Goal: Task Accomplishment & Management: Complete application form

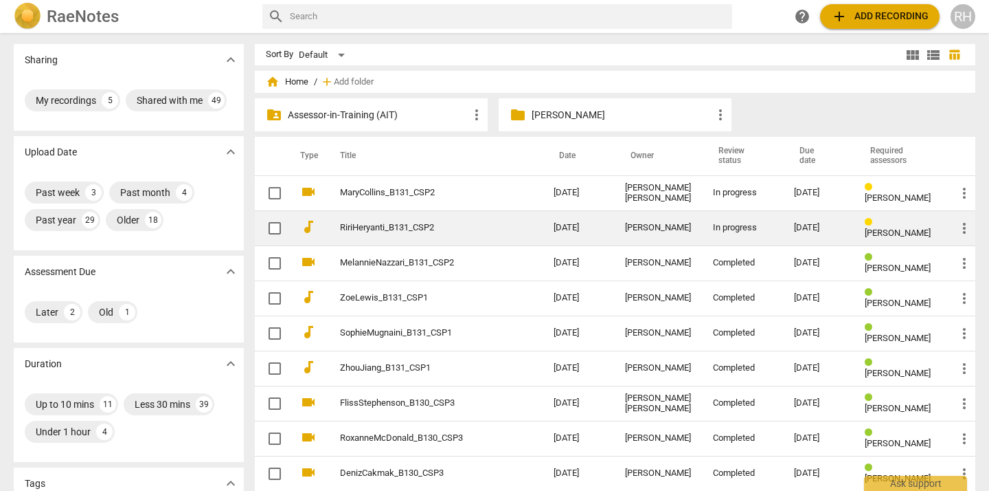
click at [738, 229] on div "In progress" at bounding box center [742, 228] width 59 height 10
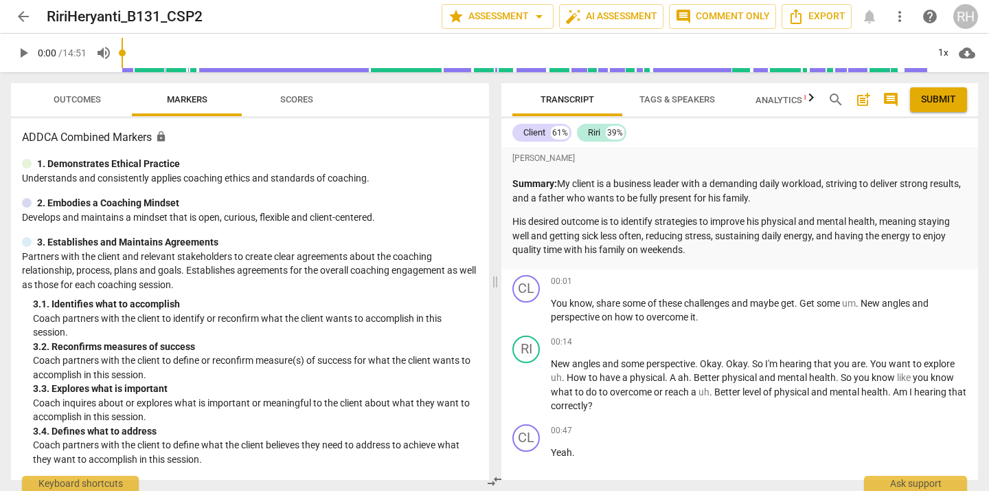
click at [22, 51] on span "play_arrow" at bounding box center [23, 53] width 16 height 16
click at [22, 51] on span "pause" at bounding box center [23, 53] width 16 height 16
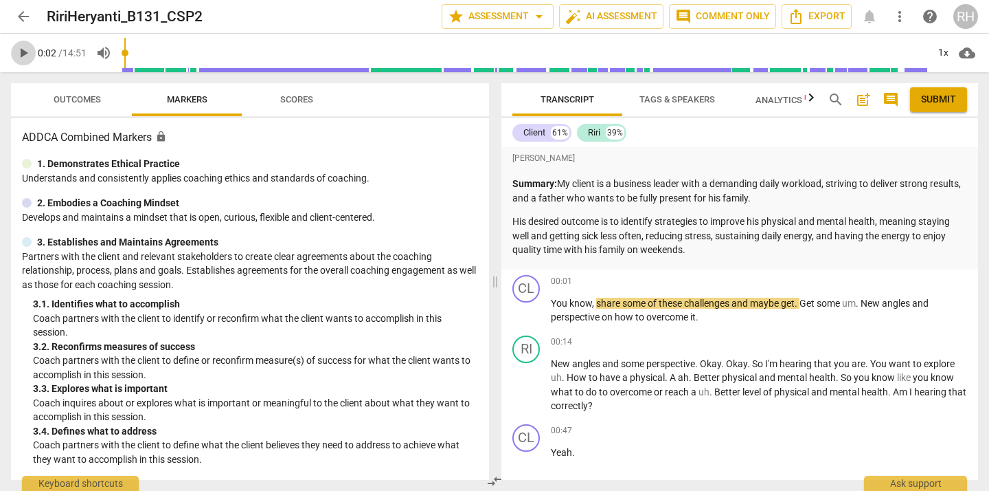
click at [20, 53] on span "play_arrow" at bounding box center [23, 53] width 16 height 16
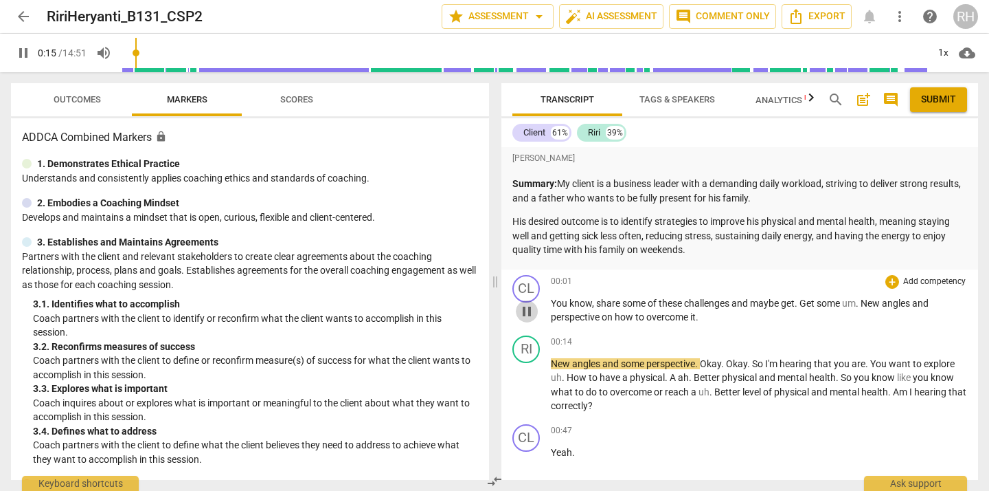
click at [529, 312] on span "pause" at bounding box center [527, 311] width 16 height 16
type input "15"
click at [888, 282] on div "+" at bounding box center [893, 282] width 14 height 14
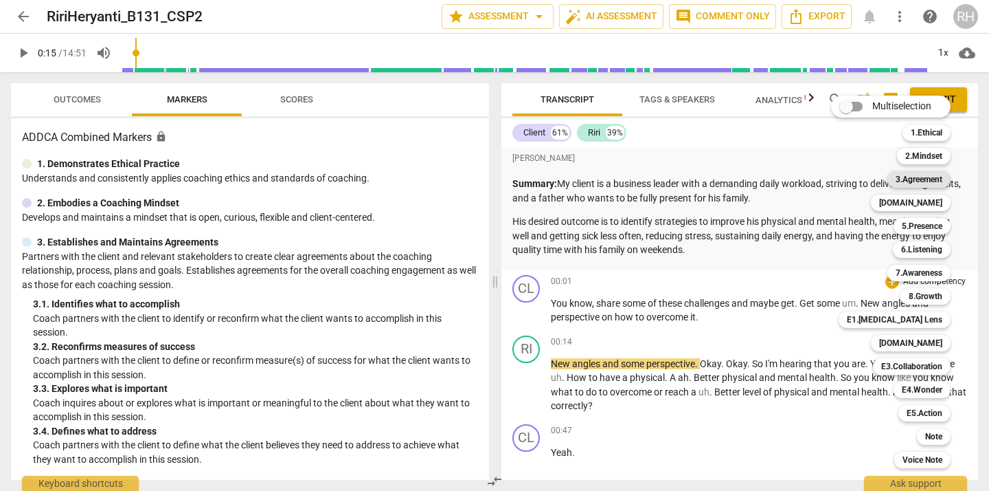
click at [931, 180] on b "3.Agreement" at bounding box center [919, 179] width 47 height 16
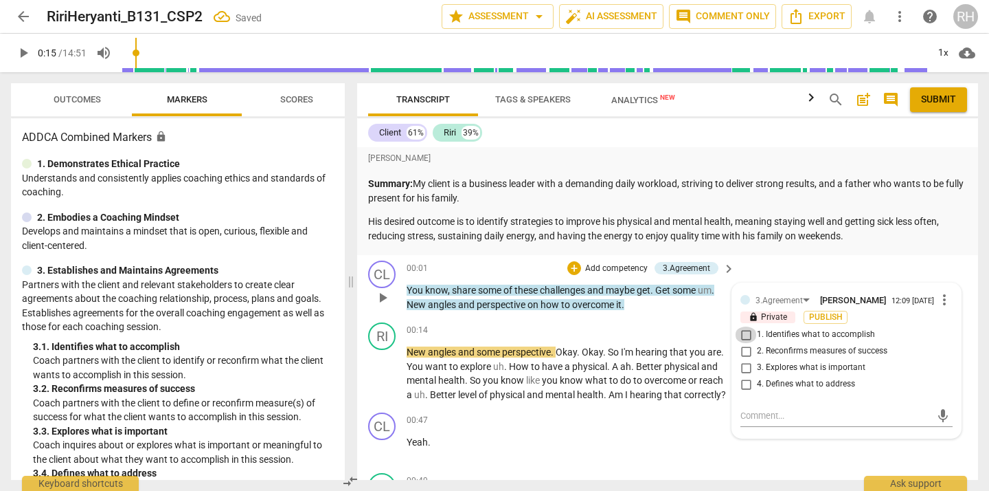
click at [745, 339] on input "1. Identifies what to accomplish" at bounding box center [746, 334] width 22 height 16
checkbox input "true"
click at [761, 419] on textarea at bounding box center [836, 415] width 190 height 13
type textarea "B"
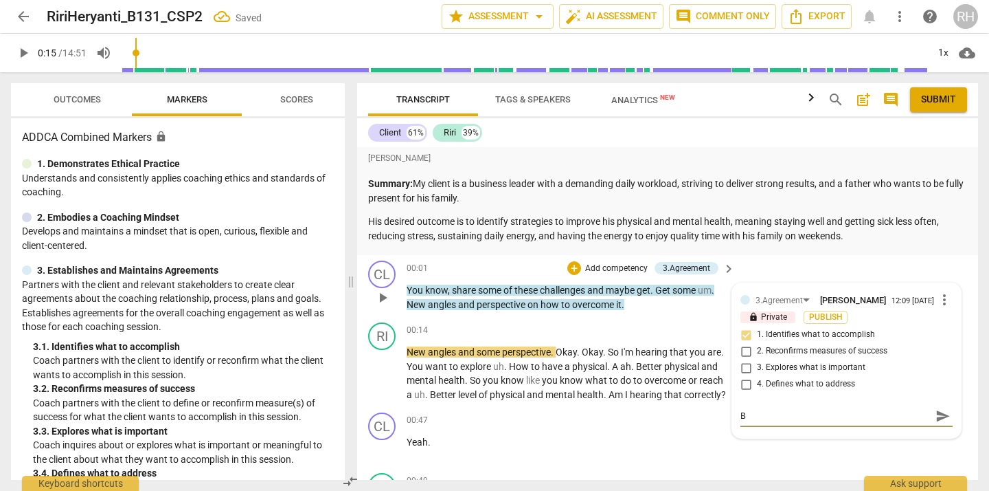
type textarea "Ba"
type textarea "Bas"
type textarea "Base"
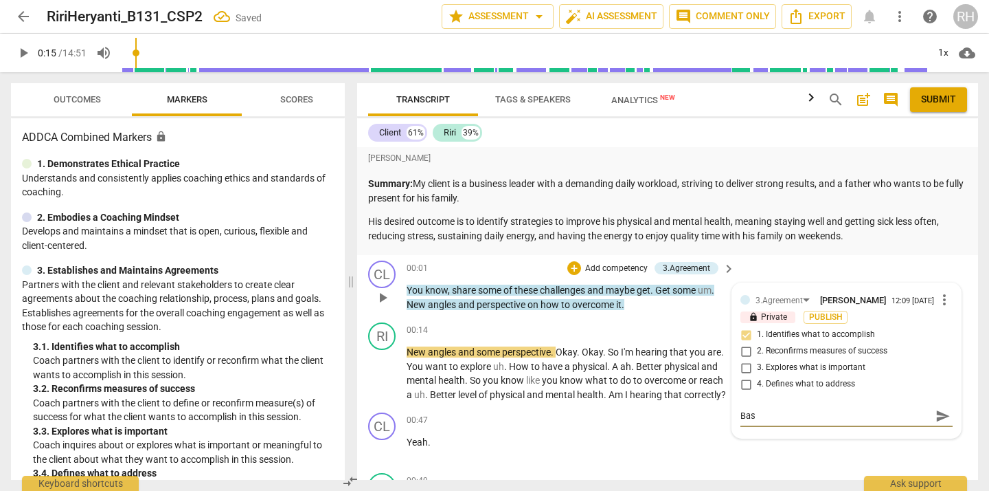
type textarea "Base"
type textarea "Based"
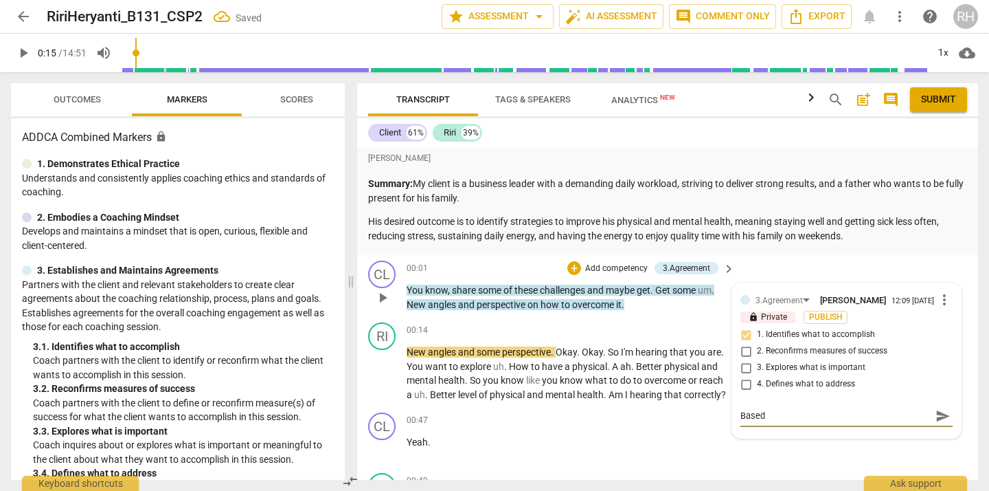
type textarea "Based o"
type textarea "Based on"
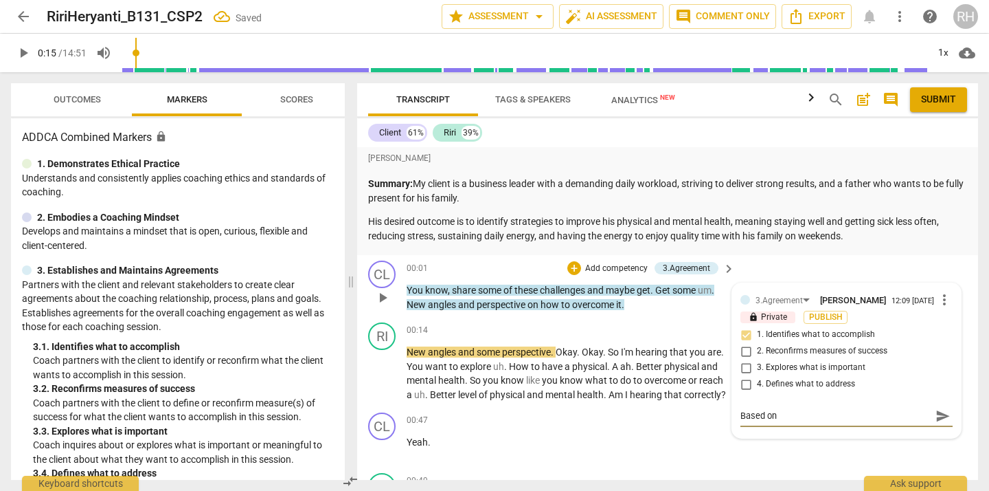
type textarea "Based on"
type textarea "Based on t"
type textarea "Based on th"
type textarea "Based on the"
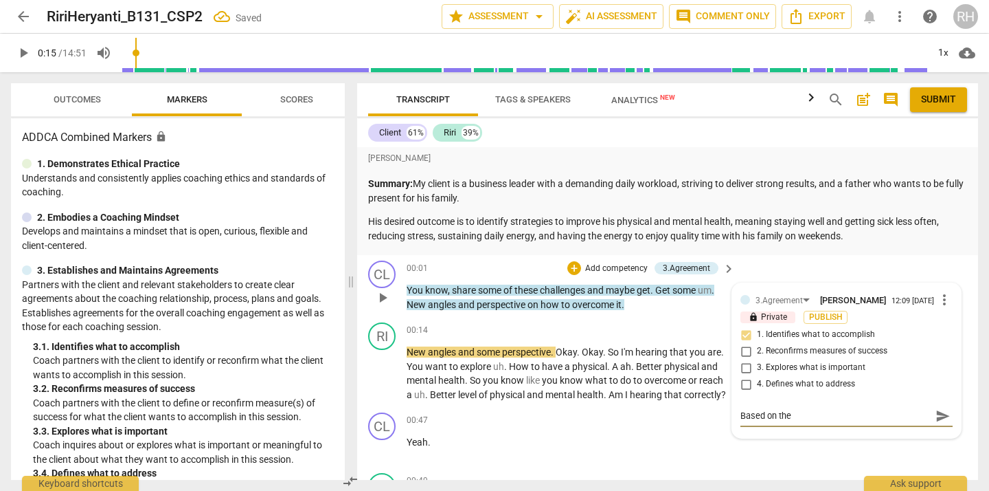
type textarea "Based on the"
type textarea "Based on the a"
type textarea "Based on the an"
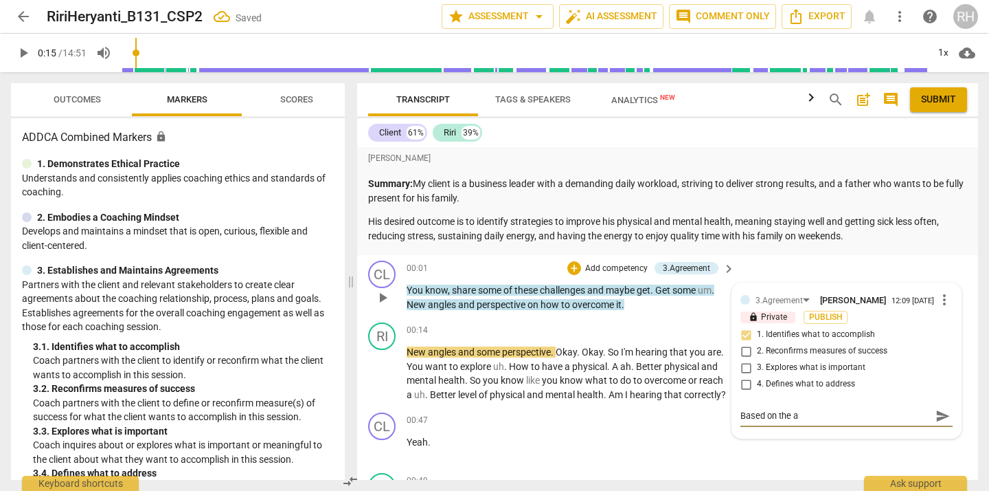
type textarea "Based on the an"
type textarea "Based on the ans"
type textarea "Based on the answ"
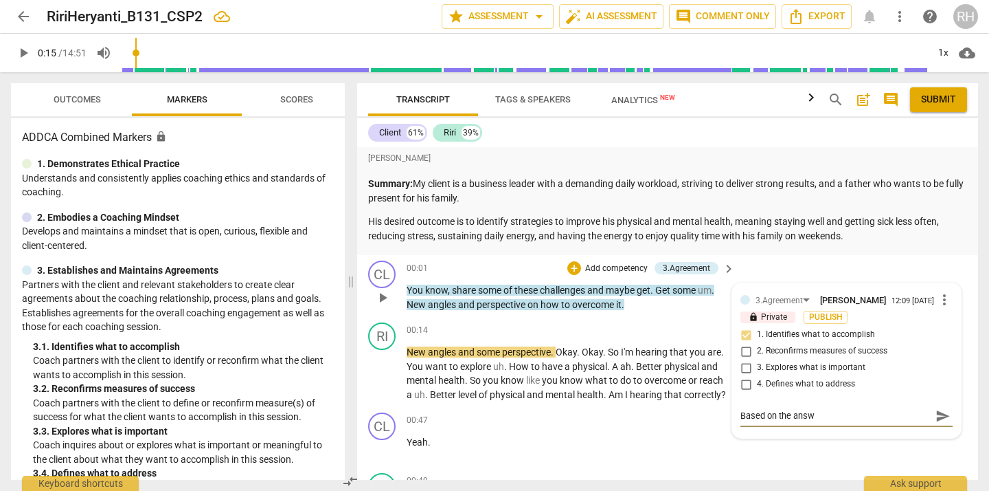
type textarea "Based on the answe"
type textarea "Based on the answer"
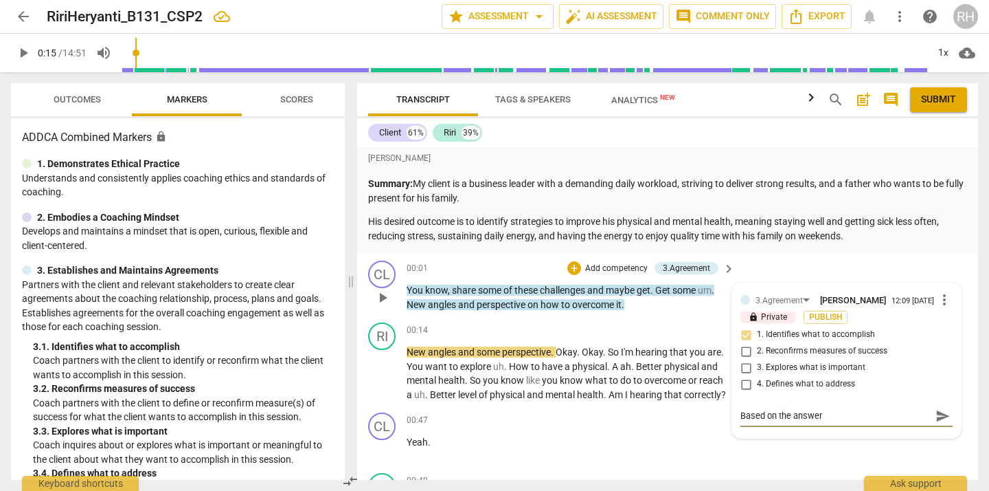
type textarea "Based on the answer"
type textarea "Based on the answer,"
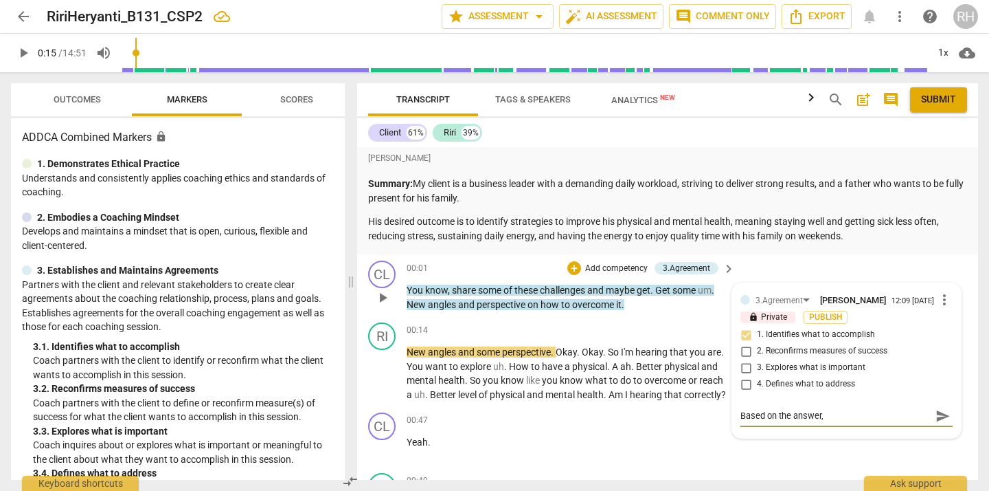
type textarea "Based on the answer,"
type textarea "Based on the answer, i"
type textarea "Based on the answer, it"
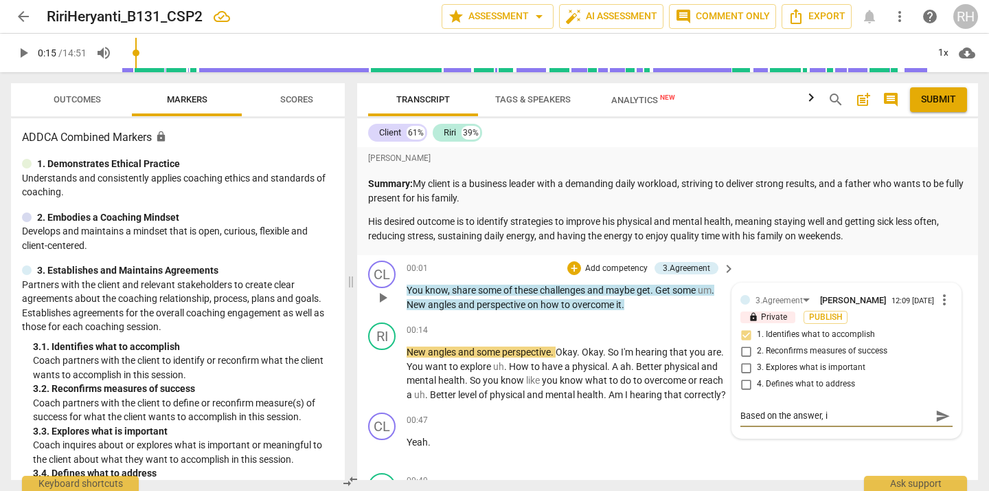
type textarea "Based on the answer, it"
type textarea "Based on the answer, it s"
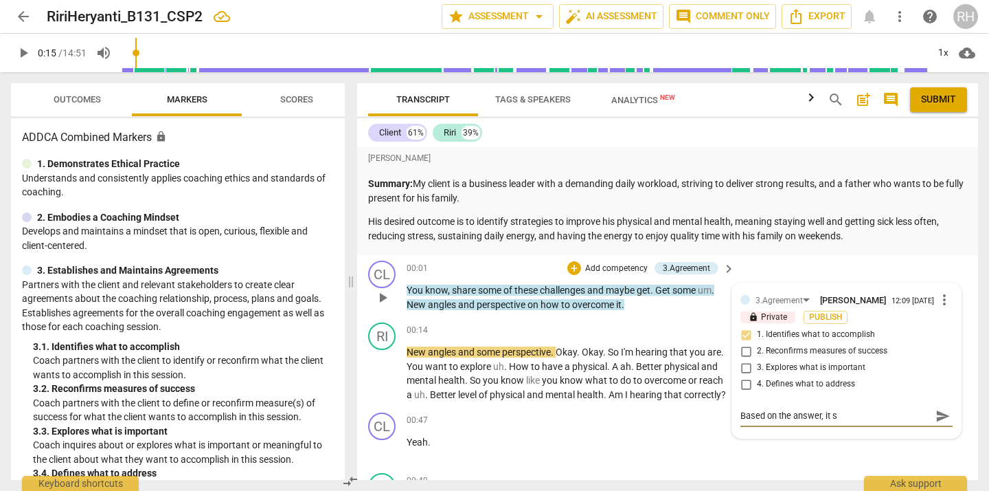
type textarea "Based on the answer, it so"
type textarea "Based on the answer, it sou"
type textarea "Based on the answer, it soun"
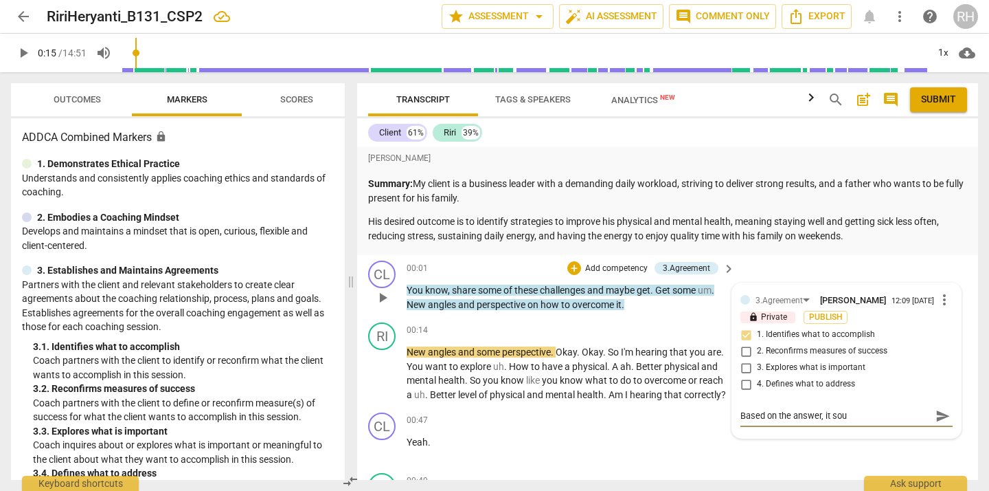
type textarea "Based on the answer, it soun"
type textarea "Based on the answer, it sound"
type textarea "Based on the answer, it sounds"
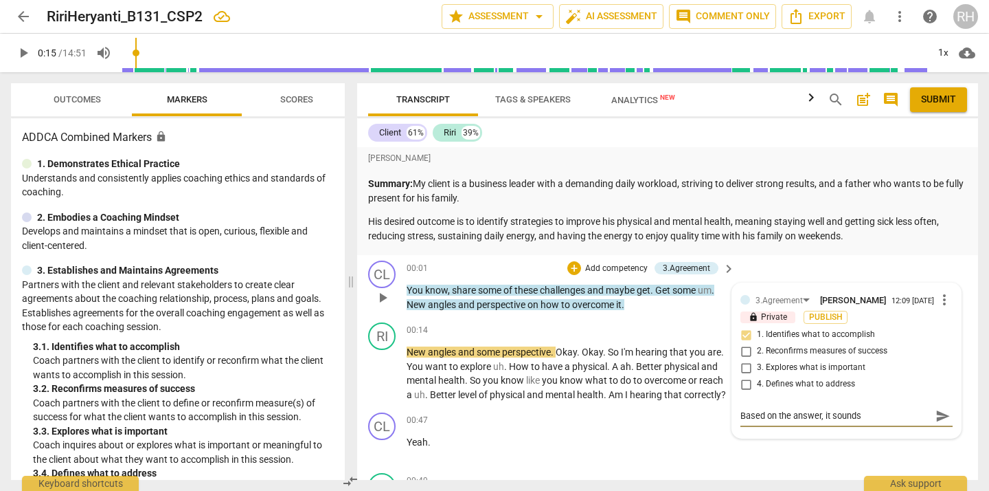
type textarea "Based on the answer, it sounds"
type textarea "Based on the answer, it sounds l"
type textarea "Based on the answer, it sounds li"
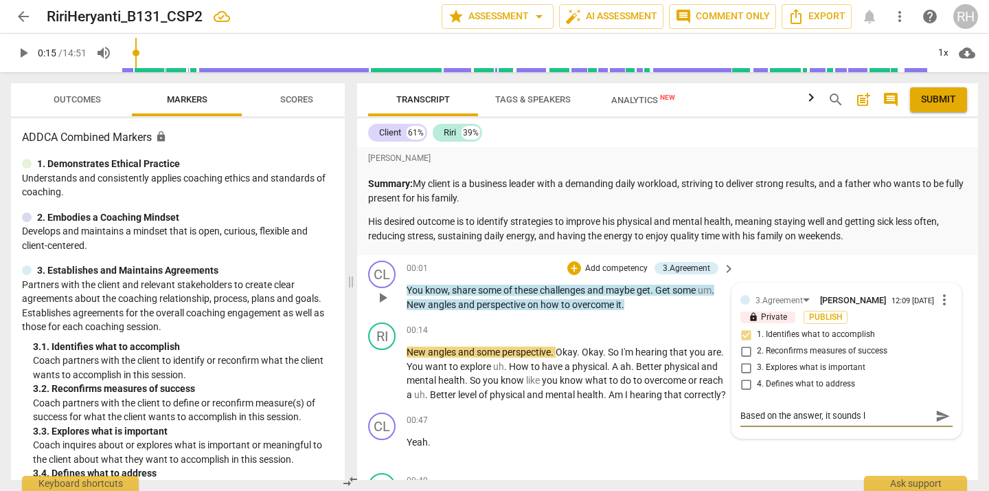
type textarea "Based on the answer, it sounds li"
type textarea "Based on the answer, it sounds lik"
type textarea "Based on the answer, it sounds like"
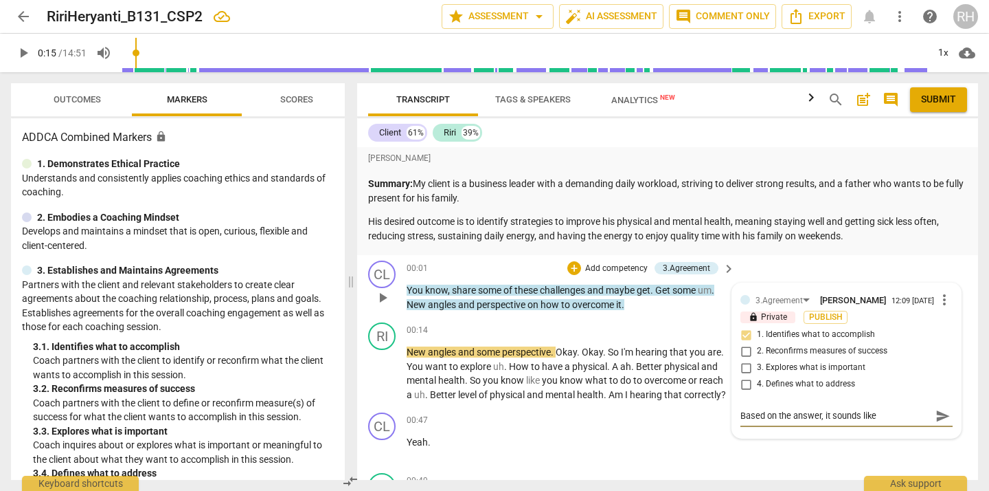
type textarea "Based on the answer, it sounds like"
type textarea "Based on the answer, it sounds like y"
type textarea "Based on the answer, it sounds like yo"
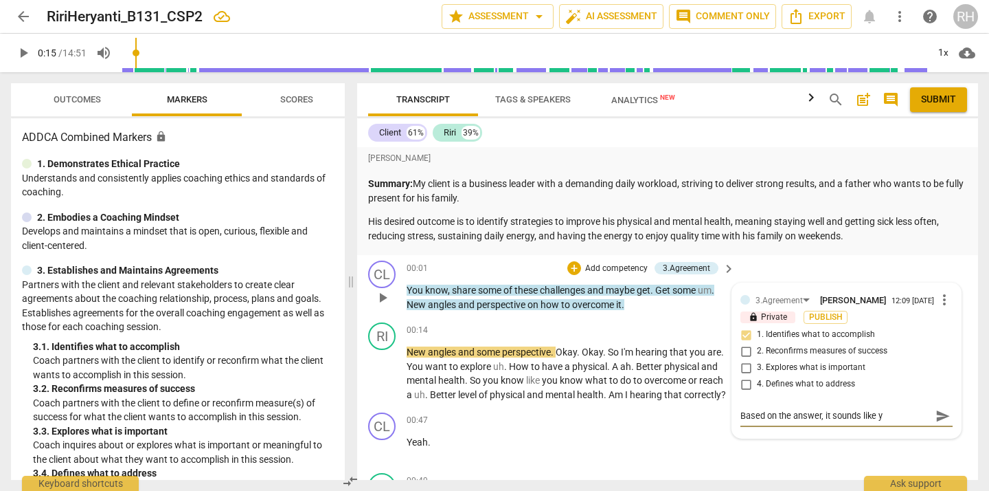
type textarea "Based on the answer, it sounds like yo"
type textarea "Based on the answer, it sounds like you"
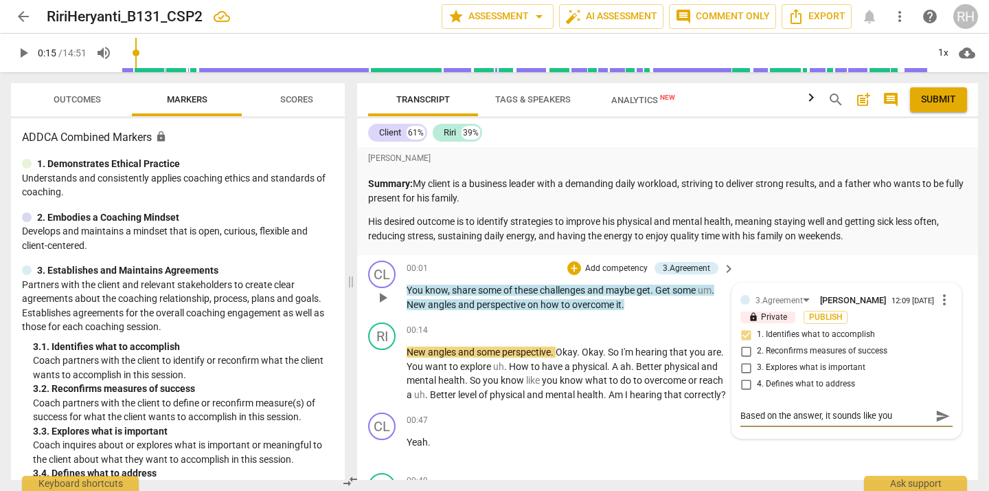
type textarea "Based on the answer, it sounds like you a"
type textarea "Based on the answer, it sounds like you ar"
type textarea "Based on the answer, it sounds like you are"
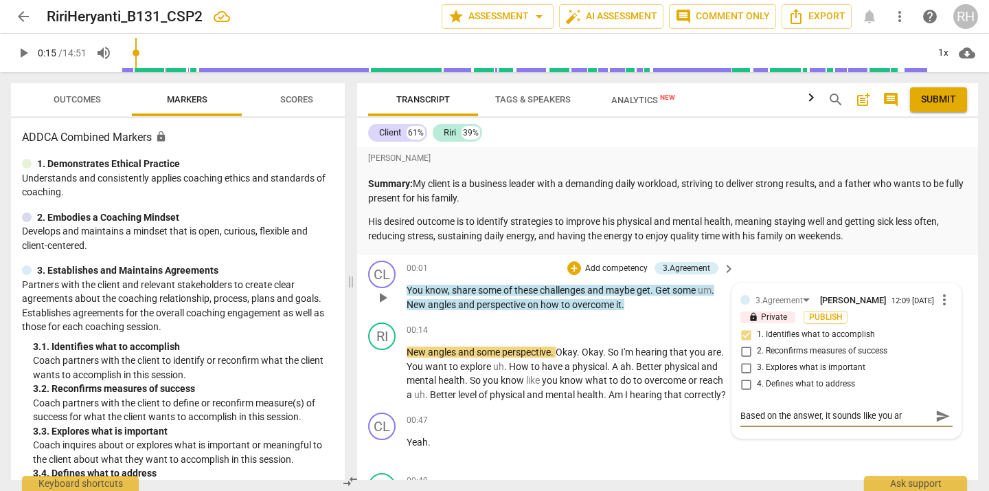
type textarea "Based on the answer, it sounds like you are"
type textarea "Based on the answer, it sounds like you are w"
type textarea "Based on the answer, it sounds like you are wo"
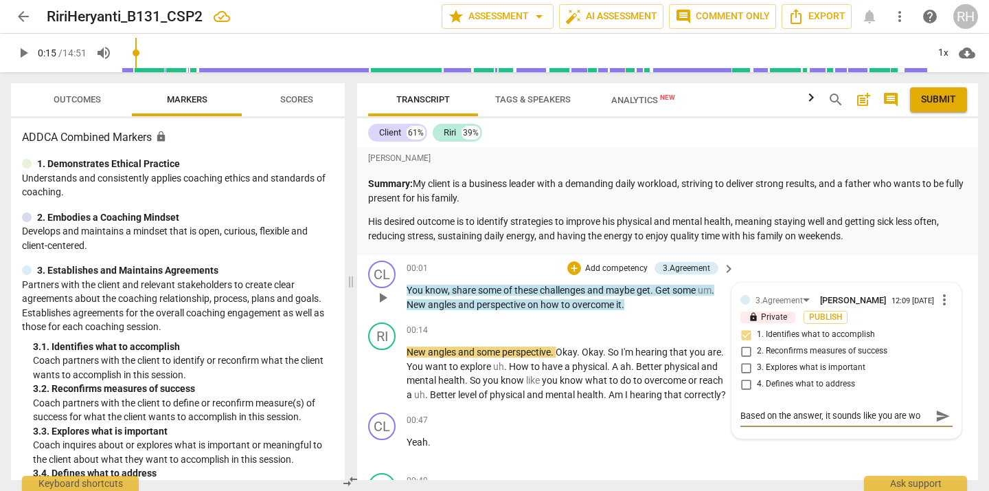
type textarea "Based on the answer, it sounds like you are wor"
type textarea "Based on the answer, it sounds like you are work"
type textarea "Based on the answer, it sounds like you are worki"
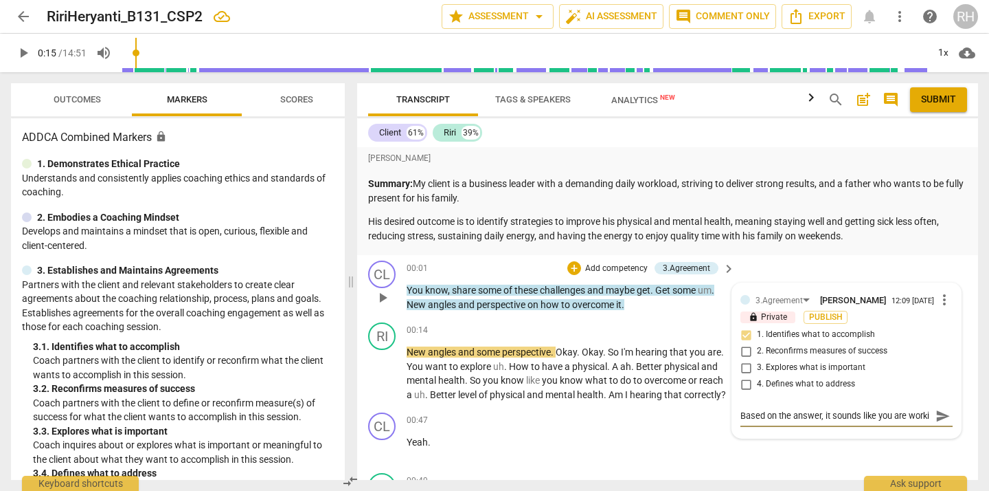
type textarea "Based on the answer, it sounds like you are workin"
type textarea "Based on the answer, it sounds like you are working"
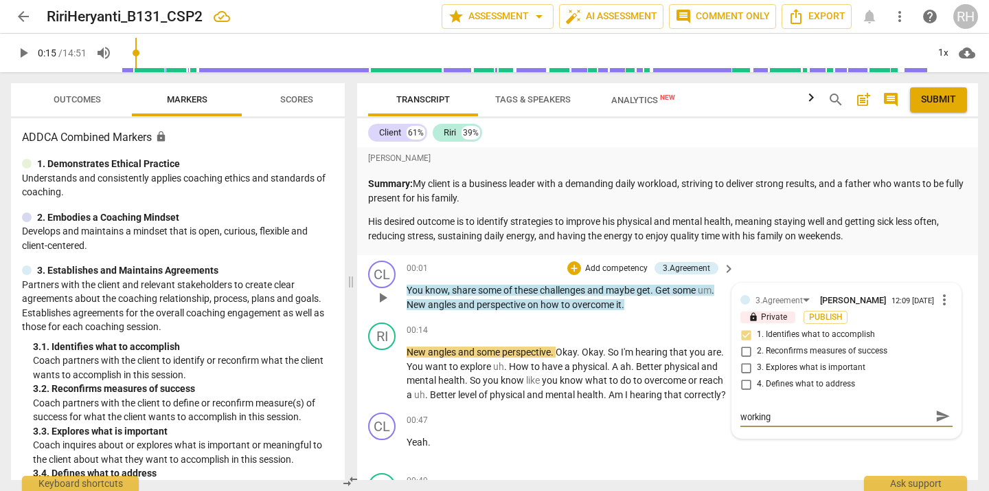
type textarea "Based on the answer, it sounds like you are working"
type textarea "Based on the answer, it sounds like you are working o"
type textarea "Based on the answer, it sounds like you are working on"
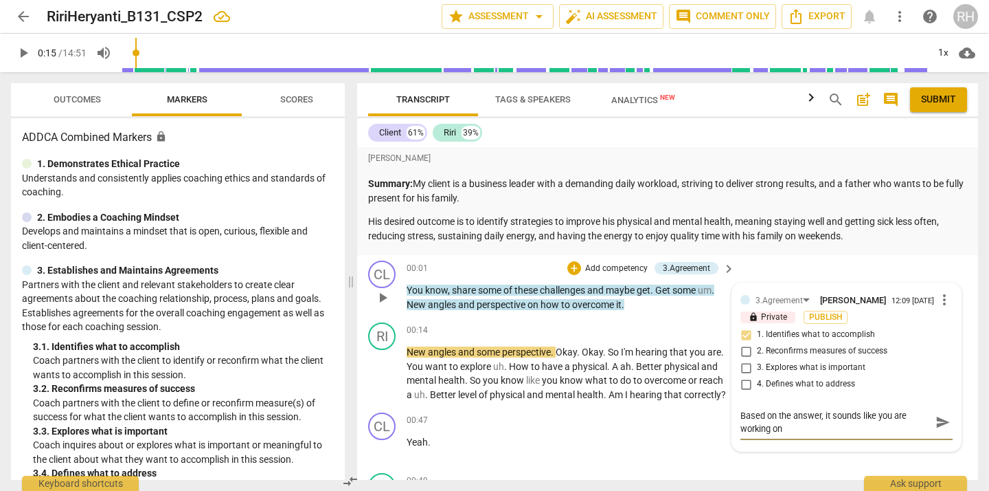
scroll to position [0, 0]
type textarea "Based on the answer, it sounds like you are working on"
type textarea "Based on the answer, it sounds like you are working on g"
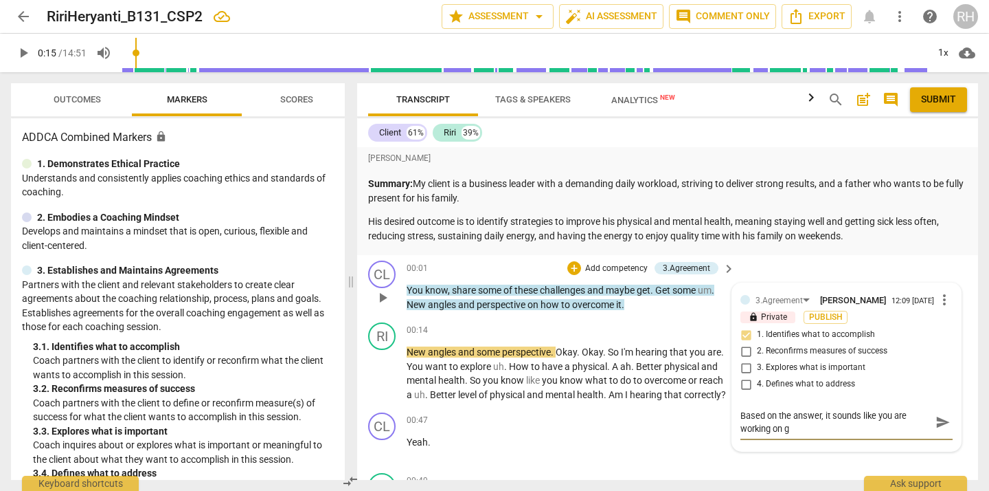
type textarea "Based on the answer, it sounds like you are working on ge"
type textarea "Based on the answer, it sounds like you are working on get"
type textarea "Based on the answer, it sounds like you are working on gett"
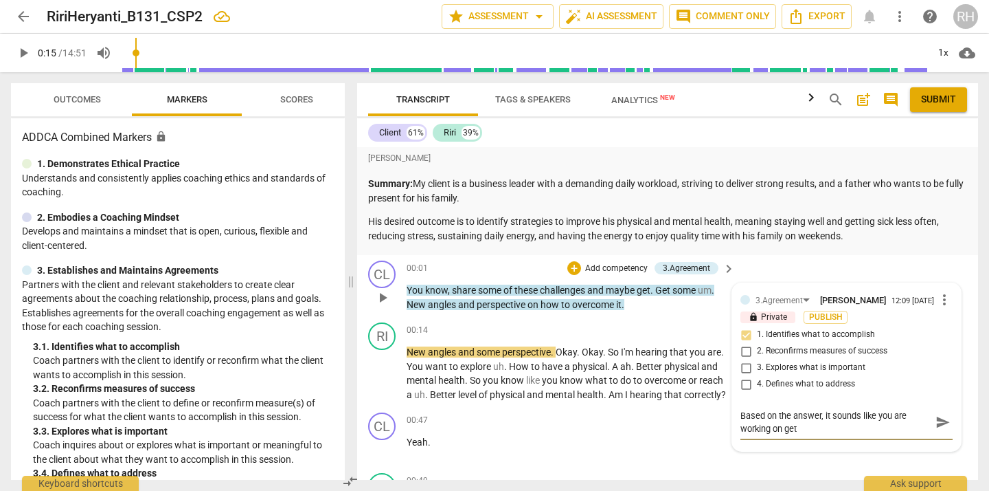
type textarea "Based on the answer, it sounds like you are working on gett"
type textarea "Based on the answer, it sounds like you are working on getti"
type textarea "Based on the answer, it sounds like you are working on gettin"
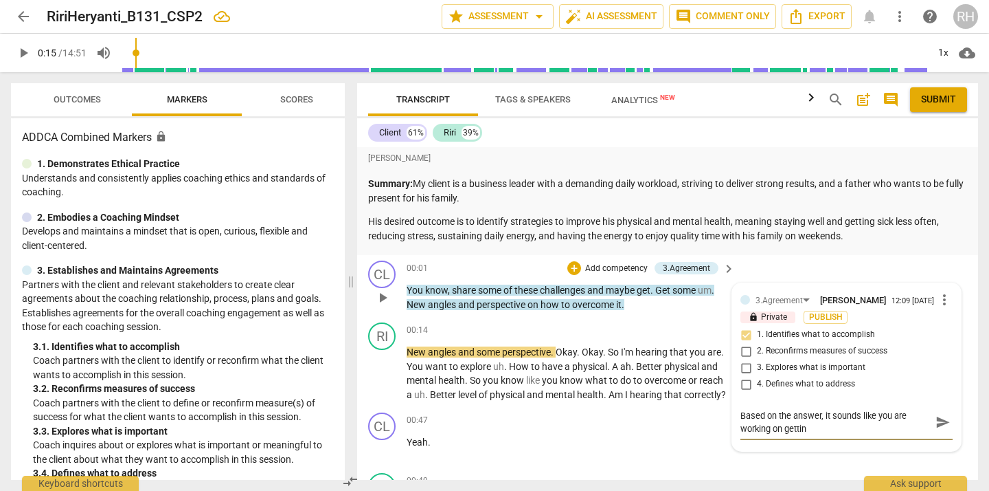
type textarea "Based on the answer, it sounds like you are working on getting"
type textarea "Based on the answer, it sounds like you are working on getting a"
type textarea "Based on the answer, it sounds like you are working on getting an"
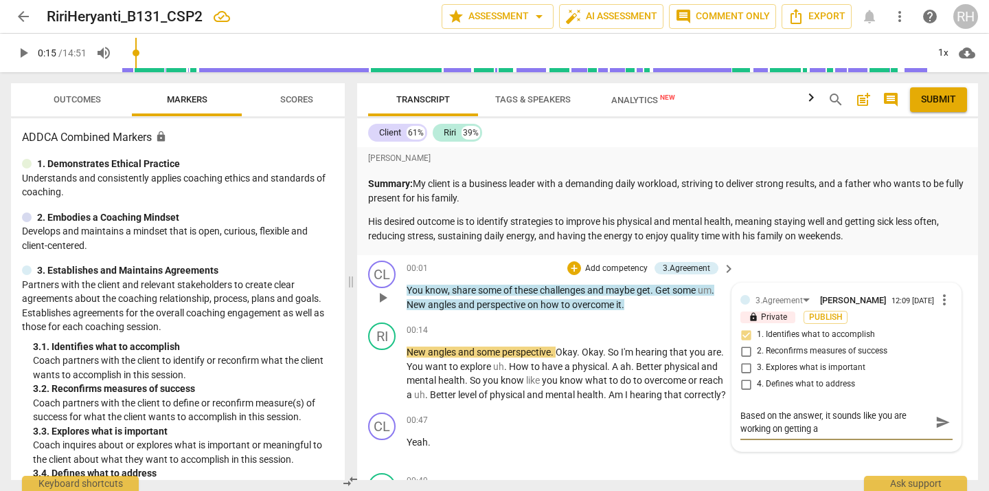
type textarea "Based on the answer, it sounds like you are working on getting an"
type textarea "Based on the answer, it sounds like you are working on getting an a"
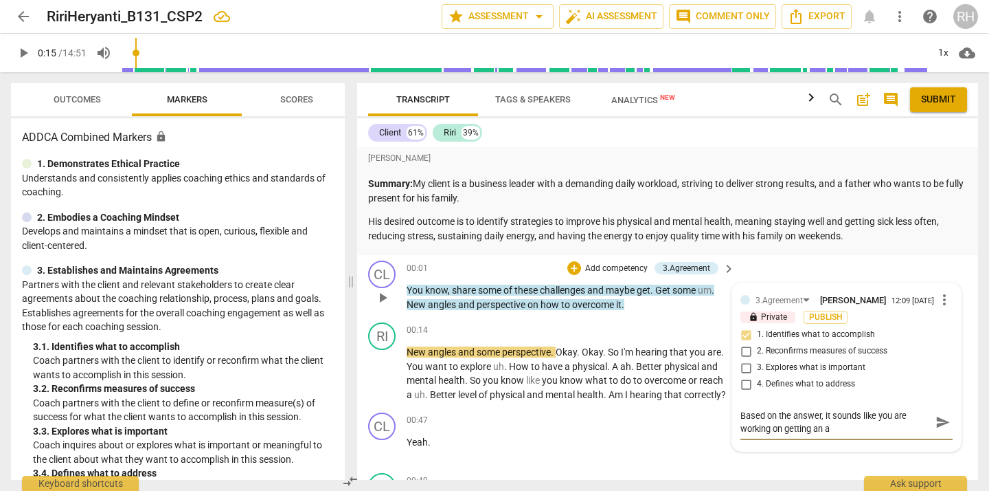
type textarea "Based on the answer, it sounds like you are working on getting an ag"
type textarea "Based on the answer, it sounds like you are working on getting an agr"
type textarea "Based on the answer, it sounds like you are working on getting an agre"
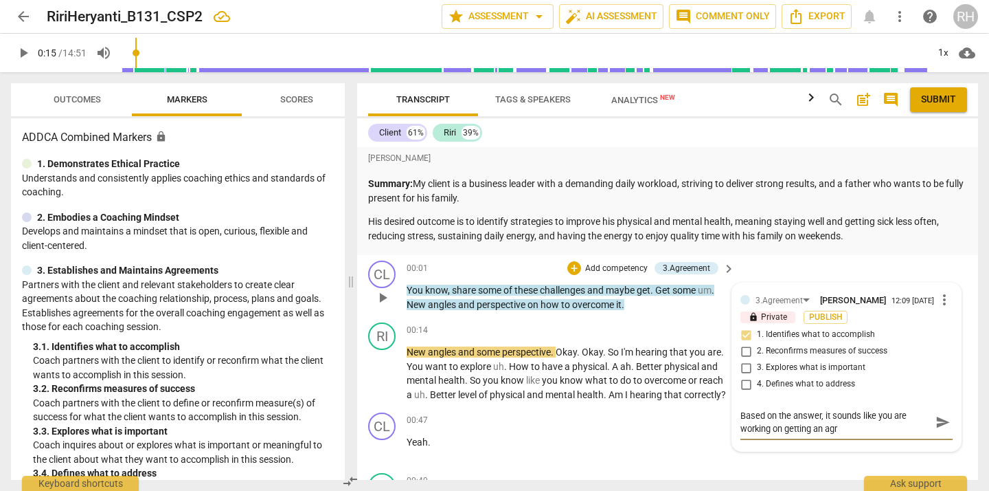
type textarea "Based on the answer, it sounds like you are working on getting an agre"
type textarea "Based on the answer, it sounds like you are working on getting an agree"
type textarea "Based on the answer, it sounds like you are working on getting an agreem"
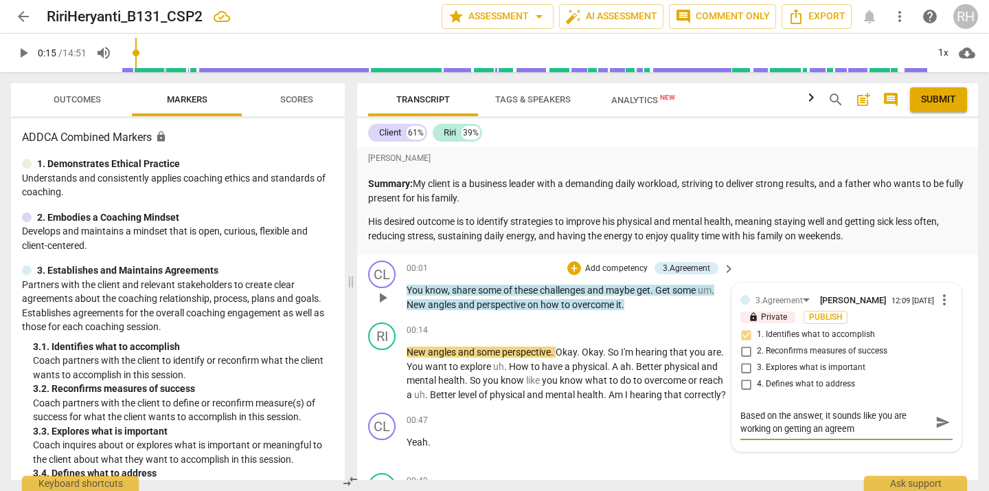
type textarea "Based on the answer, it sounds like you are working on getting an agreeme"
type textarea "Based on the answer, it sounds like you are working on getting an agreemen"
type textarea "Based on the answer, it sounds like you are working on getting an agreement"
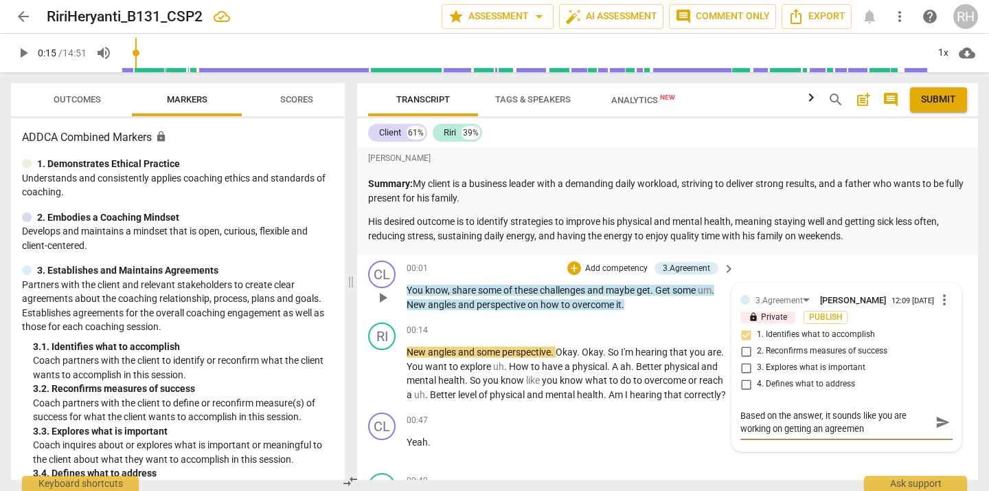
type textarea "Based on the answer, it sounds like you are working on getting an agreement"
type textarea "Based on the answer, it sounds like you are working on getting an agreement."
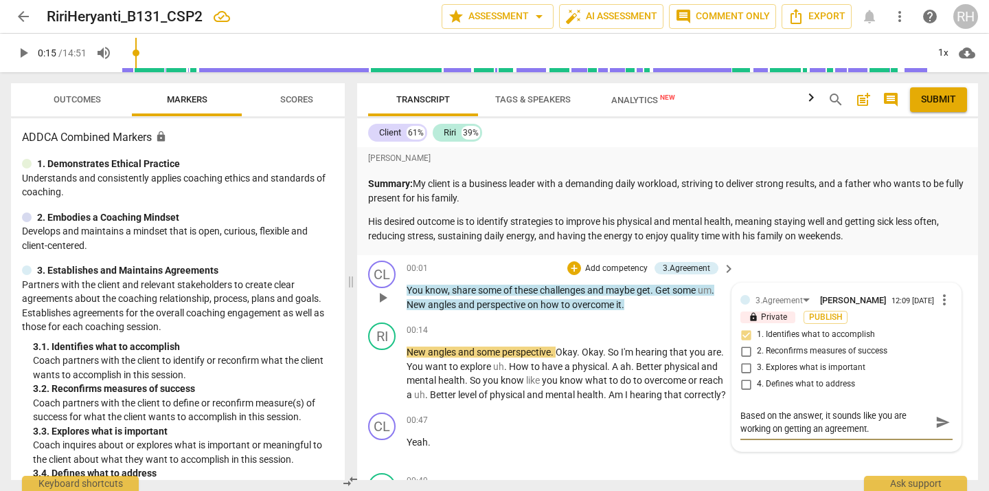
type textarea "Based on the answer, it sounds like you are working on getting an agreement."
type textarea "Based on the answer, it sounds like you are working on getting an agreement. T"
type textarea "Based on the answer, it sounds like you are working on getting an agreement. Th"
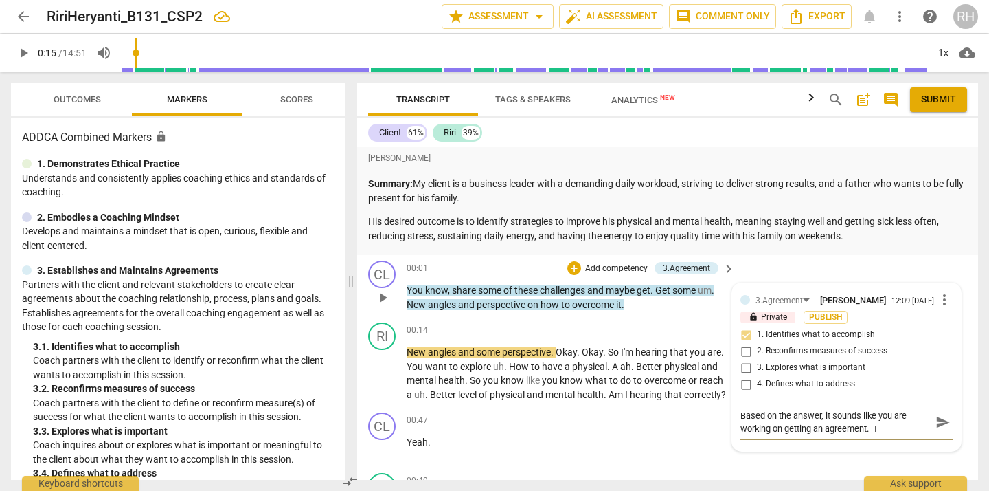
type textarea "Based on the answer, it sounds like you are working on getting an agreement. Th"
type textarea "Based on the answer, it sounds like you are working on getting an agreement. Tha"
type textarea "Based on the answer, it sounds like you are working on getting an agreement. Th…"
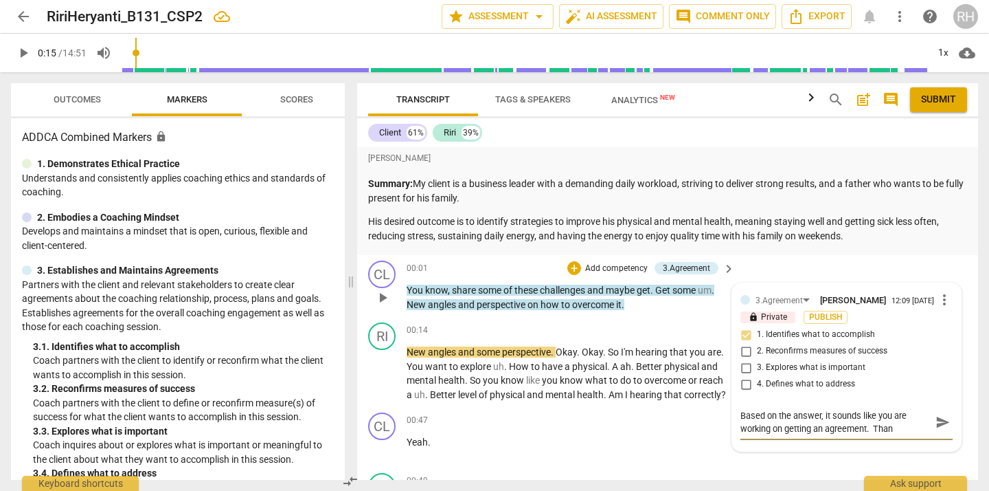
type textarea "Based on the answer, it sounds like you are working on getting an agreement. Th…"
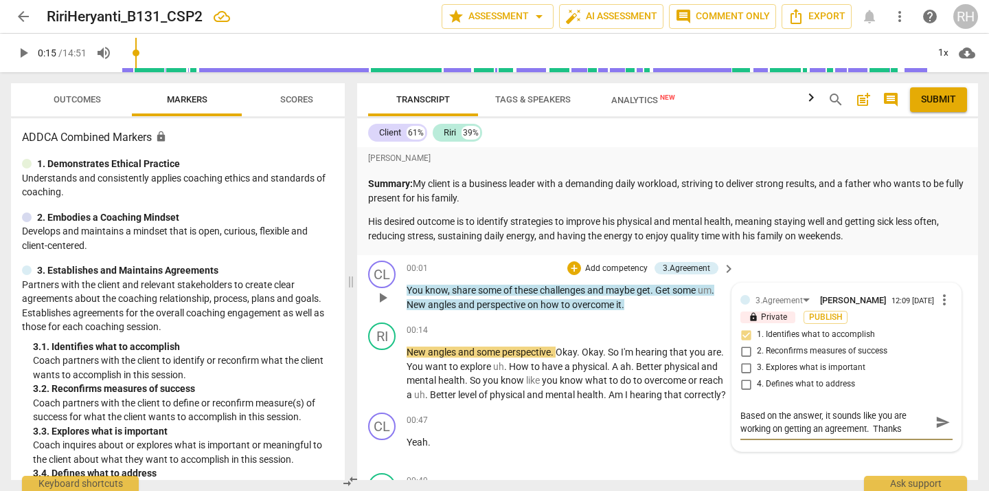
type textarea "Based on the answer, it sounds like you are working on getting an agreement. Th…"
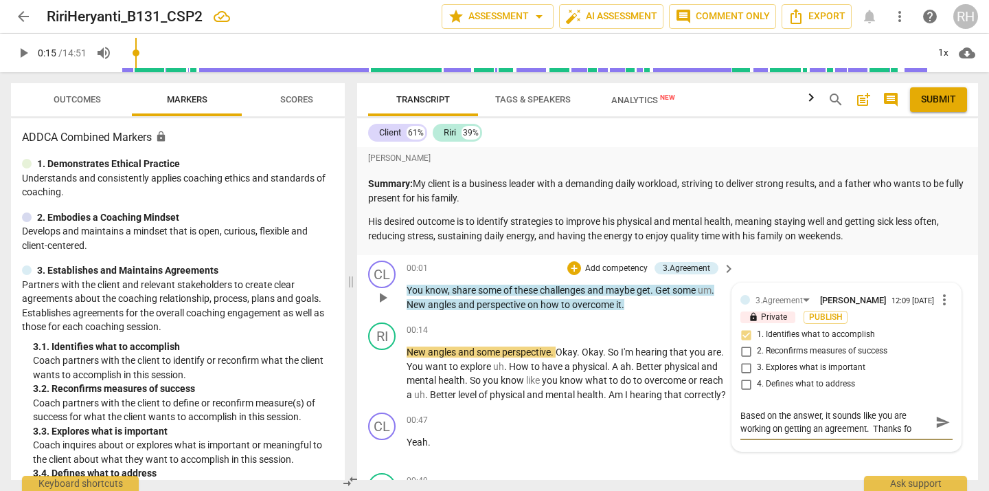
type textarea "Based on the answer, it sounds like you are working on getting an agreement. Th…"
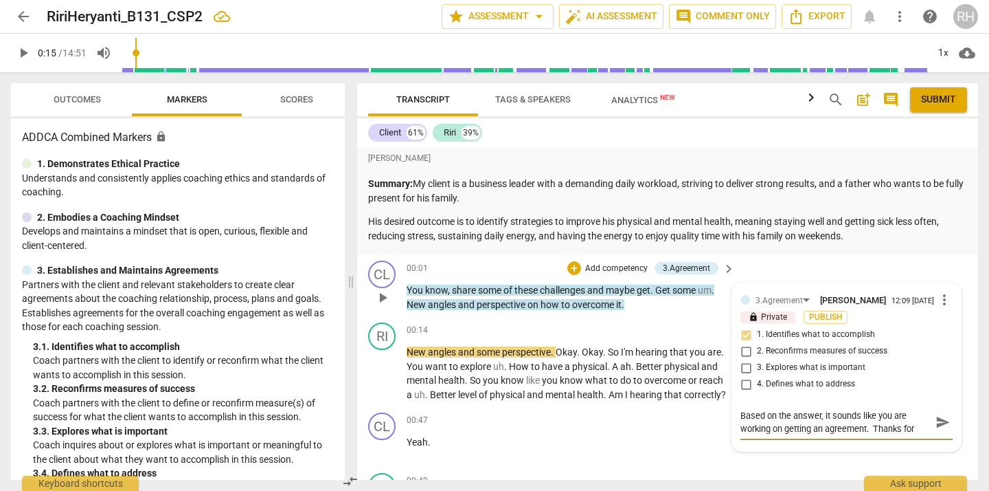
type textarea "Based on the answer, it sounds like you are working on getting an agreement. Th…"
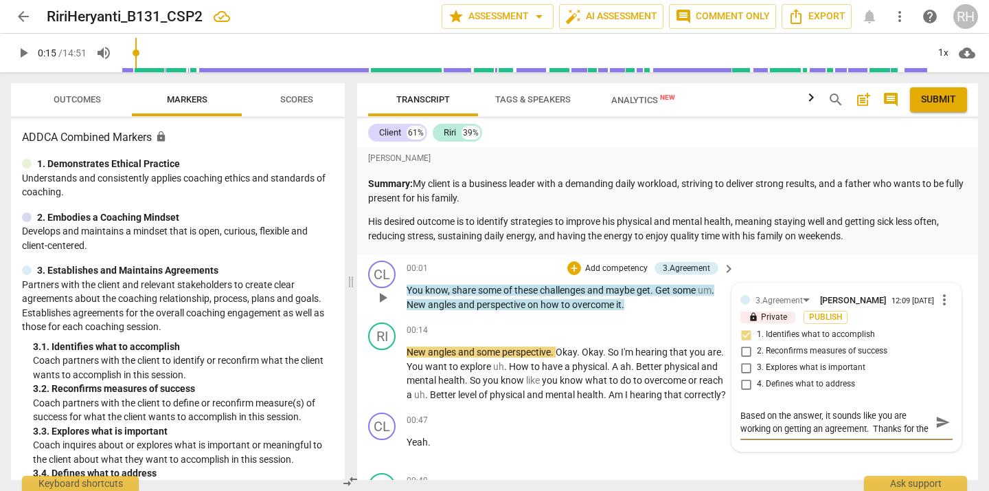
type textarea "Based on the answer, it sounds like you are working on getting an agreement. Th…"
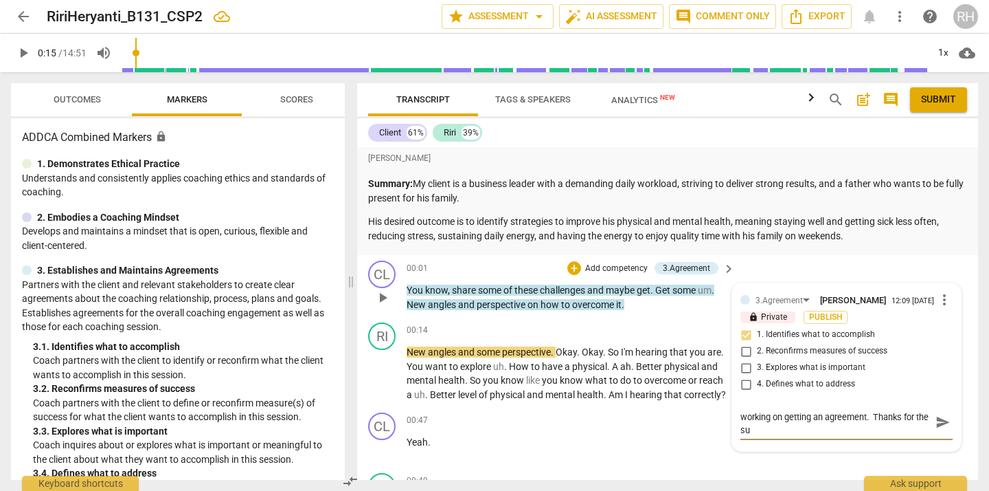
type textarea "Based on the answer, it sounds like you are working on getting an agreement. Th…"
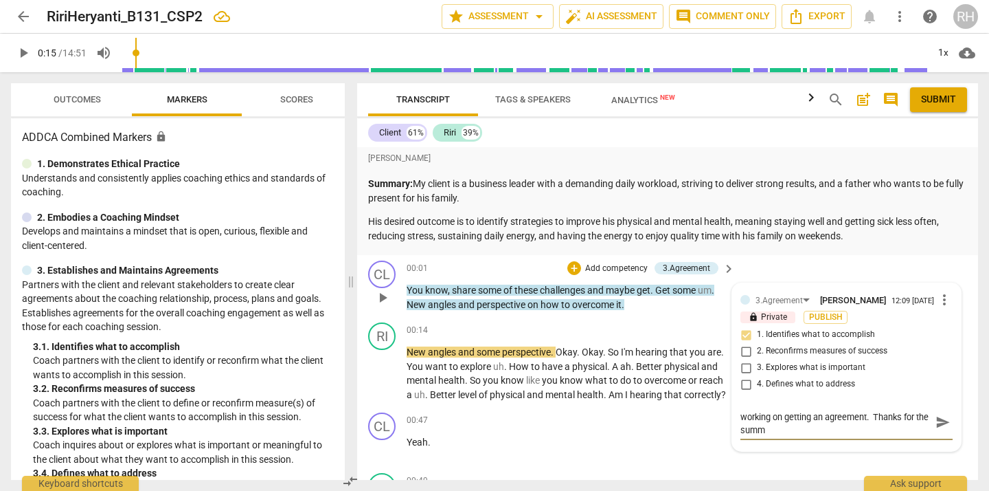
type textarea "Based on the answer, it sounds like you are working on getting an agreement. Th…"
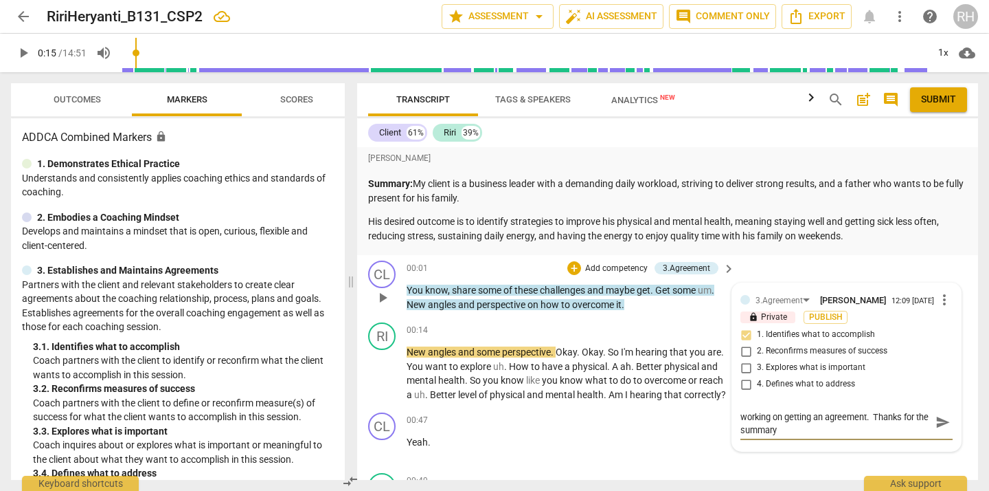
type textarea "Based on the answer, it sounds like you are working on getting an agreement. Th…"
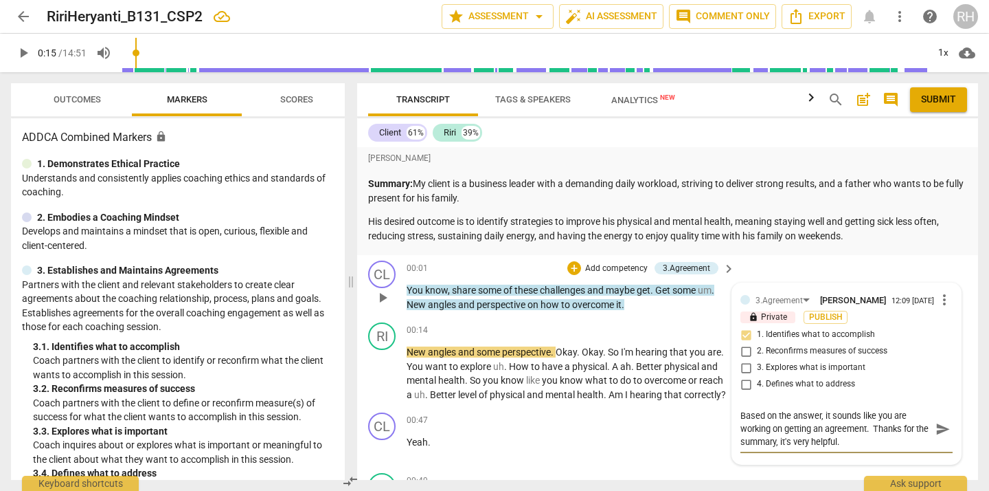
click at [936, 435] on span "send" at bounding box center [943, 428] width 15 height 15
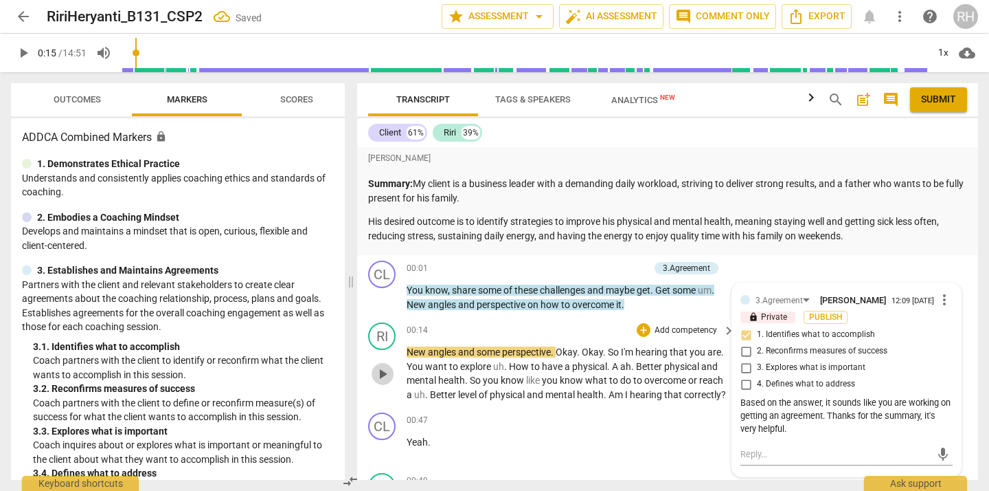
click at [380, 382] on span "play_arrow" at bounding box center [382, 373] width 16 height 16
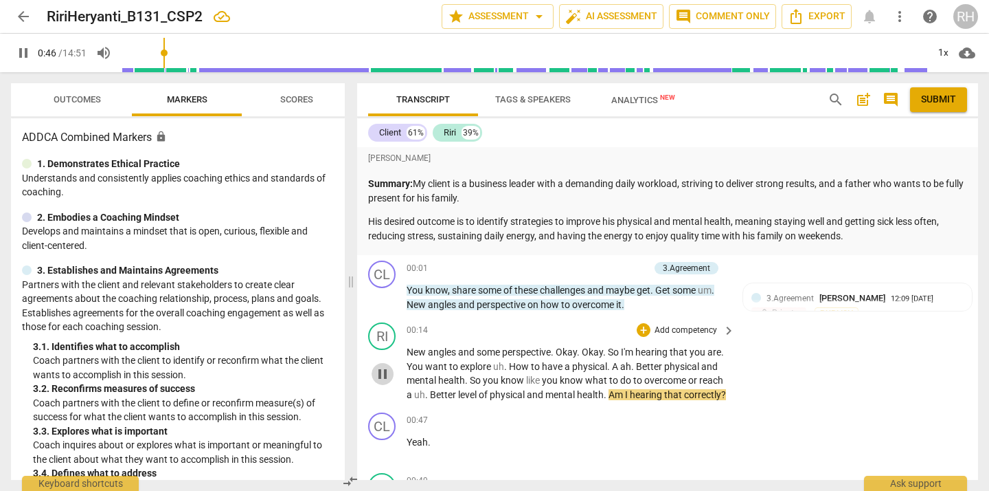
click at [381, 380] on span "pause" at bounding box center [382, 373] width 16 height 16
click at [646, 327] on div "+" at bounding box center [644, 330] width 14 height 14
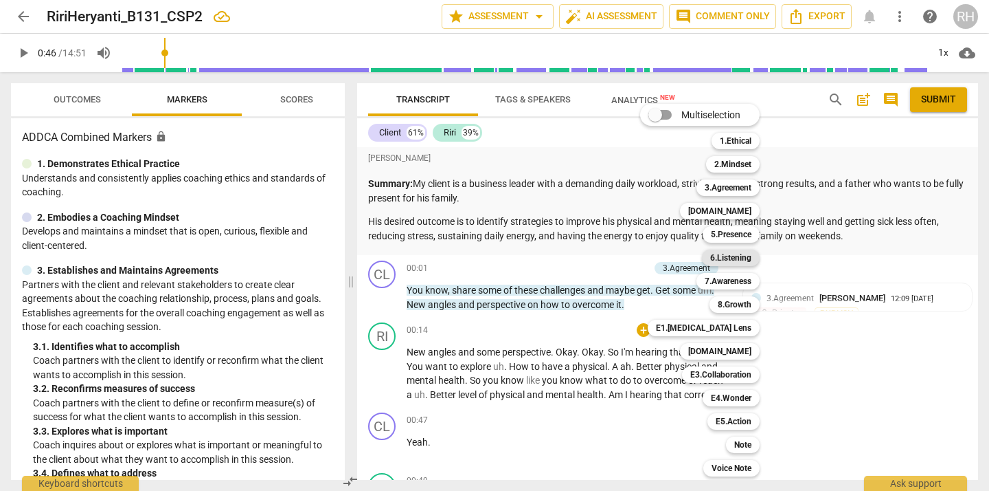
click at [734, 256] on b "6.Listening" at bounding box center [730, 257] width 41 height 16
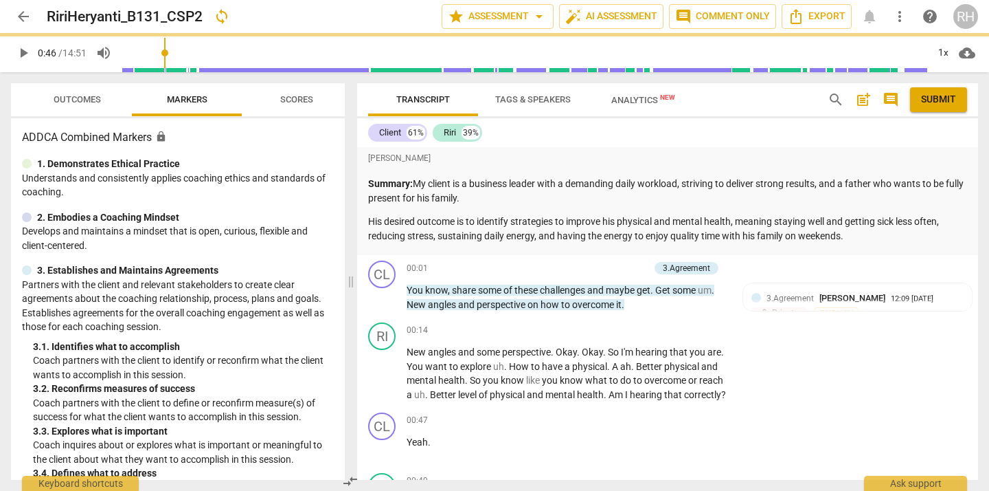
scroll to position [218, 0]
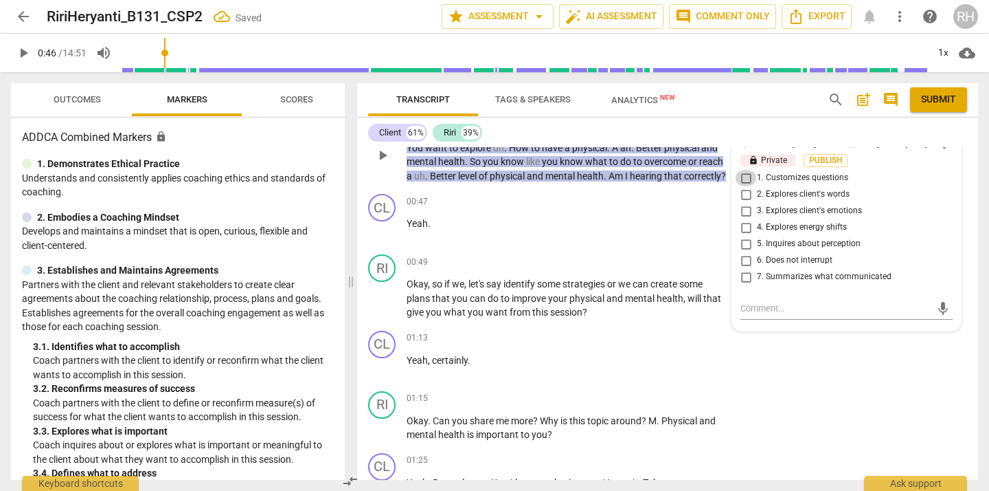
click at [746, 181] on input "1. Customizes questions" at bounding box center [746, 178] width 22 height 16
click at [745, 199] on input "2. Explores client's words" at bounding box center [746, 194] width 22 height 16
click at [761, 308] on textarea at bounding box center [836, 308] width 190 height 13
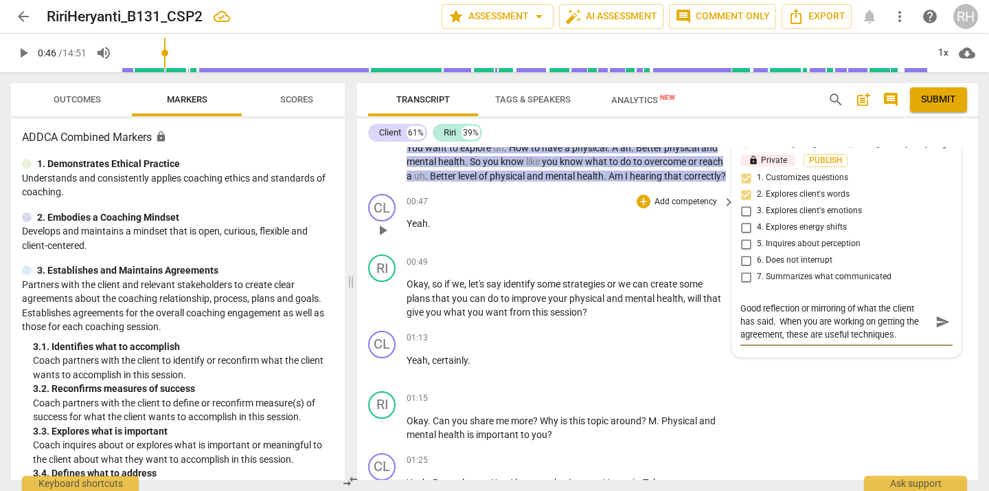
click at [383, 238] on span "play_arrow" at bounding box center [382, 230] width 16 height 16
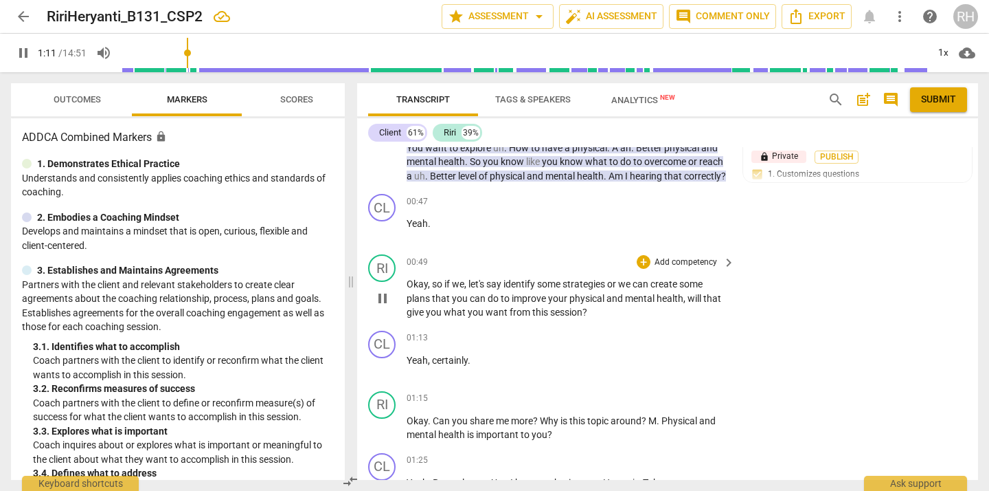
click at [385, 306] on span "pause" at bounding box center [382, 298] width 16 height 16
click at [644, 269] on div "+" at bounding box center [644, 262] width 14 height 14
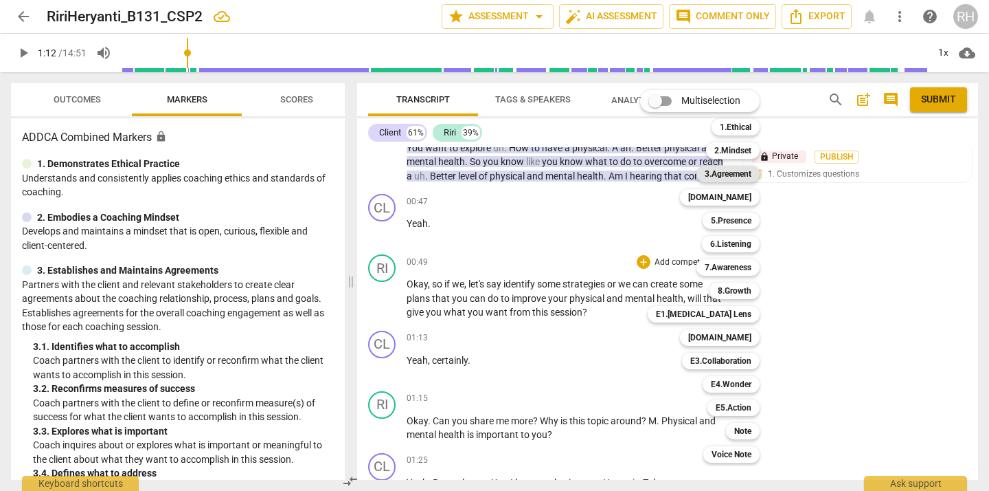
click at [753, 173] on div "3.Agreement" at bounding box center [728, 174] width 63 height 16
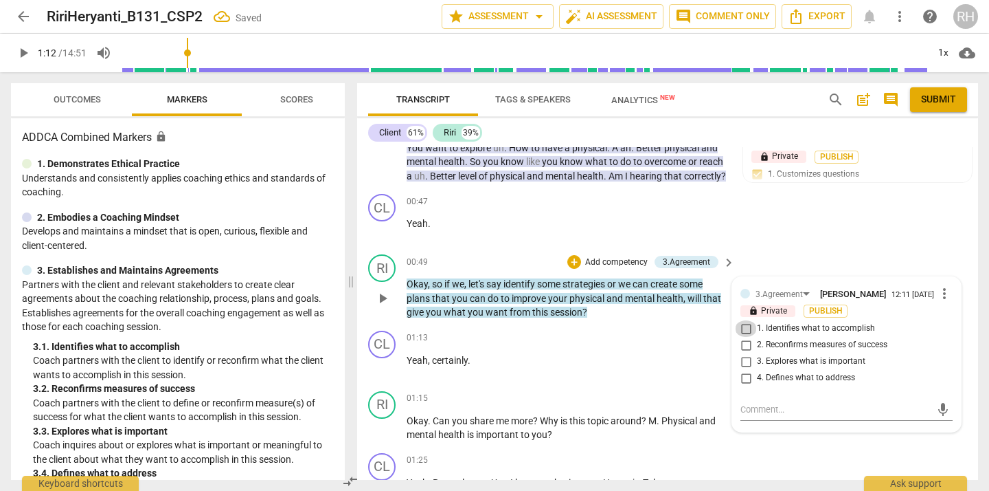
click at [745, 337] on input "1. Identifies what to accomplish" at bounding box center [746, 328] width 22 height 16
click at [745, 386] on input "4. Defines what to address" at bounding box center [746, 378] width 22 height 16
click at [745, 353] on input "2. Reconfirms measures of success" at bounding box center [746, 345] width 22 height 16
click at [383, 375] on span "play_arrow" at bounding box center [382, 367] width 16 height 16
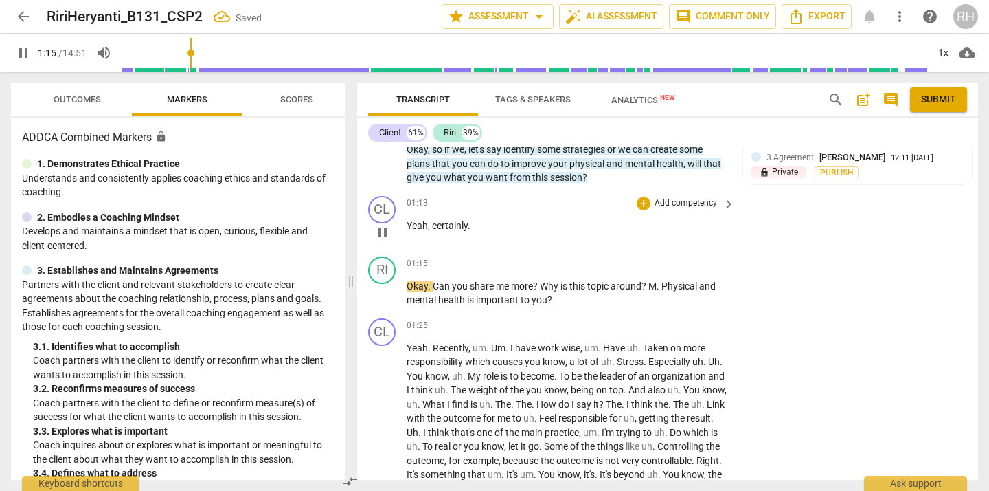
scroll to position [354, 0]
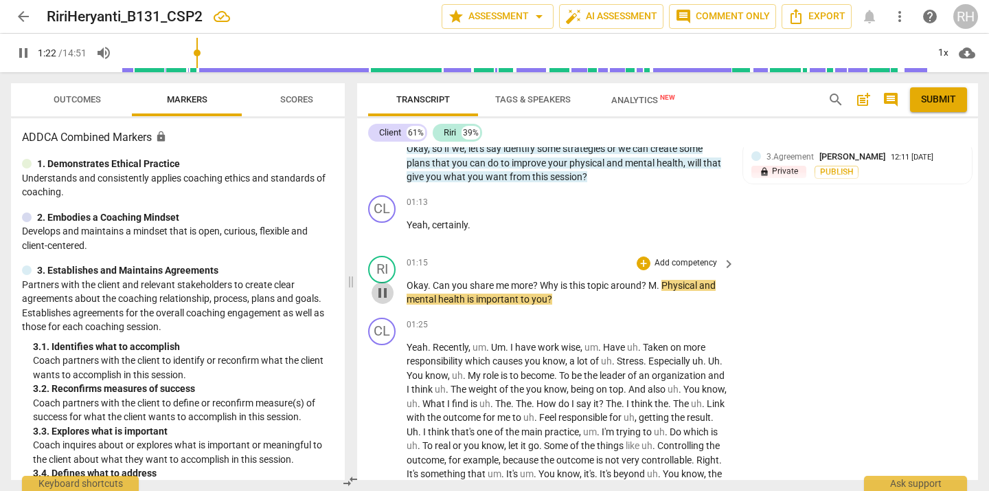
click at [385, 301] on span "pause" at bounding box center [382, 292] width 16 height 16
click at [645, 270] on div "+" at bounding box center [644, 263] width 14 height 14
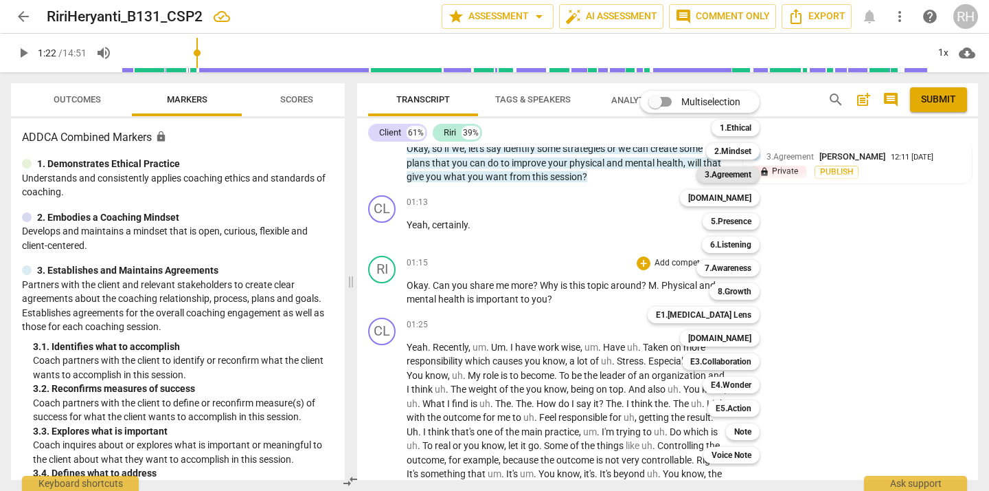
click at [740, 175] on b "3.Agreement" at bounding box center [728, 174] width 47 height 16
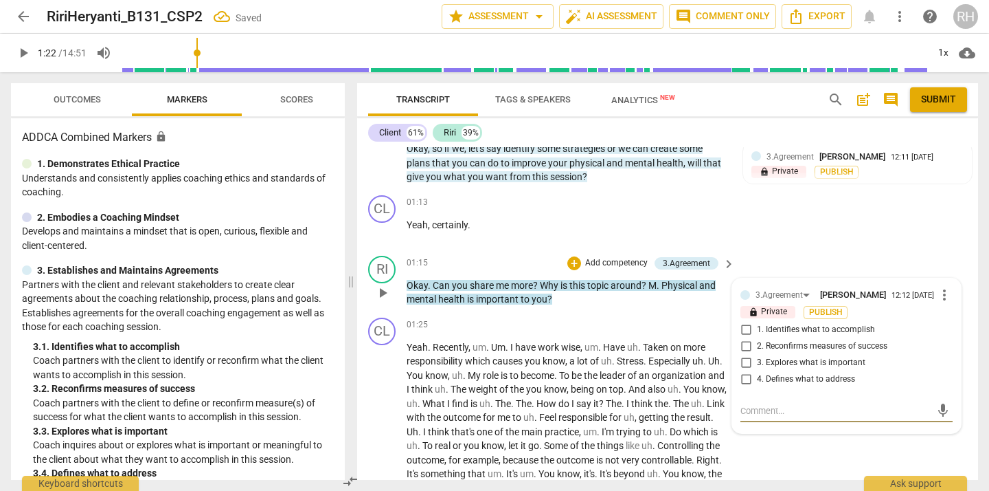
click at [743, 371] on input "3. Explores what is important" at bounding box center [746, 362] width 22 height 16
click at [576, 270] on div "+" at bounding box center [574, 263] width 14 height 14
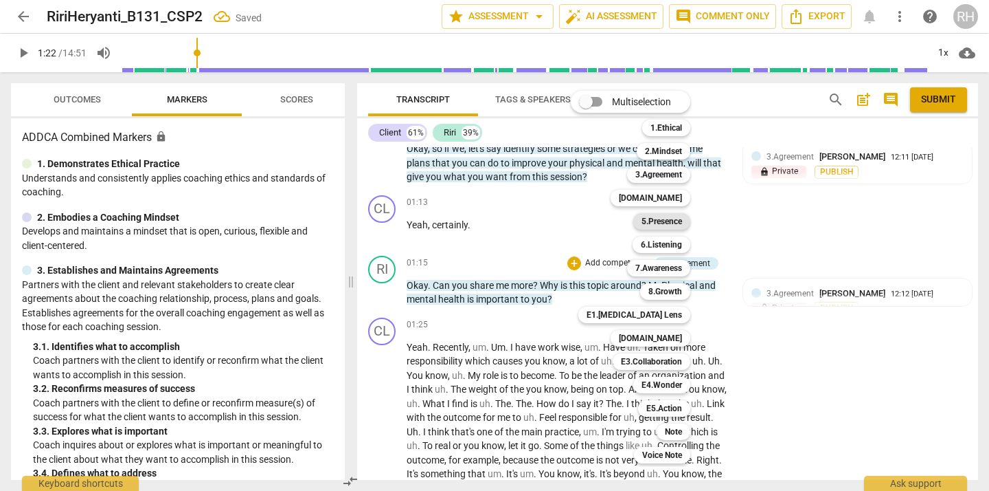
click at [671, 217] on b "5.Presence" at bounding box center [662, 221] width 41 height 16
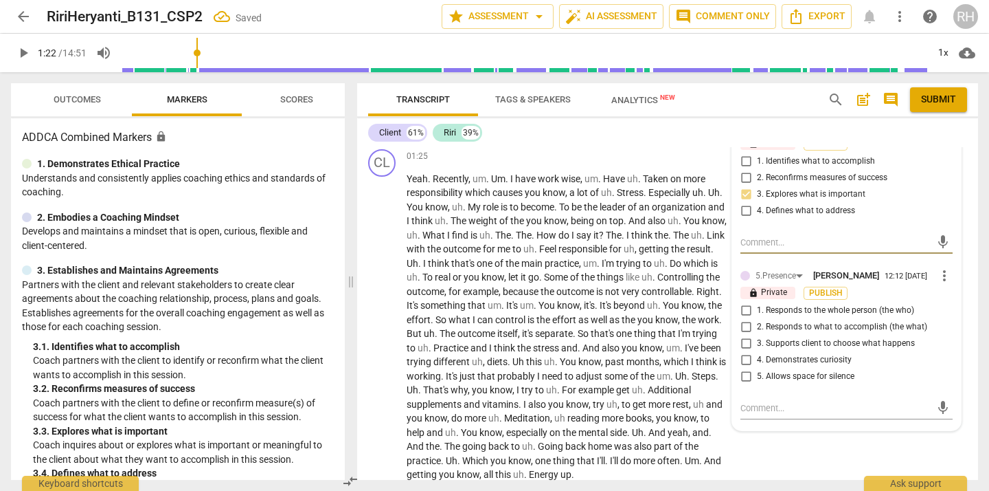
scroll to position [528, 0]
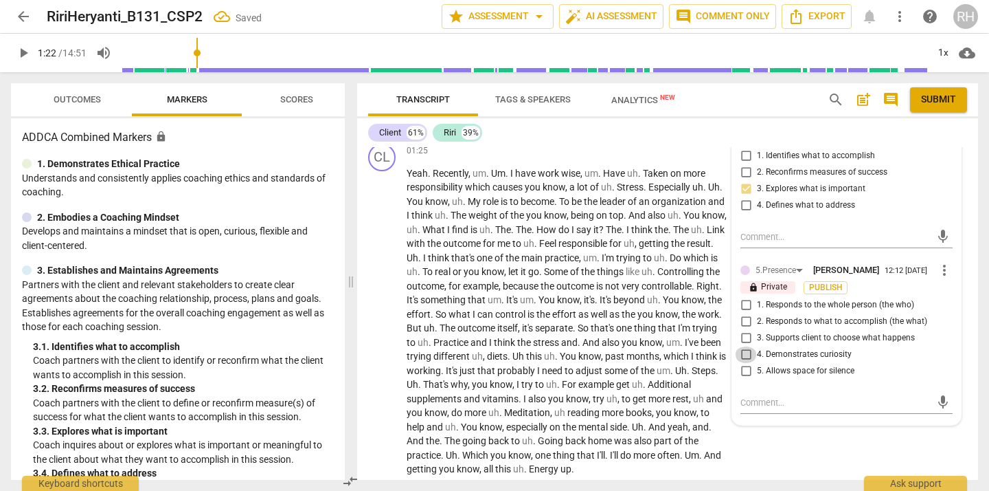
click at [745, 363] on input "4. Demonstrates curiosity" at bounding box center [746, 354] width 22 height 16
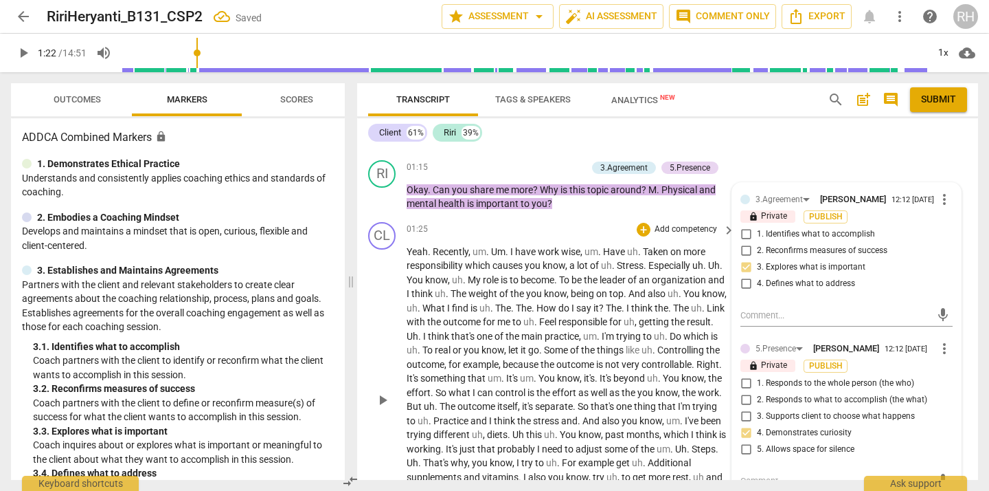
scroll to position [445, 0]
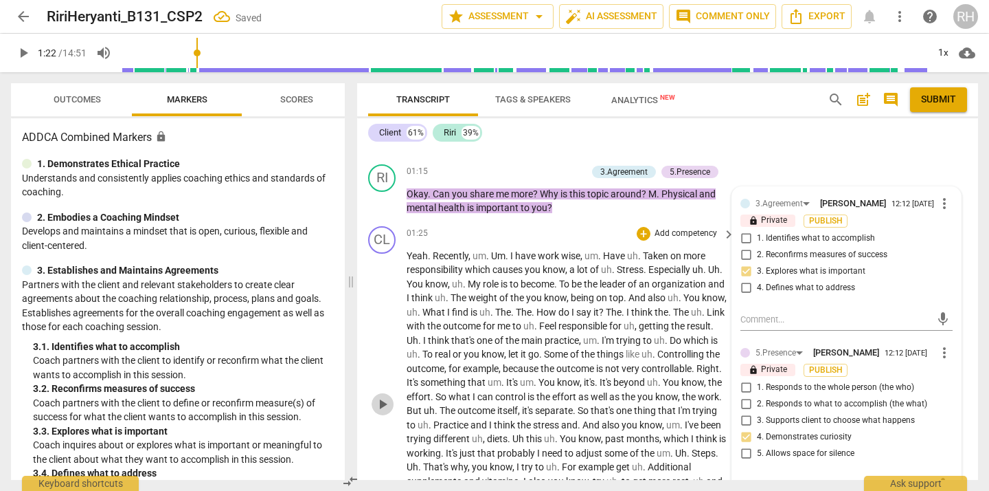
click at [387, 412] on span "play_arrow" at bounding box center [382, 404] width 16 height 16
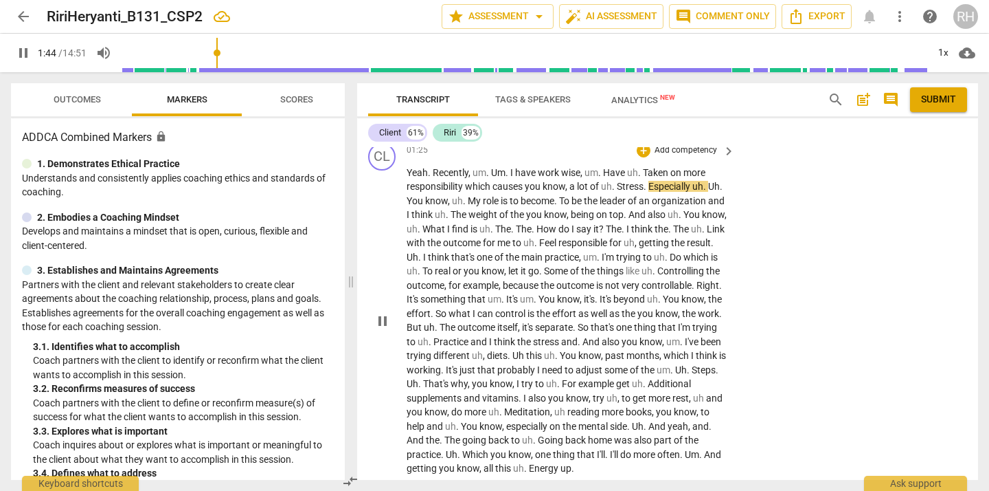
scroll to position [532, 0]
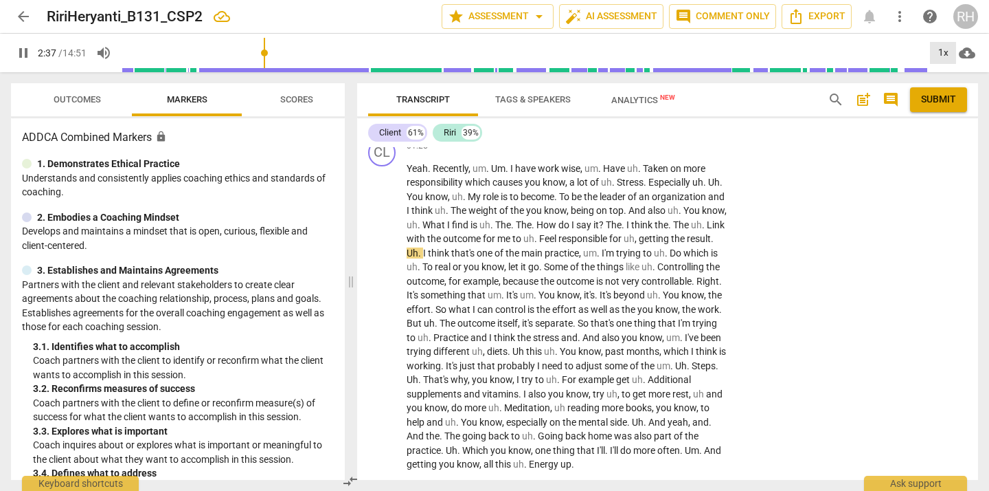
click at [940, 49] on div "1x" at bounding box center [943, 53] width 26 height 22
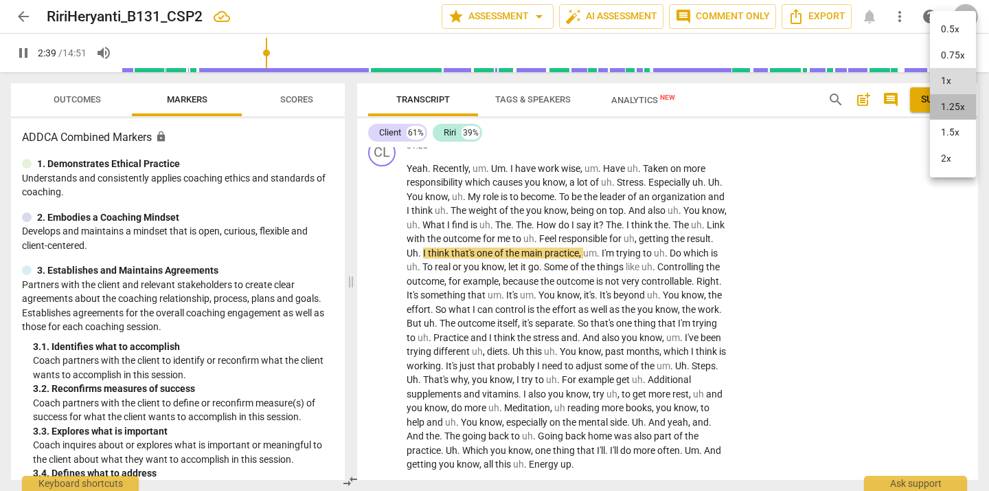
click at [948, 104] on li "1.25x" at bounding box center [953, 107] width 46 height 26
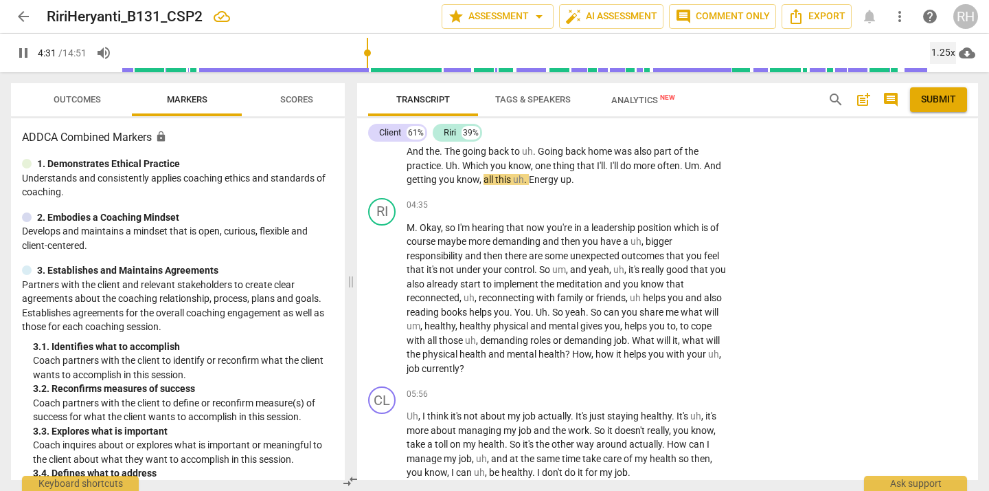
scroll to position [828, 0]
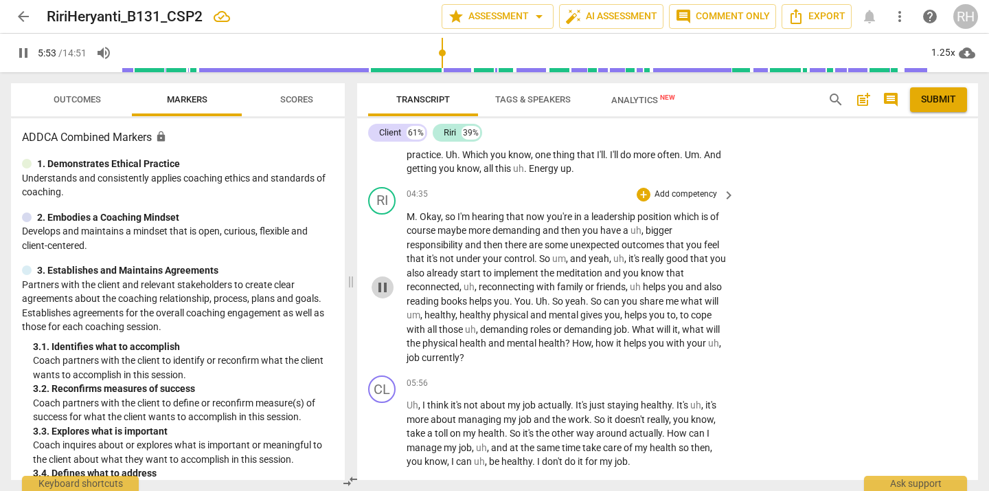
click at [382, 295] on span "pause" at bounding box center [382, 287] width 16 height 16
click at [646, 201] on div "+" at bounding box center [644, 195] width 14 height 14
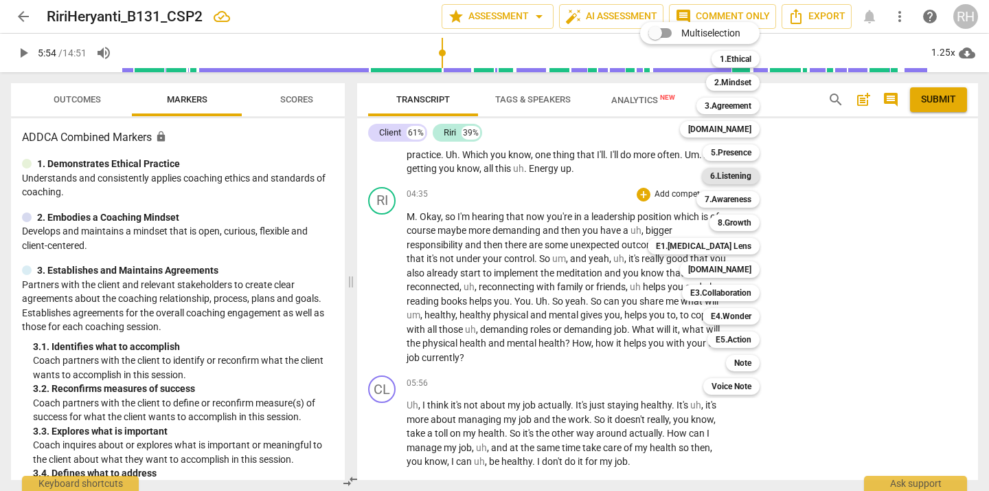
click at [737, 178] on b "6.Listening" at bounding box center [730, 176] width 41 height 16
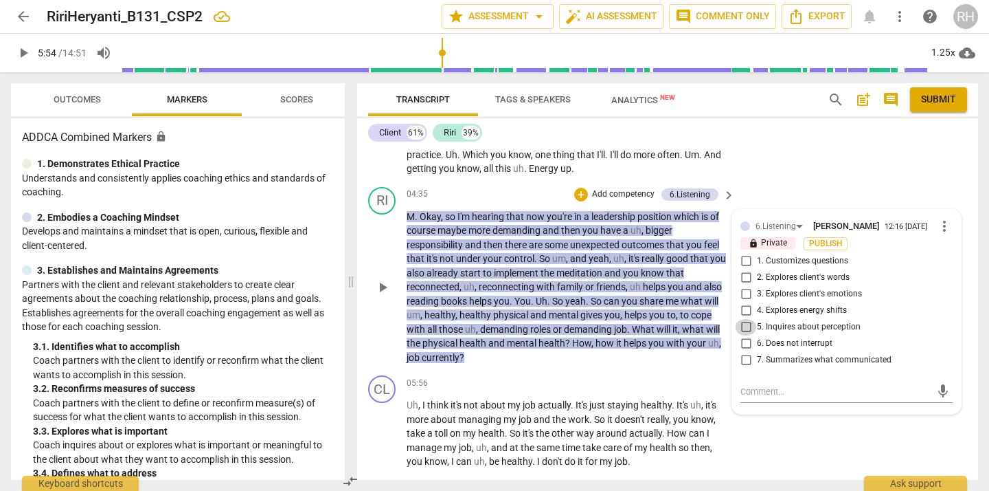
click at [748, 335] on input "5. Inquires about perception" at bounding box center [746, 327] width 22 height 16
click at [744, 269] on input "1. Customizes questions" at bounding box center [746, 261] width 22 height 16
click at [579, 201] on div "+" at bounding box center [581, 195] width 14 height 14
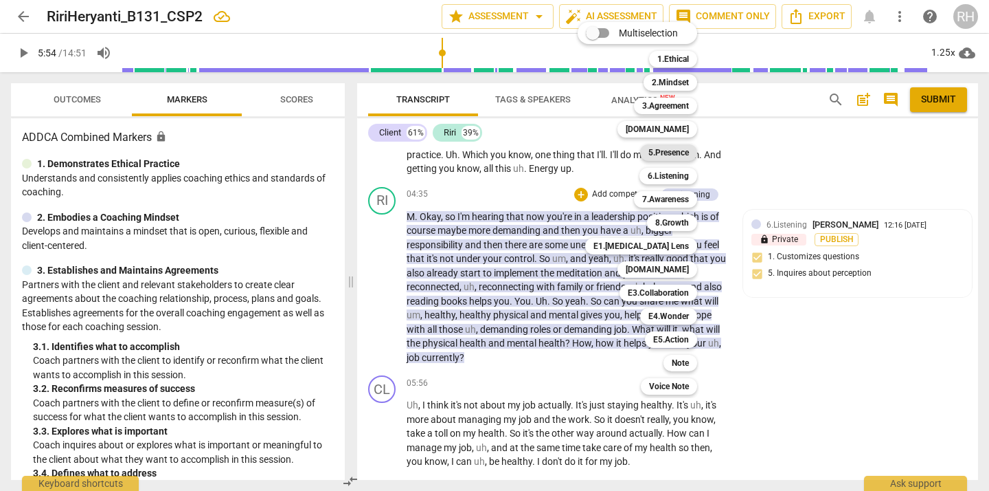
click at [673, 151] on b "5.Presence" at bounding box center [669, 152] width 41 height 16
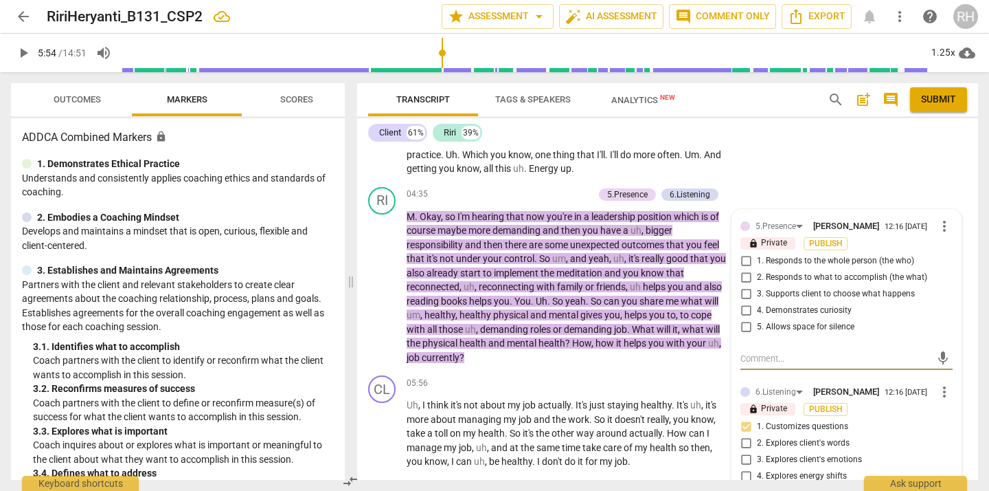
click at [233, 265] on div "3. Establishes and Maintains Agreements" at bounding box center [178, 270] width 312 height 14
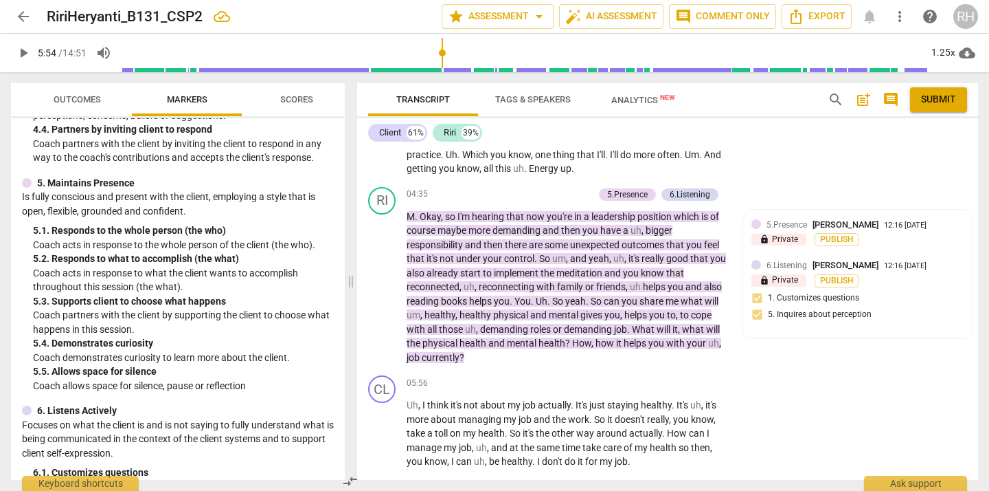
scroll to position [583, 0]
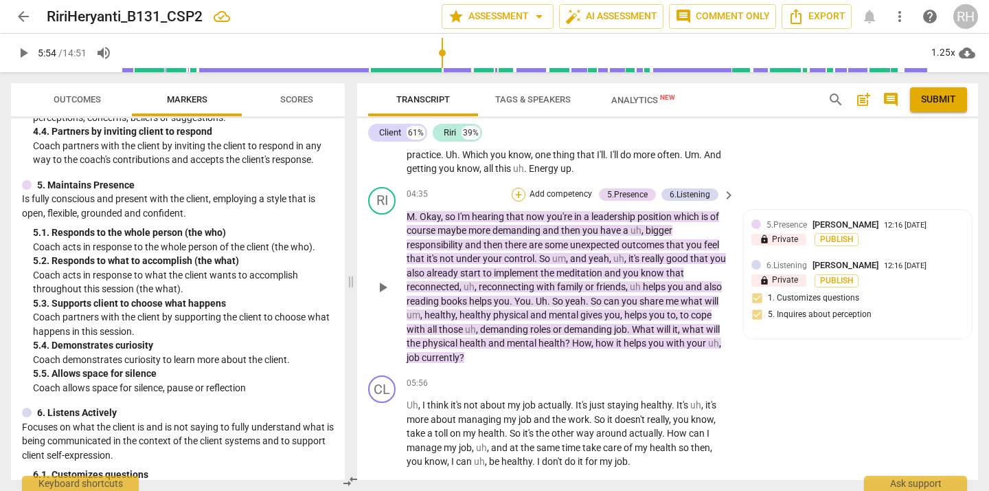
click at [519, 201] on div "+" at bounding box center [519, 195] width 14 height 14
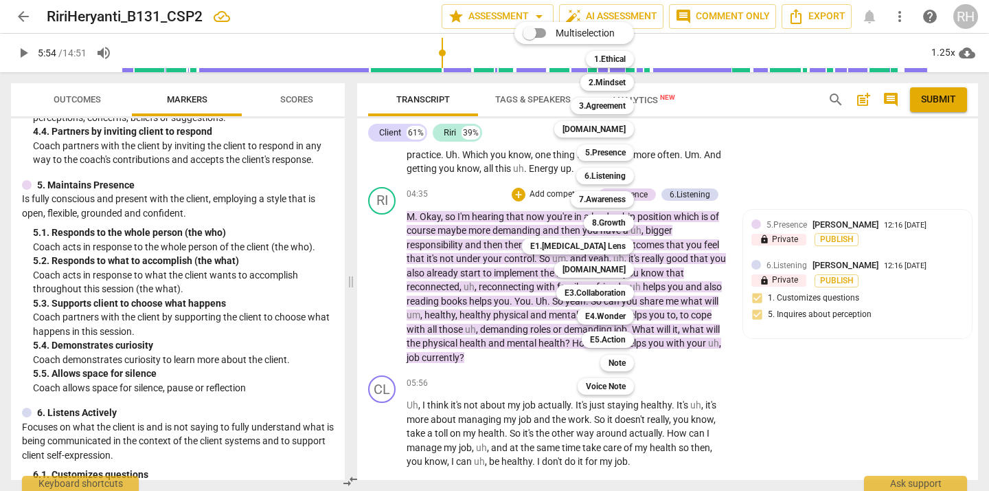
click at [741, 189] on div at bounding box center [494, 245] width 989 height 491
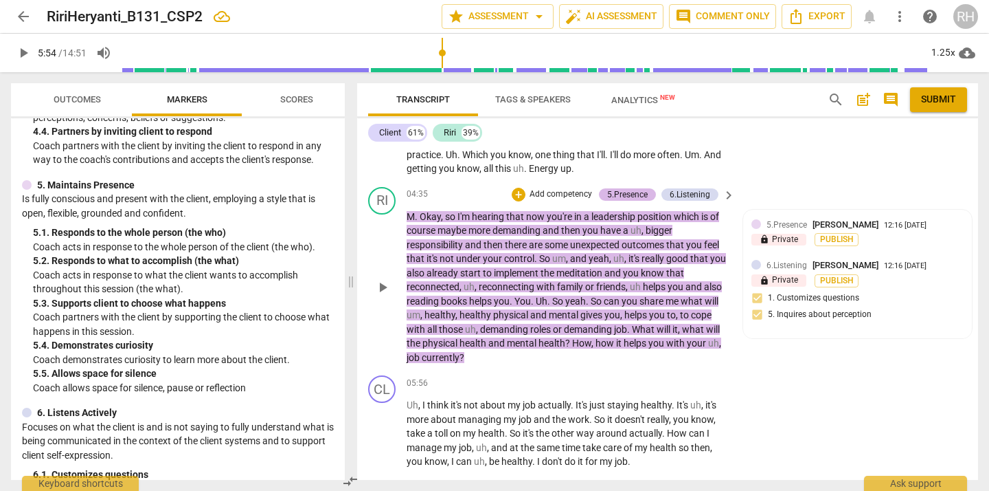
click at [631, 201] on div "5.Presence" at bounding box center [627, 194] width 41 height 12
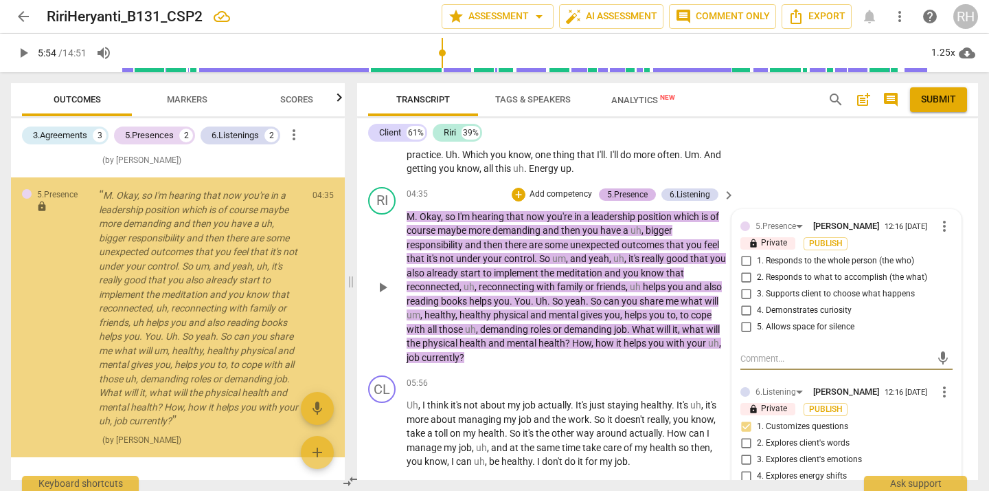
scroll to position [1006, 0]
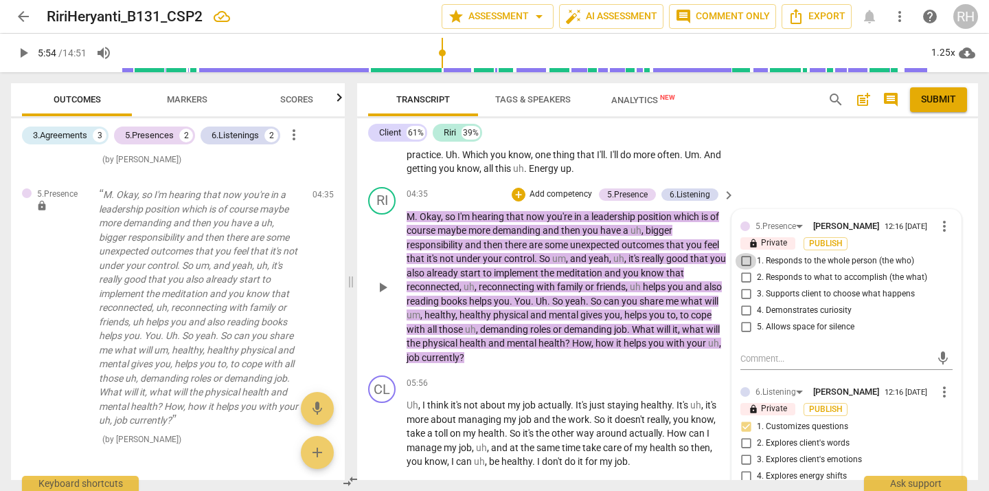
click at [747, 269] on input "1. Responds to the whole person (the who)" at bounding box center [746, 261] width 22 height 16
click at [517, 201] on div "+" at bounding box center [519, 195] width 14 height 14
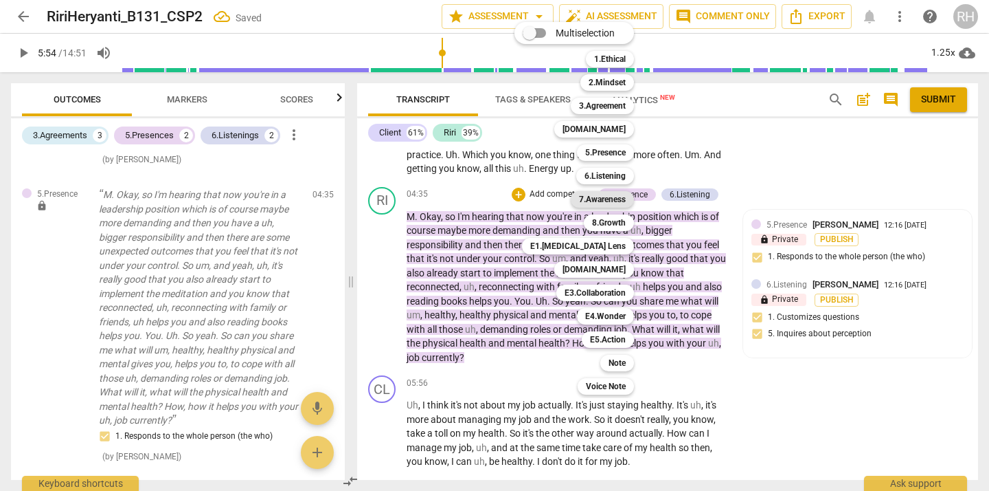
click at [622, 199] on b "7.Awareness" at bounding box center [602, 199] width 47 height 16
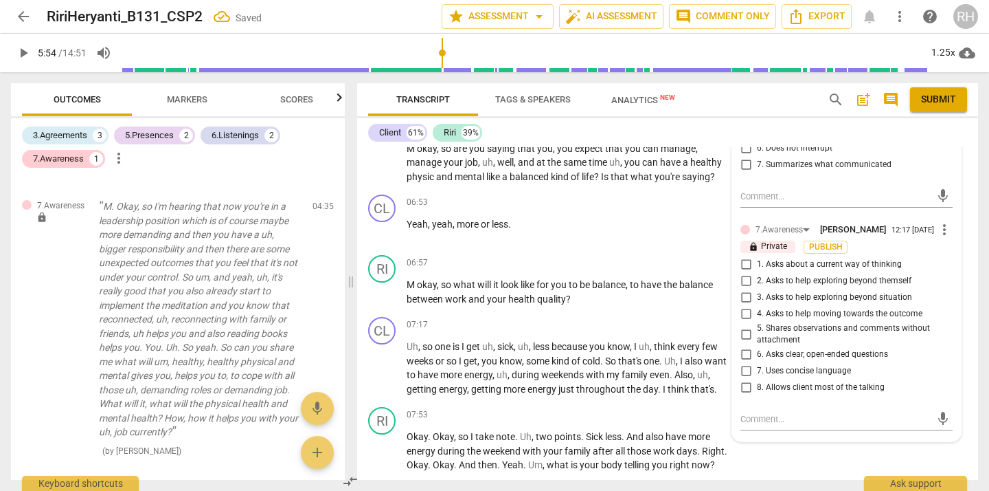
scroll to position [1189, 0]
click at [744, 362] on input "6. Asks clear, open-ended questions" at bounding box center [746, 354] width 22 height 16
click at [746, 425] on textarea at bounding box center [836, 418] width 190 height 13
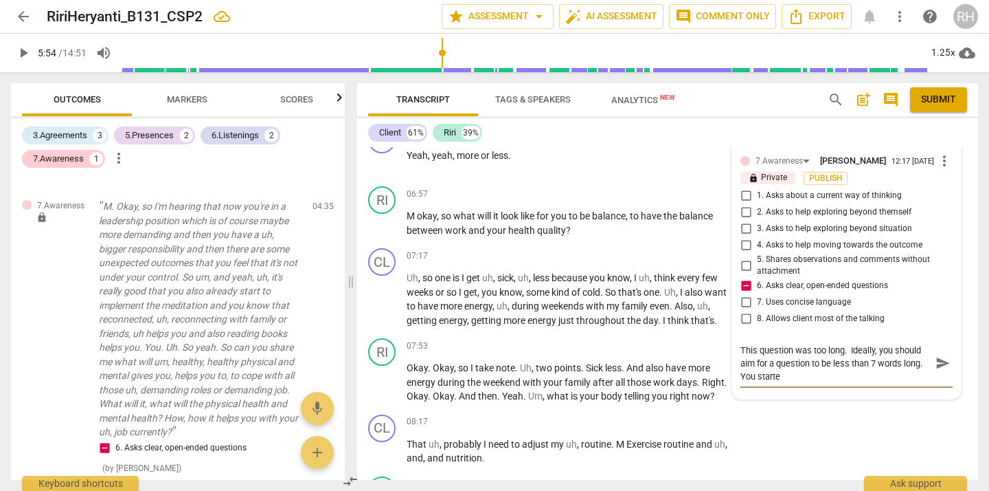
scroll to position [0, 0]
click at [742, 273] on input "5. Shares observations and comments without attachment" at bounding box center [746, 265] width 22 height 16
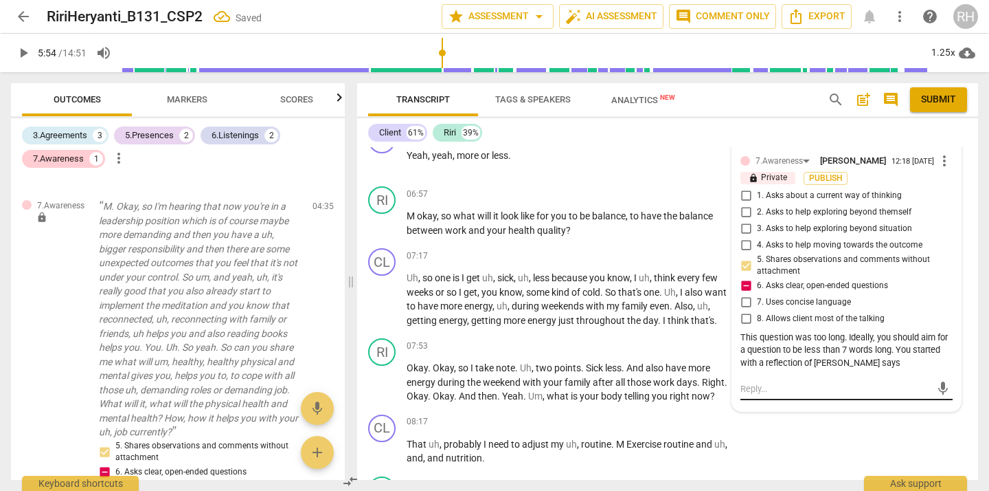
click at [754, 395] on textarea at bounding box center [836, 388] width 190 height 13
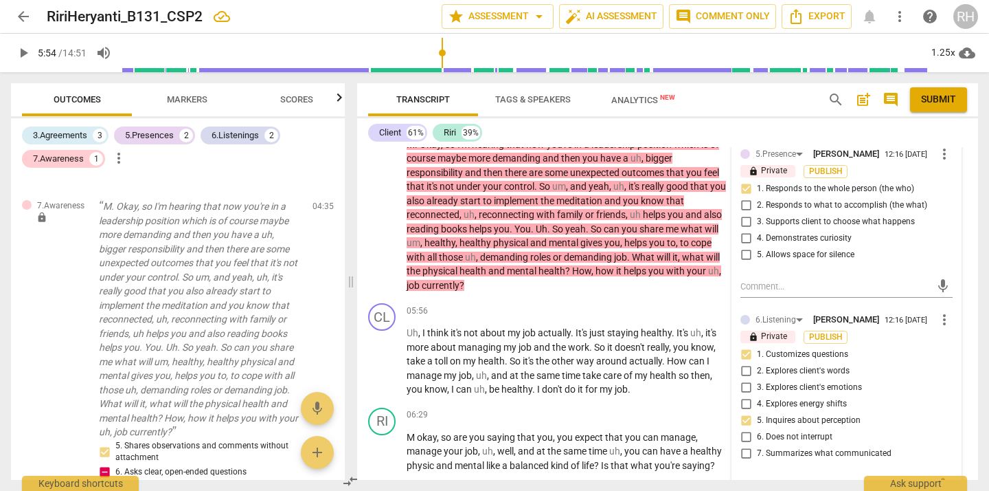
scroll to position [868, 0]
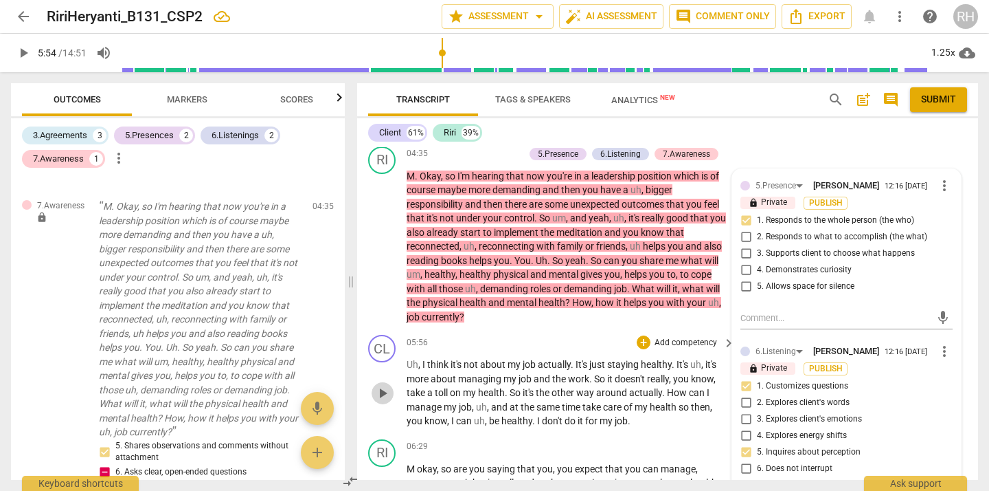
click at [383, 401] on span "play_arrow" at bounding box center [382, 393] width 16 height 16
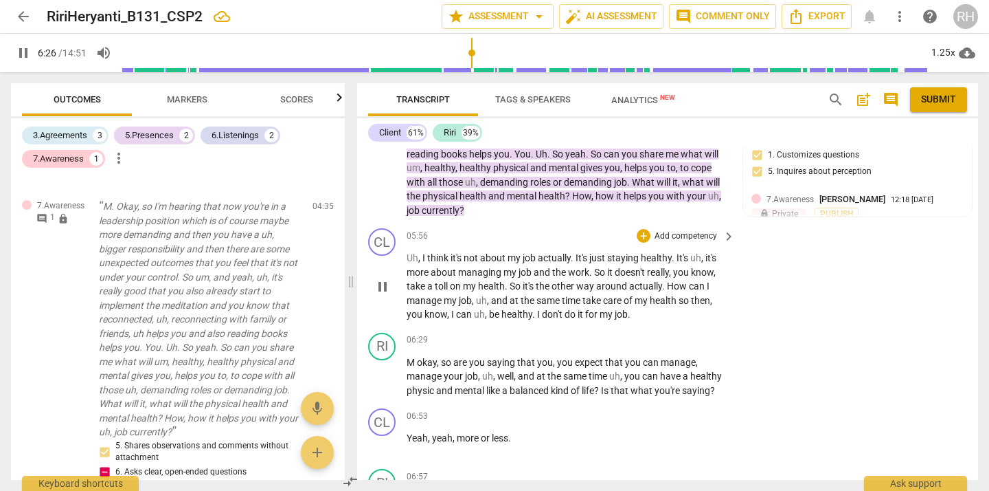
scroll to position [1000, 0]
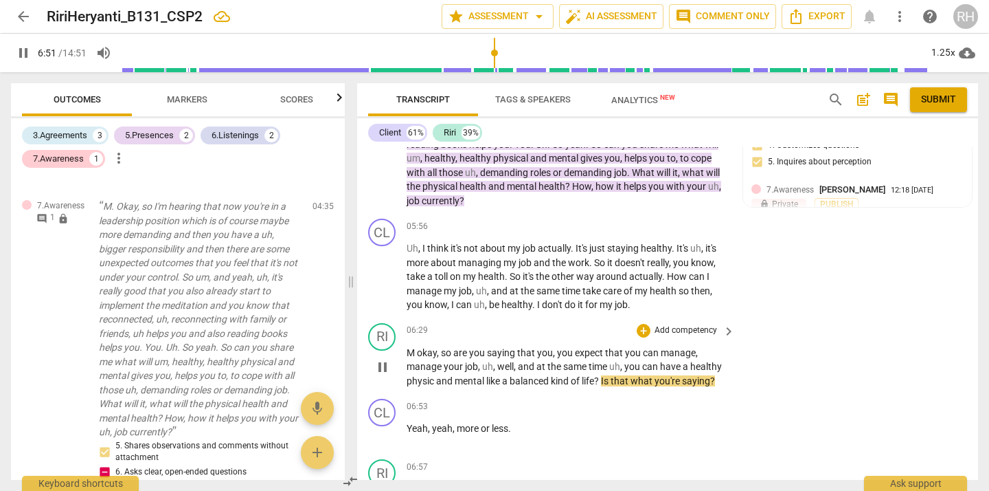
click at [383, 375] on span "pause" at bounding box center [382, 367] width 16 height 16
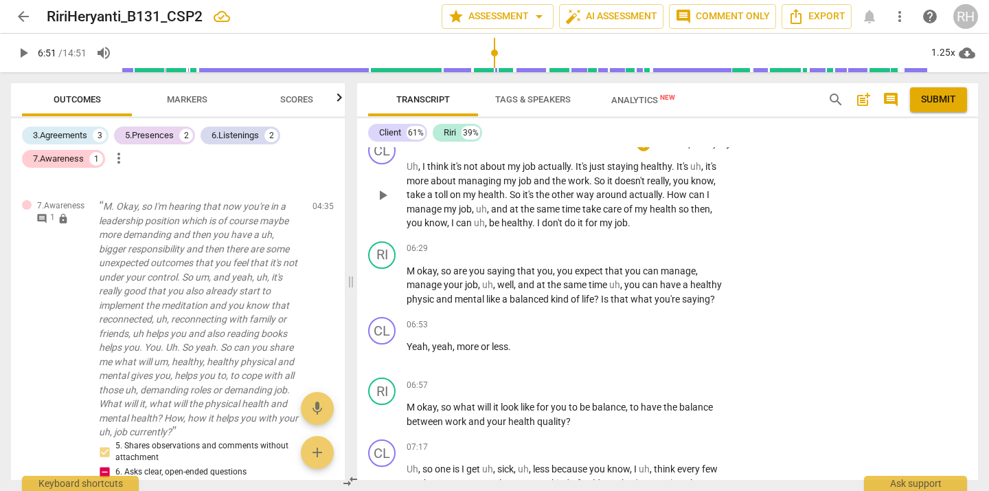
scroll to position [1084, 0]
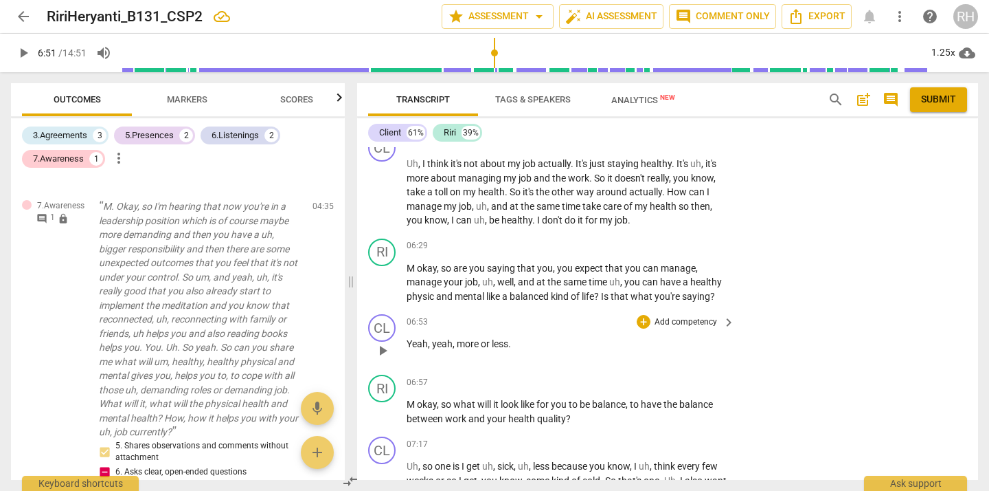
click at [385, 359] on span "play_arrow" at bounding box center [382, 350] width 16 height 16
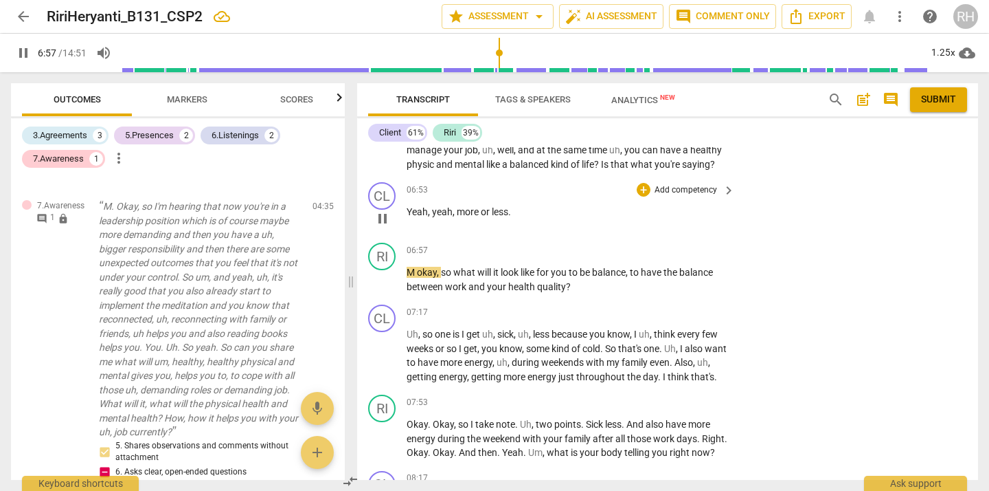
scroll to position [1217, 0]
click at [383, 286] on span "pause" at bounding box center [382, 278] width 16 height 16
click at [642, 256] on div "+" at bounding box center [644, 249] width 14 height 14
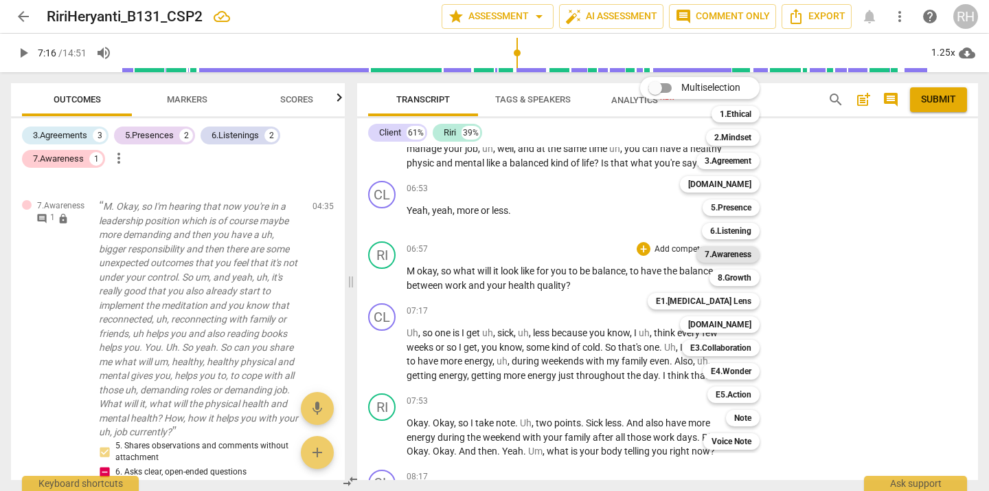
click at [744, 253] on b "7.Awareness" at bounding box center [728, 254] width 47 height 16
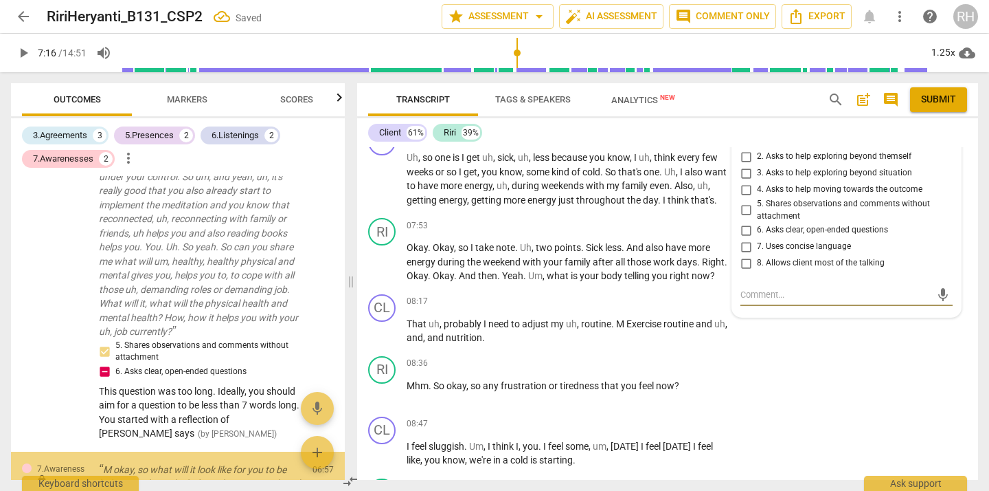
scroll to position [1537, 0]
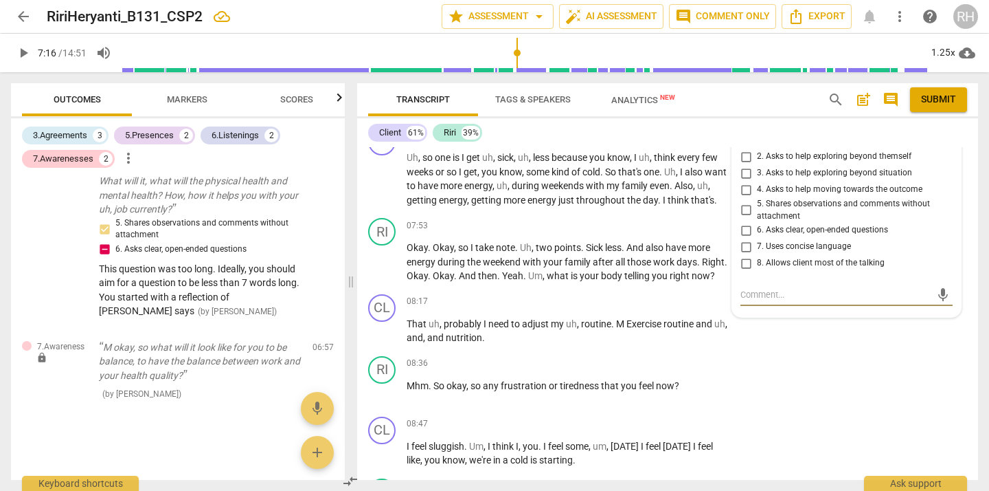
click at [745, 198] on input "4. Asks to help moving towards the outcome" at bounding box center [746, 189] width 22 height 16
click at [745, 238] on input "6. Asks clear, open-ended questions" at bounding box center [746, 230] width 22 height 16
click at [745, 255] on input "7. Uses concise language" at bounding box center [746, 246] width 22 height 16
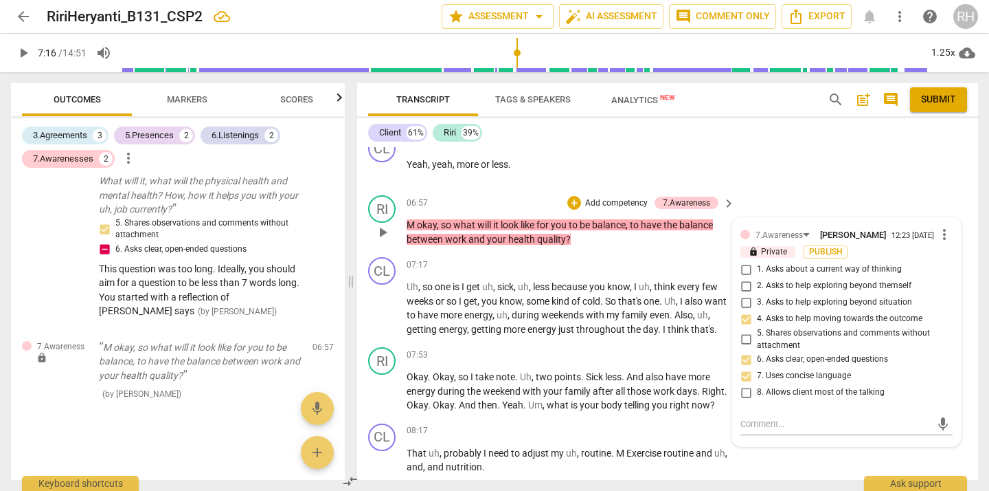
scroll to position [1257, 0]
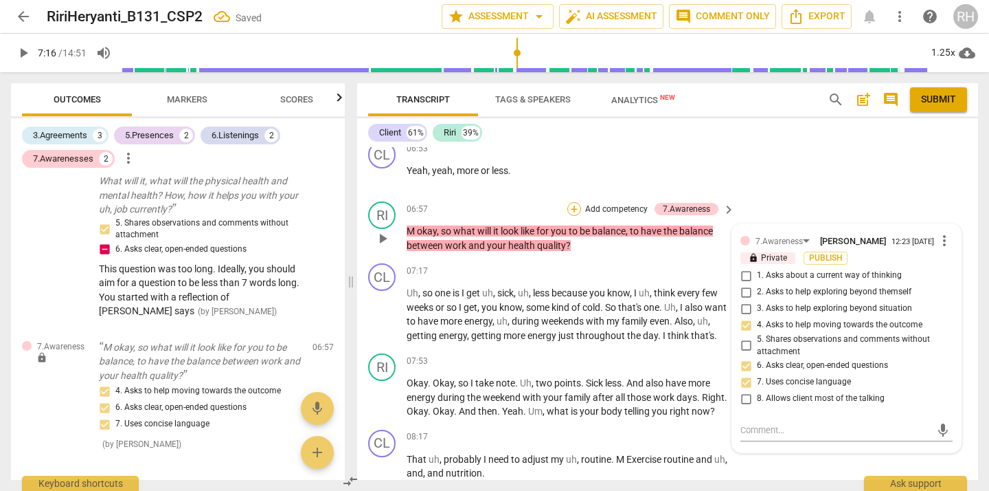
click at [577, 216] on div "+" at bounding box center [574, 209] width 14 height 14
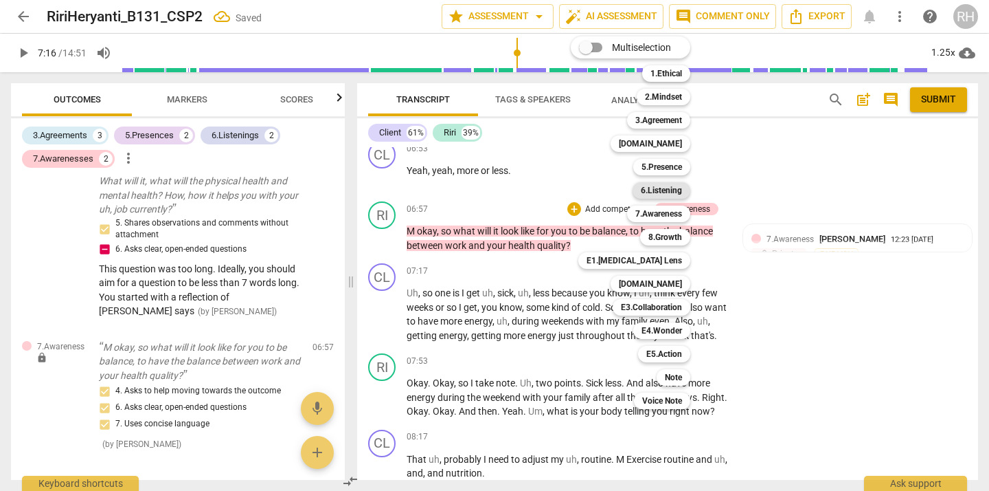
click at [659, 189] on b "6.Listening" at bounding box center [661, 190] width 41 height 16
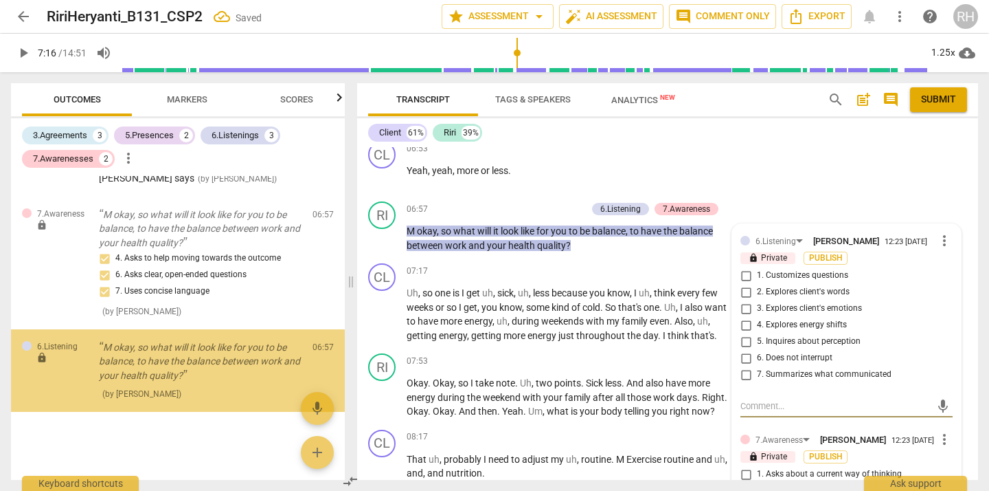
scroll to position [1669, 0]
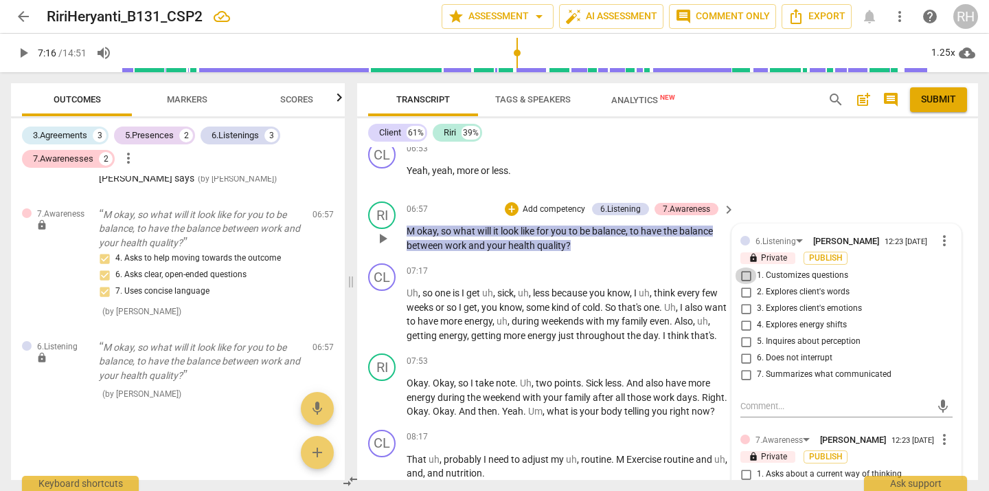
click at [747, 284] on input "1. Customizes questions" at bounding box center [746, 275] width 22 height 16
click at [513, 216] on div "+" at bounding box center [512, 209] width 14 height 14
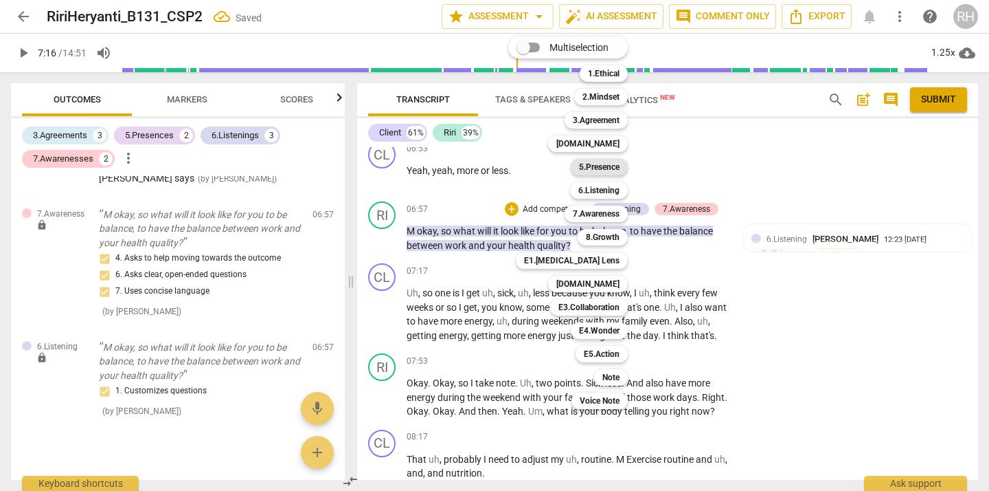
click at [613, 165] on b "5.Presence" at bounding box center [599, 167] width 41 height 16
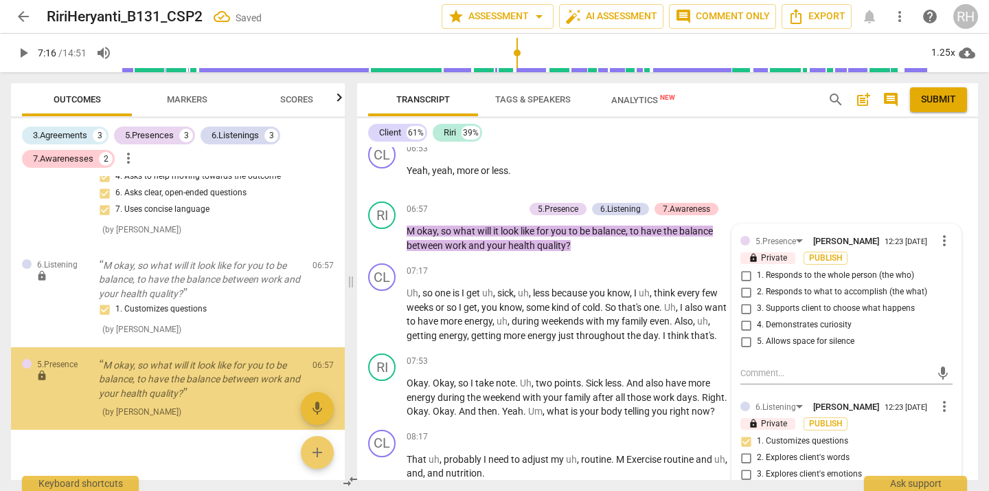
scroll to position [1769, 0]
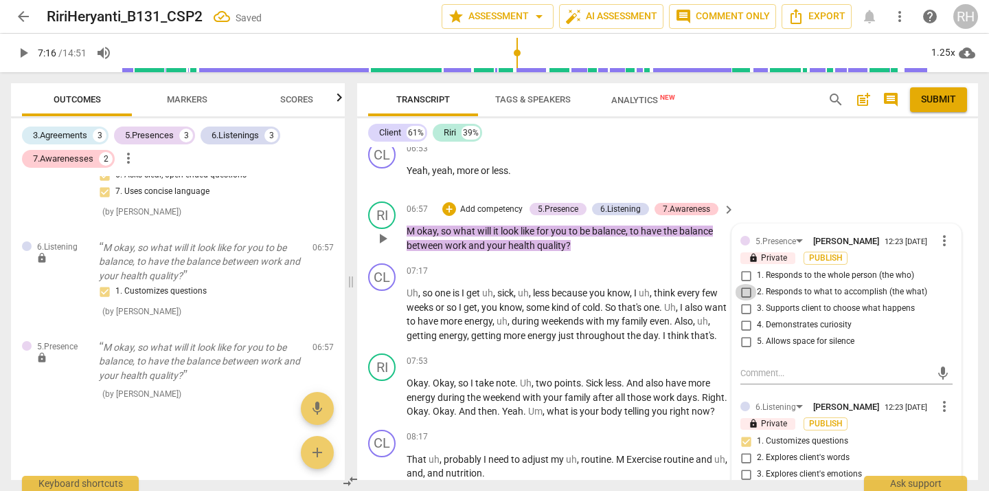
click at [745, 300] on input "2. Responds to what to accomplish (the what)" at bounding box center [746, 292] width 22 height 16
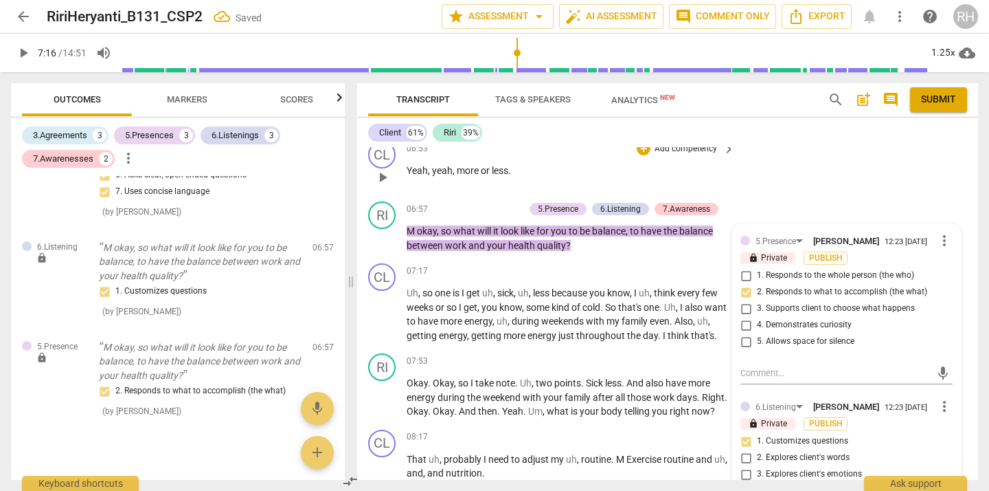
click at [861, 185] on div "CL play_arrow pause 06:53 + Add competency keyboard_arrow_right Yeah , yeah , m…" at bounding box center [667, 165] width 621 height 60
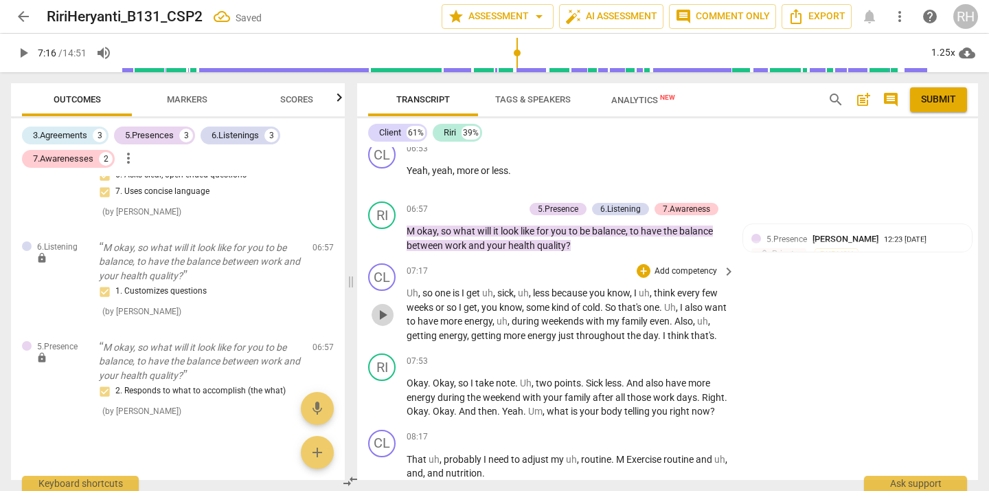
click at [385, 323] on span "play_arrow" at bounding box center [382, 314] width 16 height 16
click at [385, 323] on span "pause" at bounding box center [382, 314] width 16 height 16
click at [446, 216] on div "+" at bounding box center [449, 209] width 14 height 14
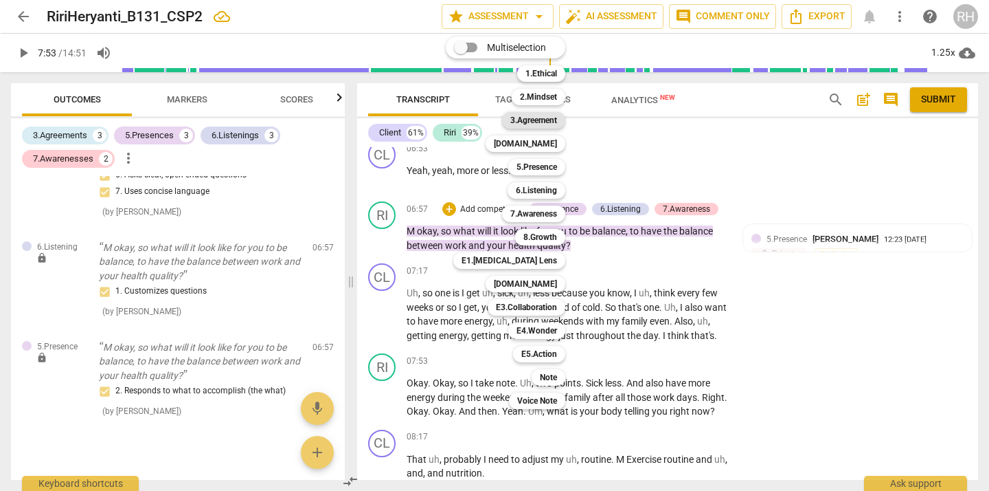
click at [545, 123] on b "3.Agreement" at bounding box center [533, 120] width 47 height 16
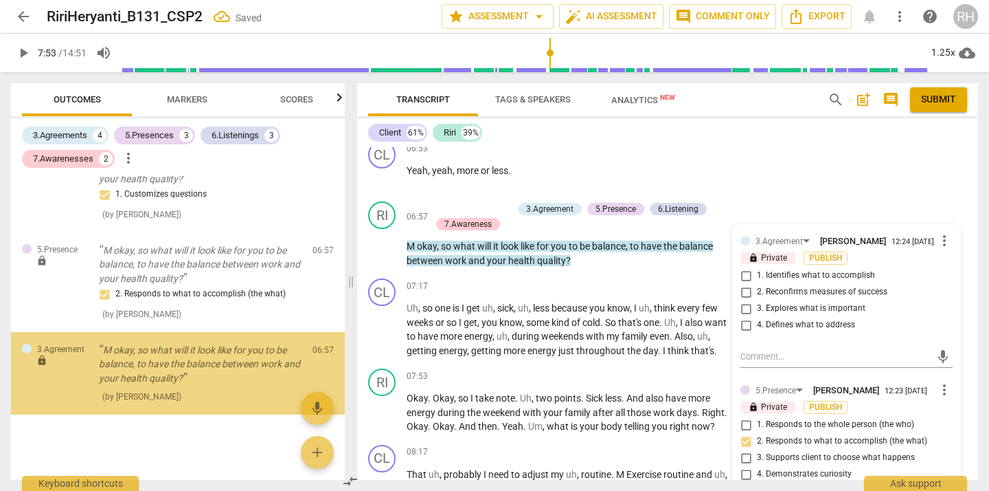
scroll to position [1869, 0]
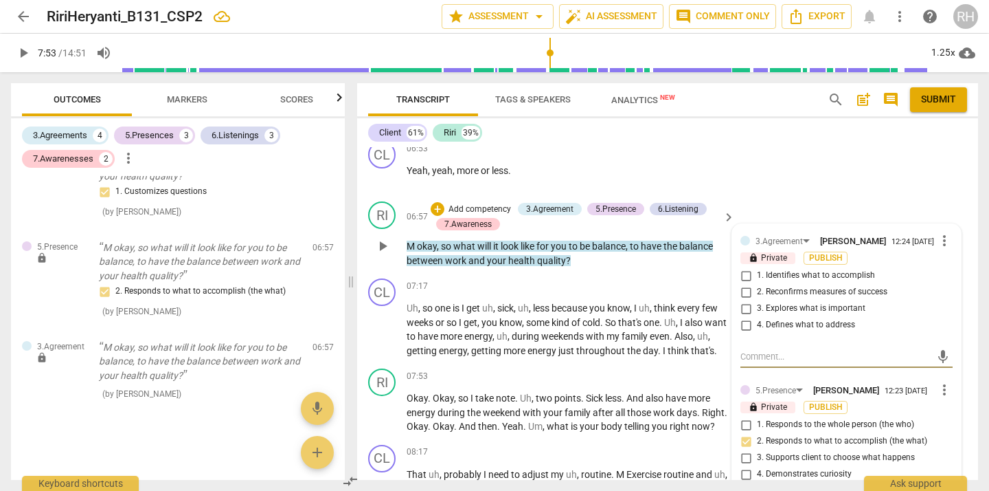
click at [741, 333] on input "4. Defines what to address" at bounding box center [746, 325] width 22 height 16
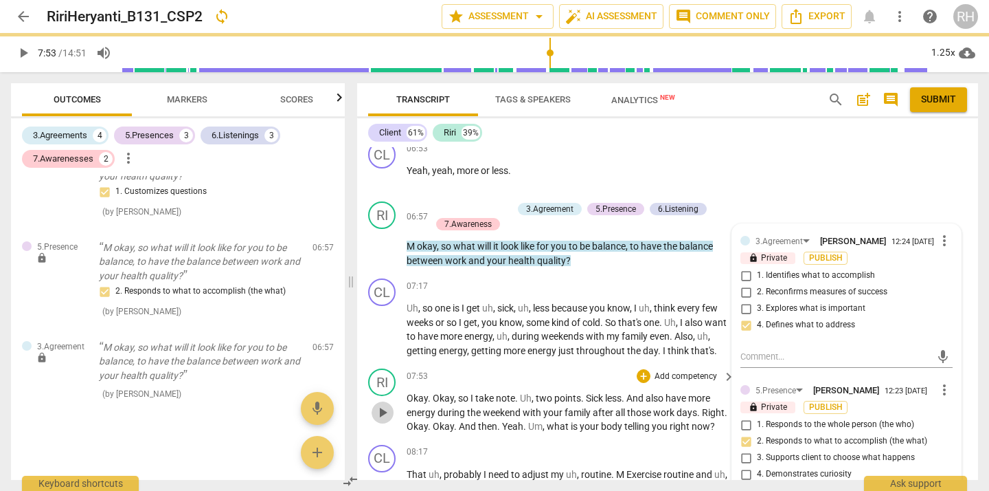
click at [382, 420] on span "play_arrow" at bounding box center [382, 412] width 16 height 16
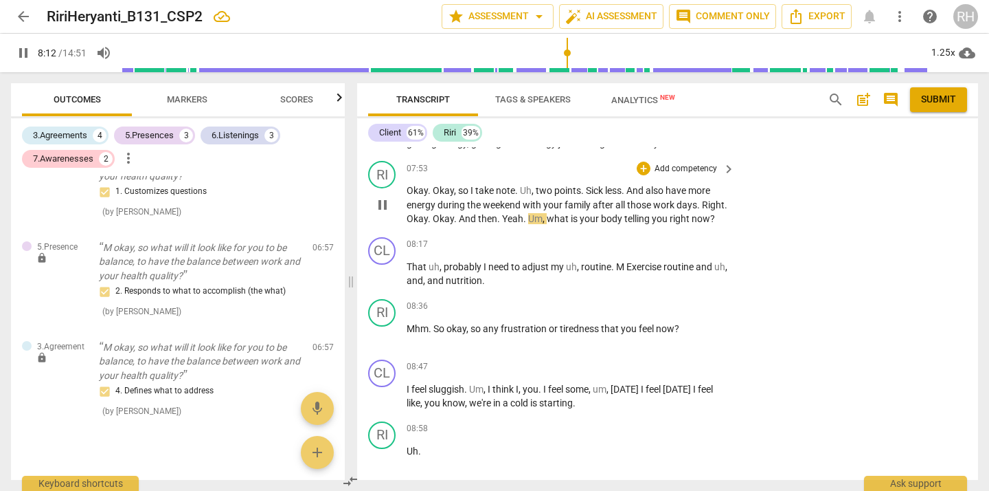
scroll to position [1466, 0]
click at [385, 212] on span "pause" at bounding box center [382, 203] width 16 height 16
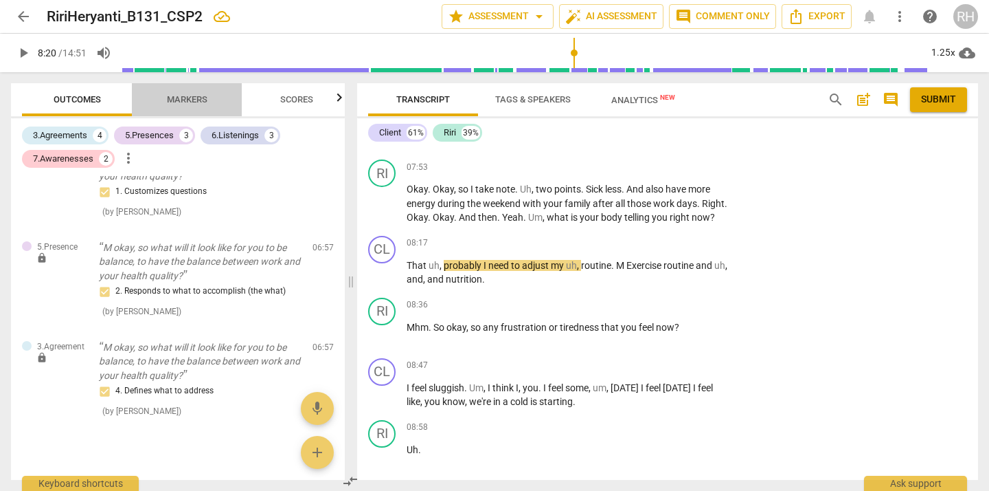
click at [192, 101] on span "Markers" at bounding box center [187, 99] width 41 height 10
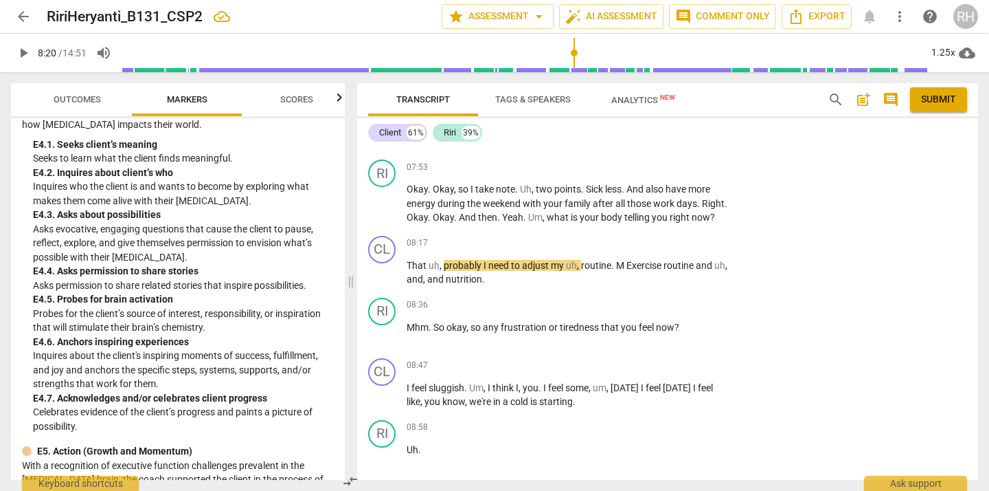
scroll to position [3900, 0]
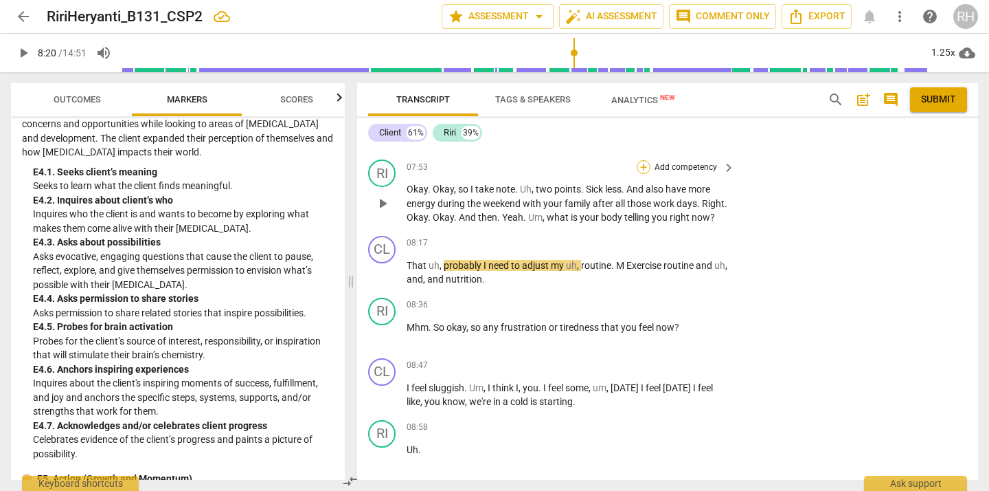
click at [643, 174] on div "+" at bounding box center [644, 167] width 14 height 14
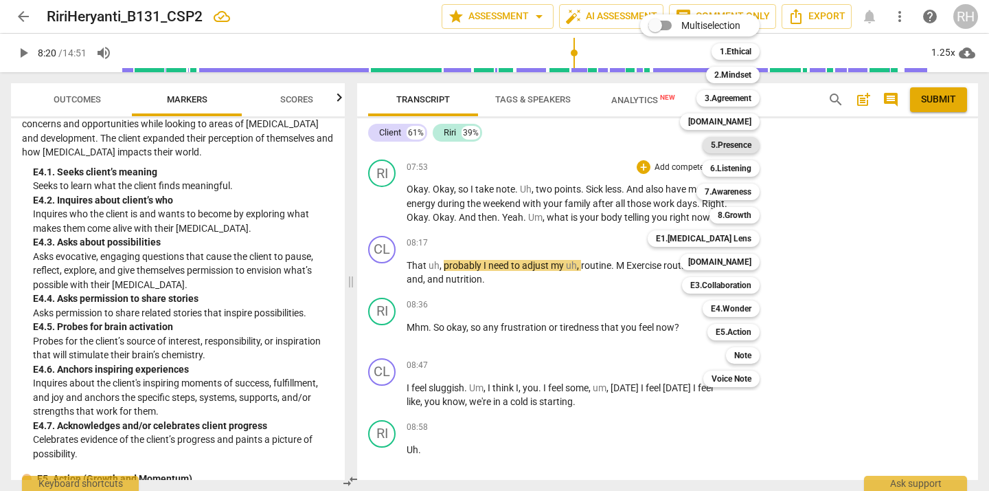
click at [726, 144] on b "5.Presence" at bounding box center [731, 145] width 41 height 16
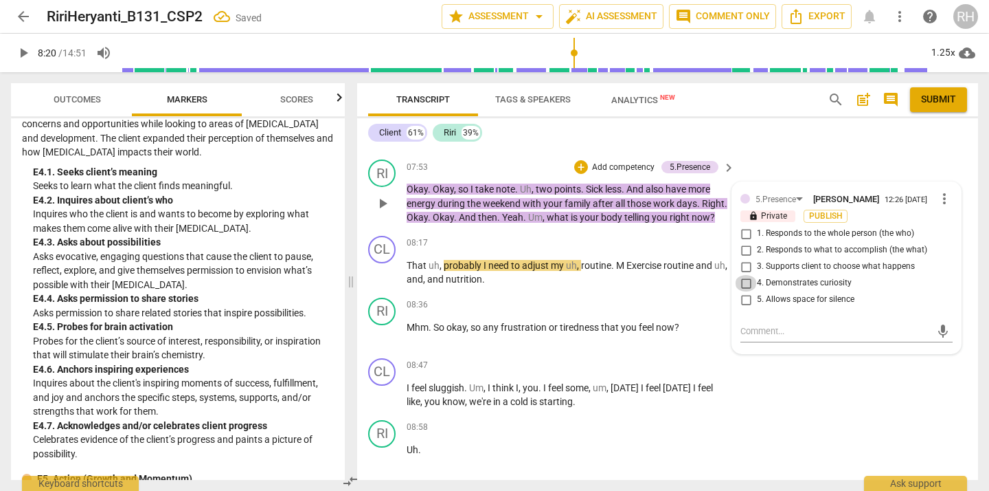
click at [743, 291] on input "4. Demonstrates curiosity" at bounding box center [746, 283] width 22 height 16
click at [392, 281] on span "play_arrow" at bounding box center [383, 272] width 22 height 16
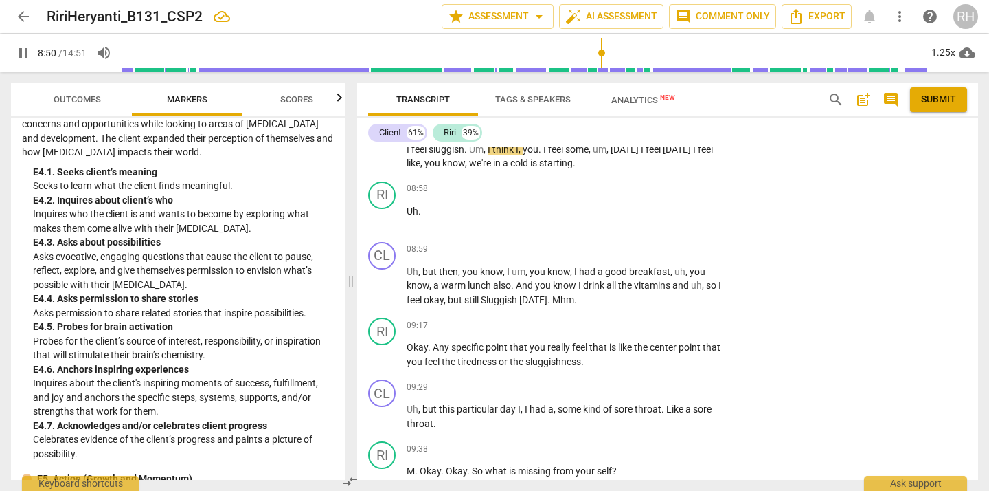
scroll to position [1710, 0]
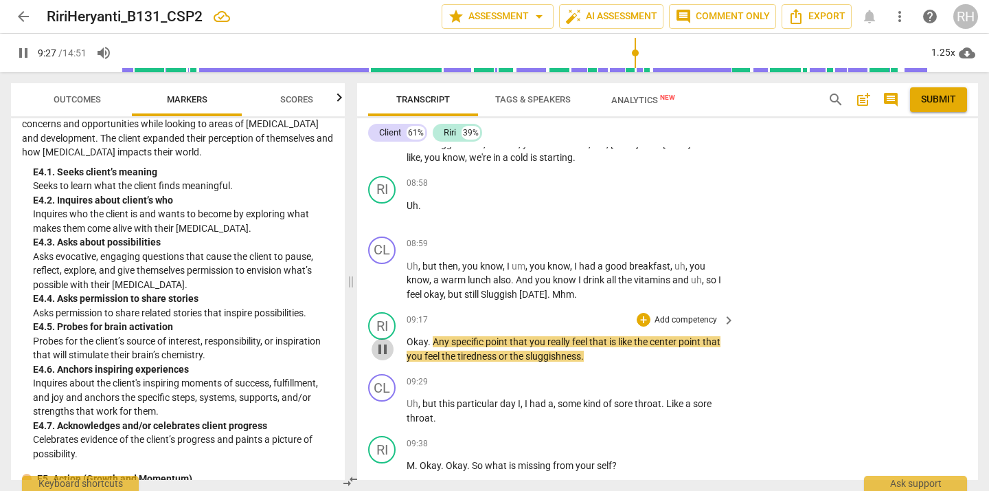
click at [382, 357] on span "pause" at bounding box center [382, 349] width 16 height 16
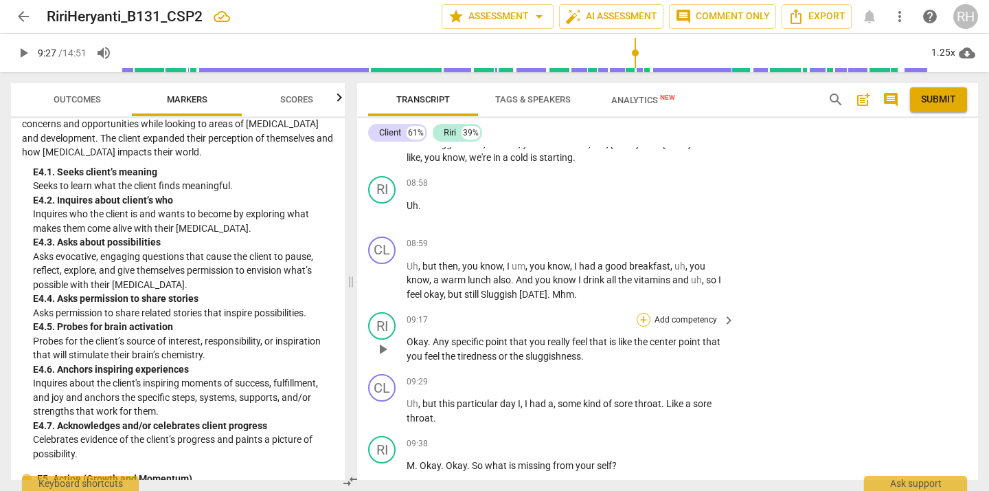
click at [642, 326] on div "+" at bounding box center [644, 320] width 14 height 14
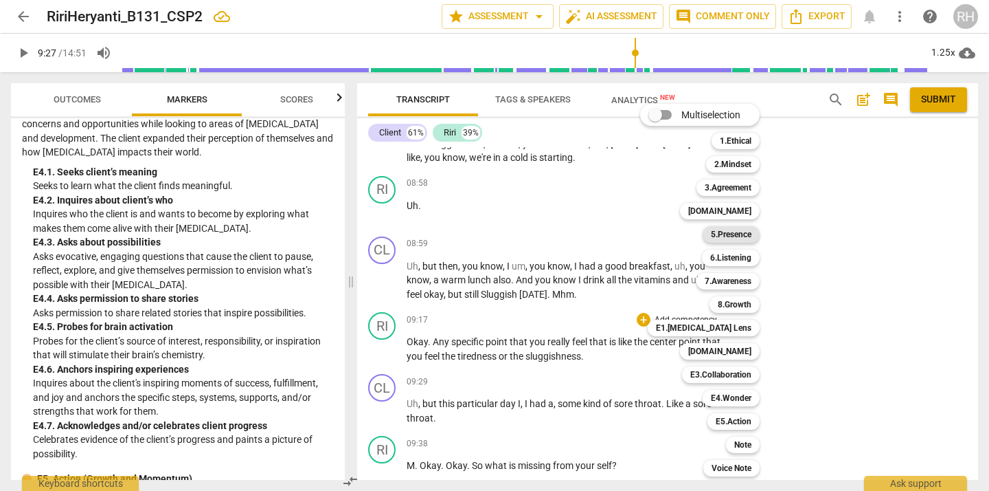
click at [749, 233] on b "5.Presence" at bounding box center [731, 234] width 41 height 16
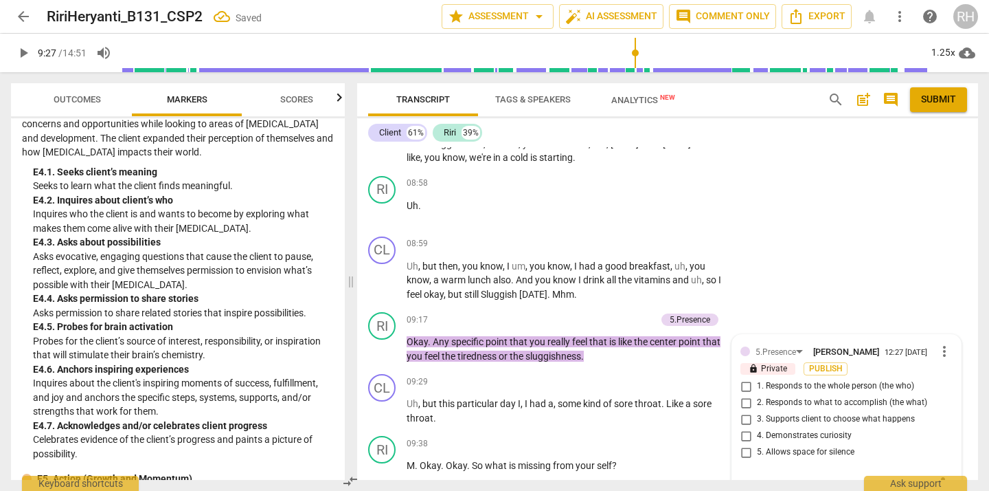
scroll to position [1927, 0]
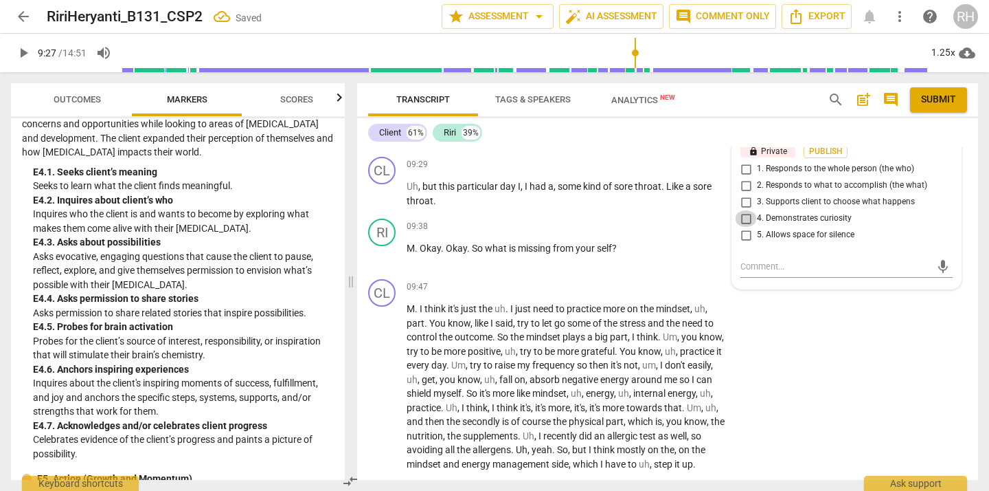
click at [745, 227] on input "4. Demonstrates curiosity" at bounding box center [746, 218] width 22 height 16
click at [378, 205] on button "play_arrow" at bounding box center [383, 194] width 22 height 22
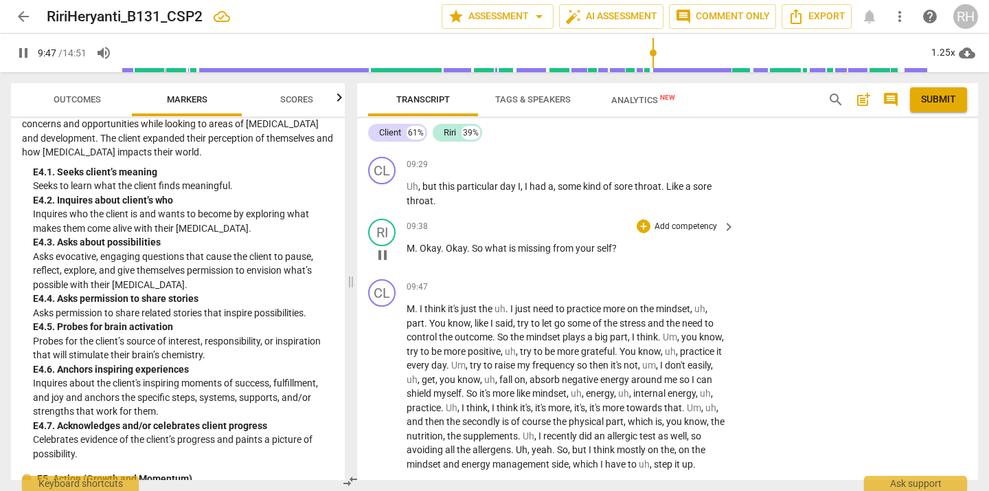
click at [379, 263] on span "pause" at bounding box center [382, 255] width 16 height 16
click at [644, 233] on div "+" at bounding box center [644, 226] width 14 height 14
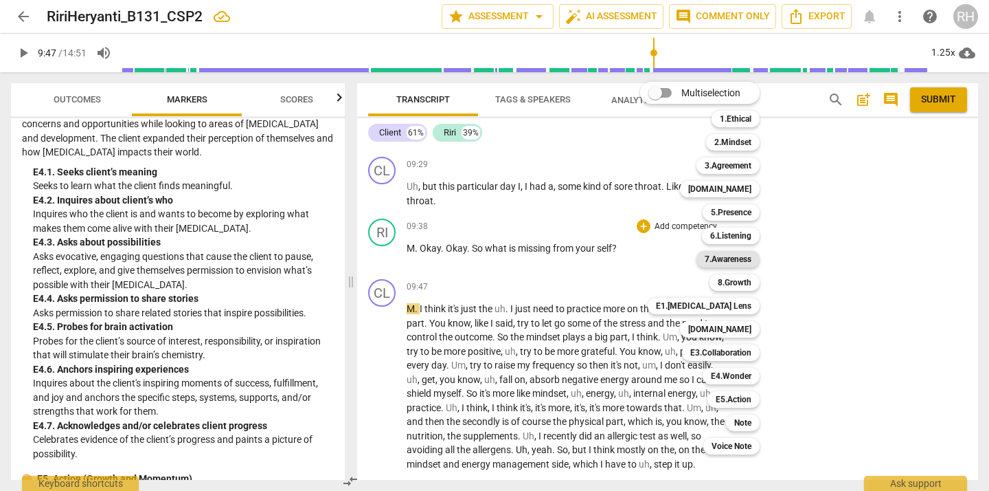
click at [742, 258] on b "7.Awareness" at bounding box center [728, 259] width 47 height 16
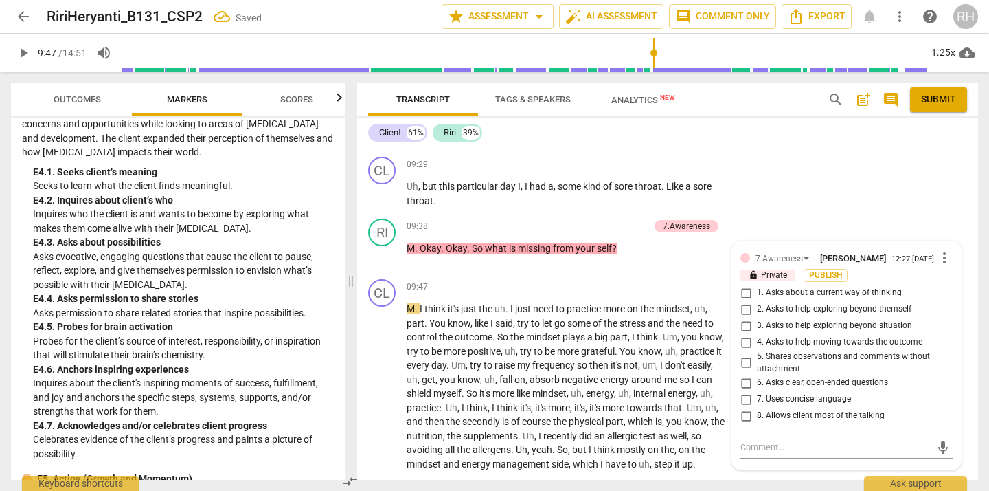
scroll to position [2108, 0]
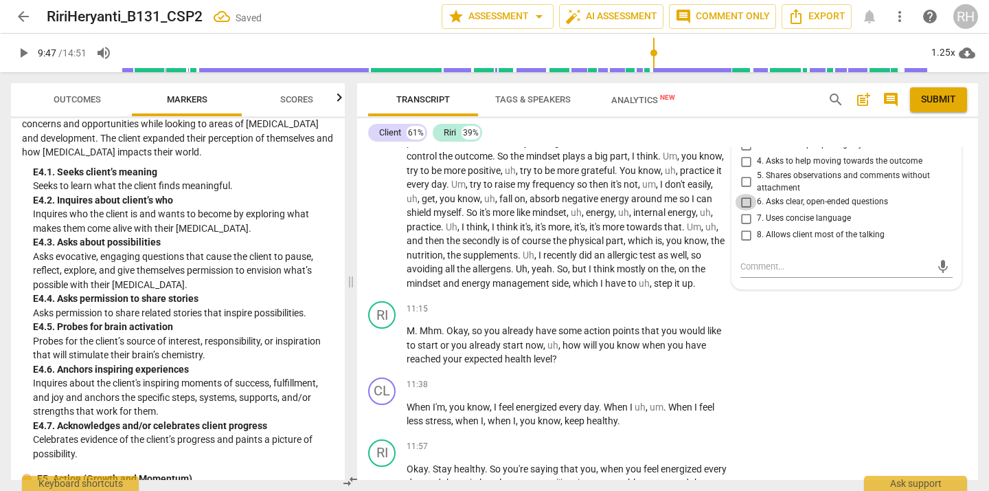
click at [747, 210] on input "6. Asks clear, open-ended questions" at bounding box center [746, 202] width 22 height 16
click at [743, 227] on input "7. Uses concise language" at bounding box center [746, 218] width 22 height 16
click at [747, 273] on textarea at bounding box center [836, 266] width 190 height 13
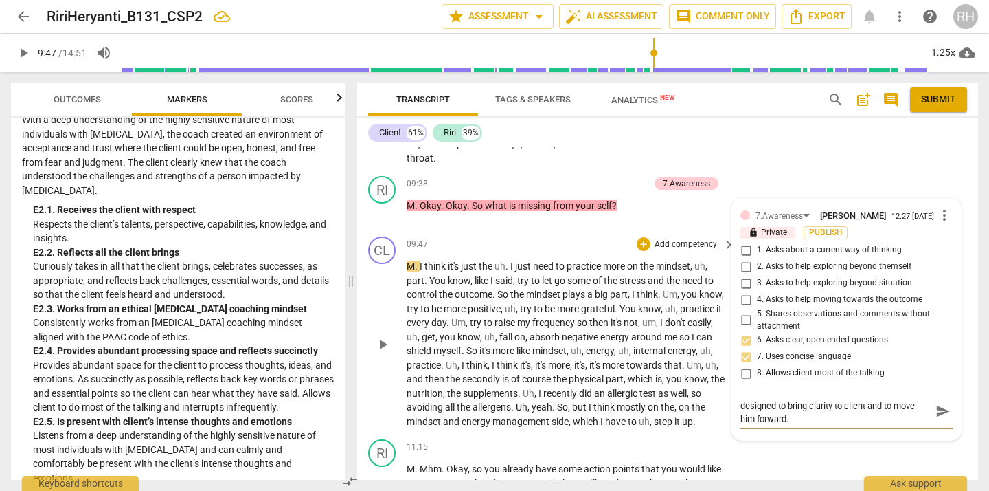
scroll to position [1930, 0]
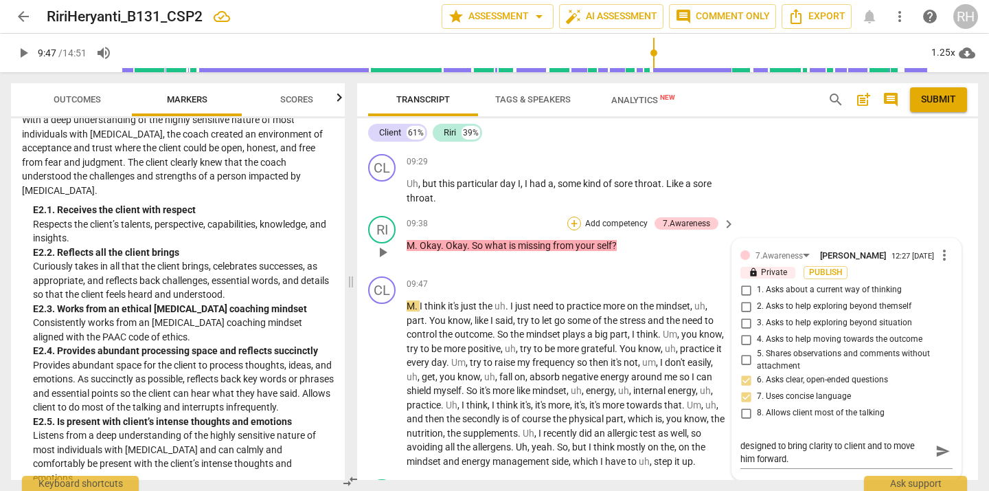
click at [574, 230] on div "+" at bounding box center [574, 223] width 14 height 14
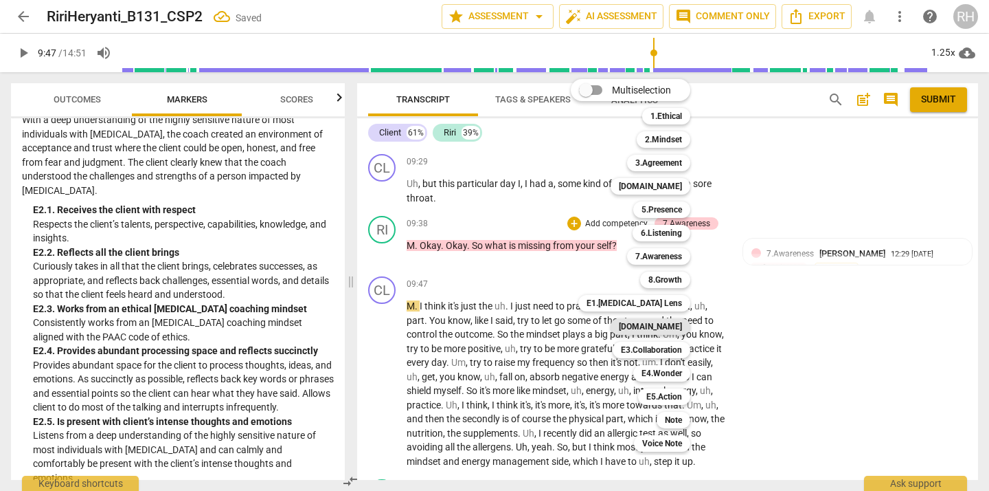
click at [660, 330] on b "[DOMAIN_NAME]" at bounding box center [650, 326] width 63 height 16
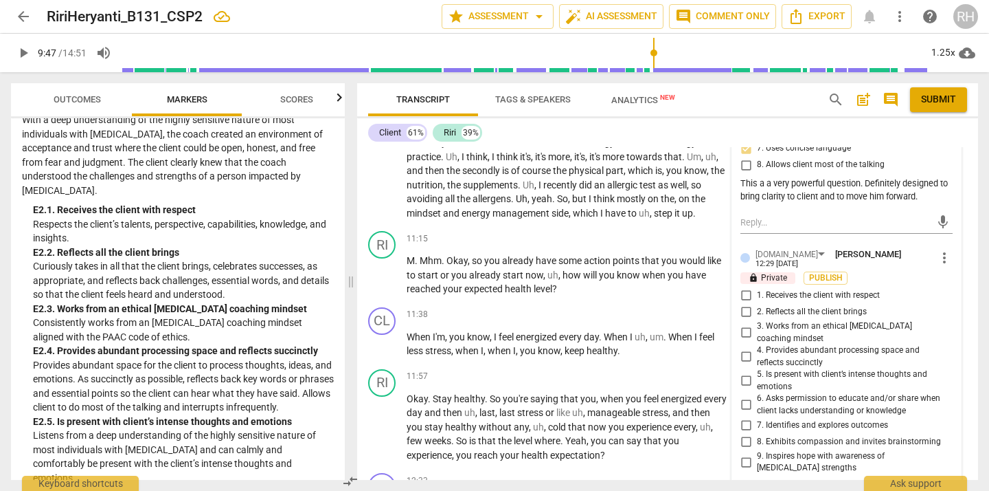
scroll to position [2185, 0]
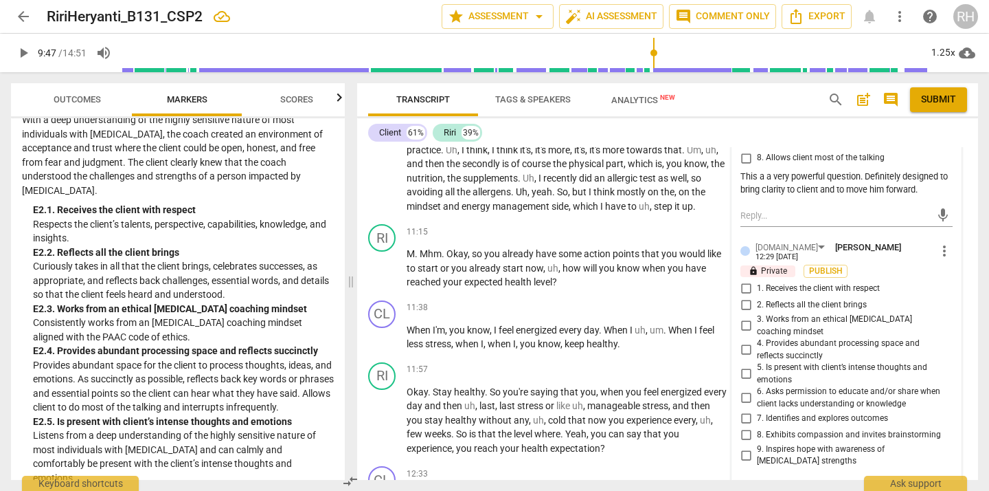
click at [743, 297] on input "1. Receives the client with respect" at bounding box center [746, 288] width 22 height 16
click at [743, 313] on input "2. Reflects all the client brings" at bounding box center [746, 305] width 22 height 16
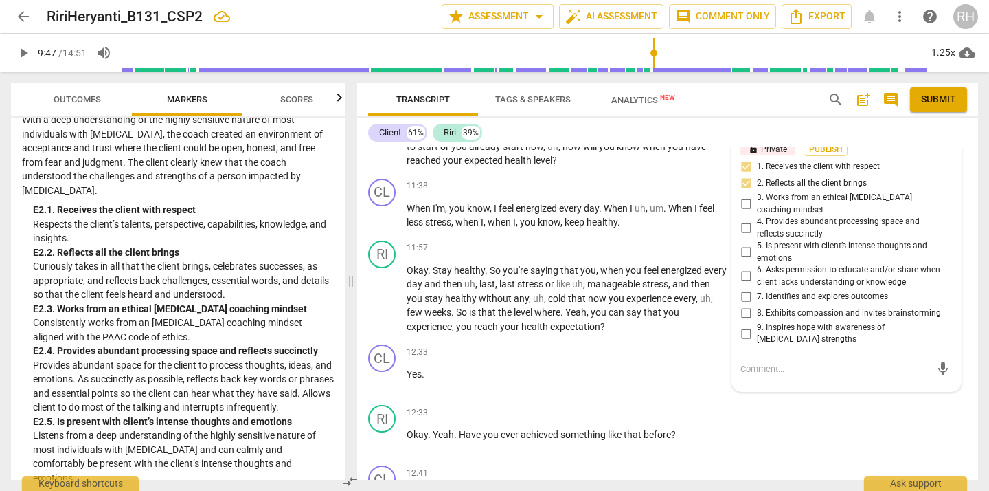
scroll to position [2308, 0]
click at [745, 319] on input "8. Exhibits compassion and invites brainstorming" at bounding box center [746, 311] width 22 height 16
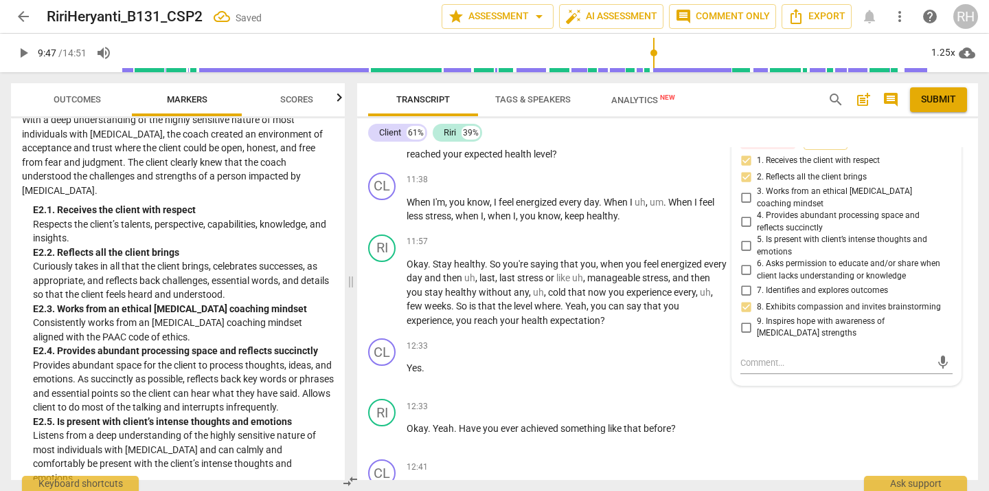
scroll to position [2314, 0]
click at [747, 367] on textarea at bounding box center [836, 360] width 190 height 13
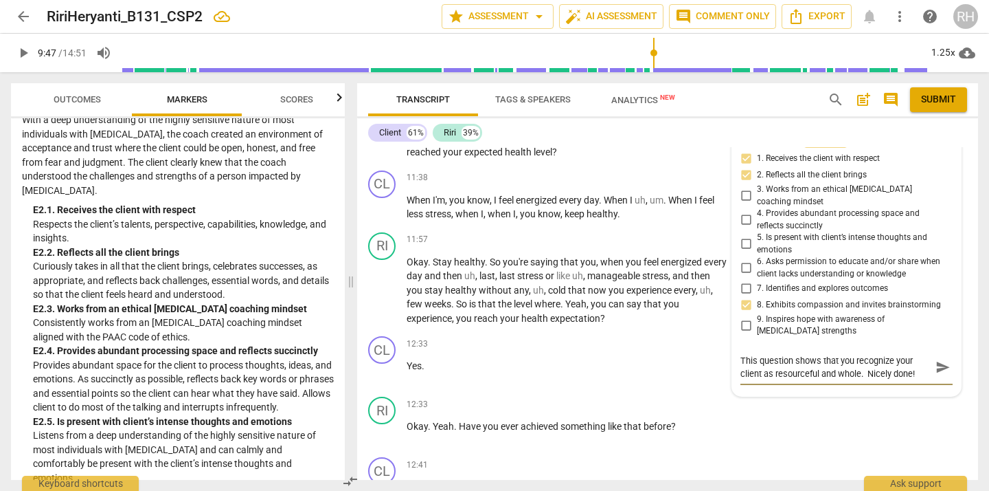
click at [936, 374] on span "send" at bounding box center [943, 366] width 15 height 15
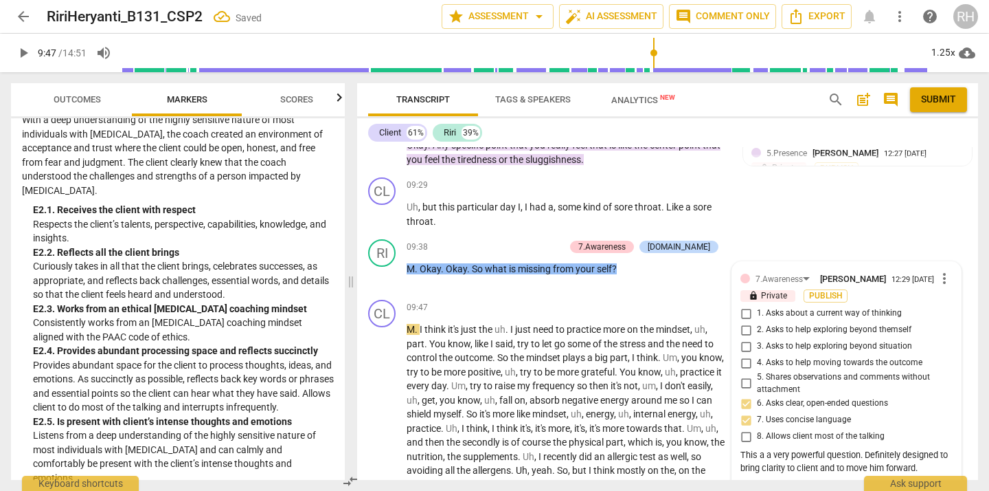
scroll to position [1909, 0]
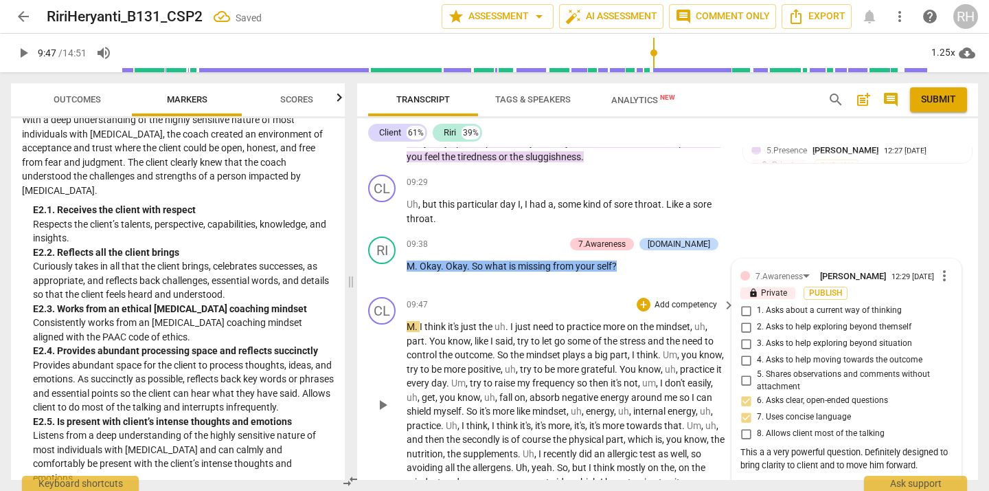
click at [381, 413] on span "play_arrow" at bounding box center [382, 404] width 16 height 16
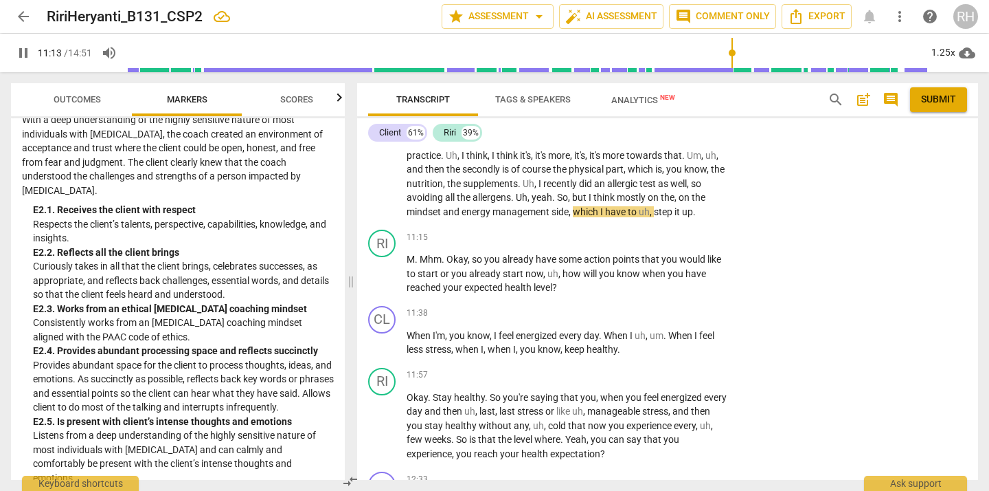
scroll to position [2189, 0]
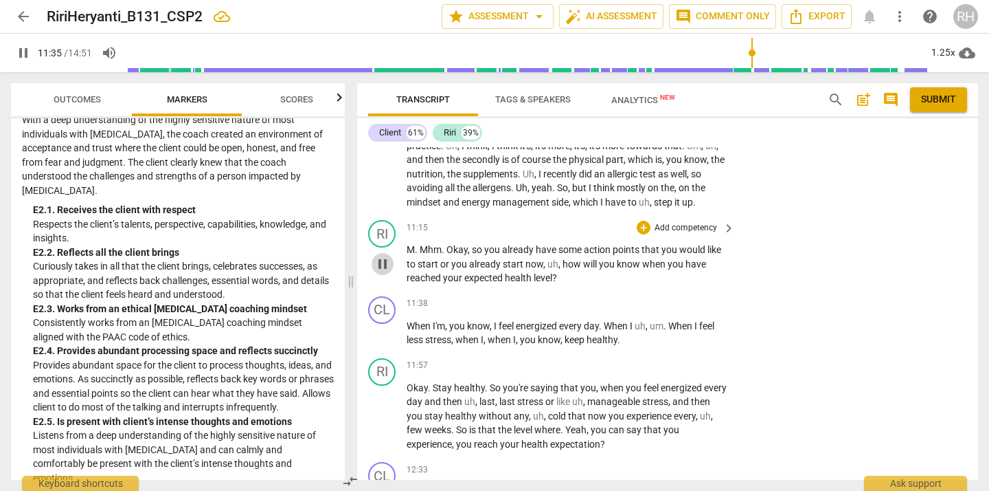
click at [382, 272] on span "pause" at bounding box center [382, 264] width 16 height 16
click at [642, 234] on div "+" at bounding box center [644, 228] width 14 height 14
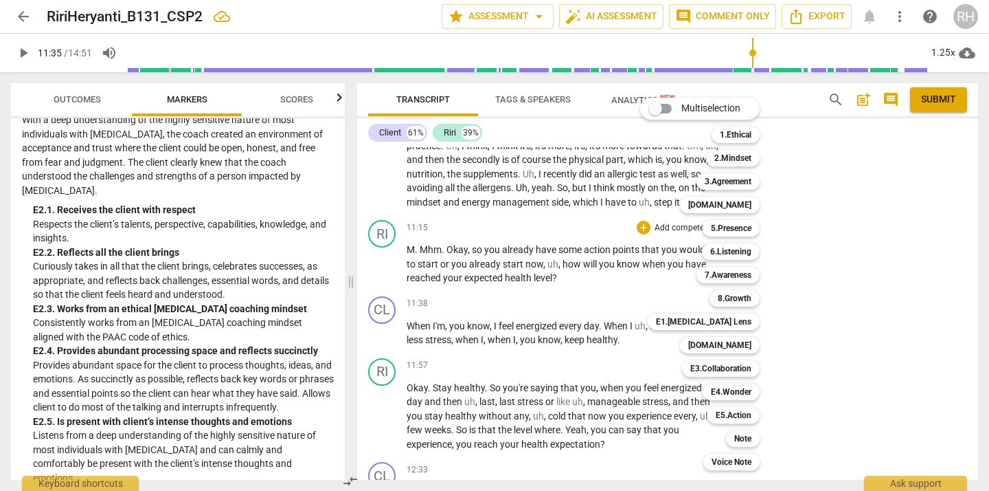
click at [368, 251] on div at bounding box center [494, 245] width 989 height 491
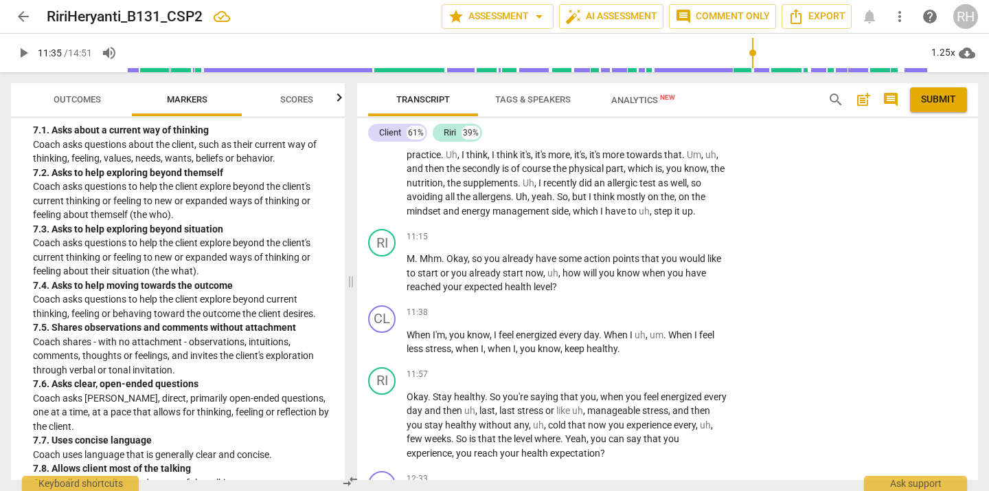
scroll to position [2183, 0]
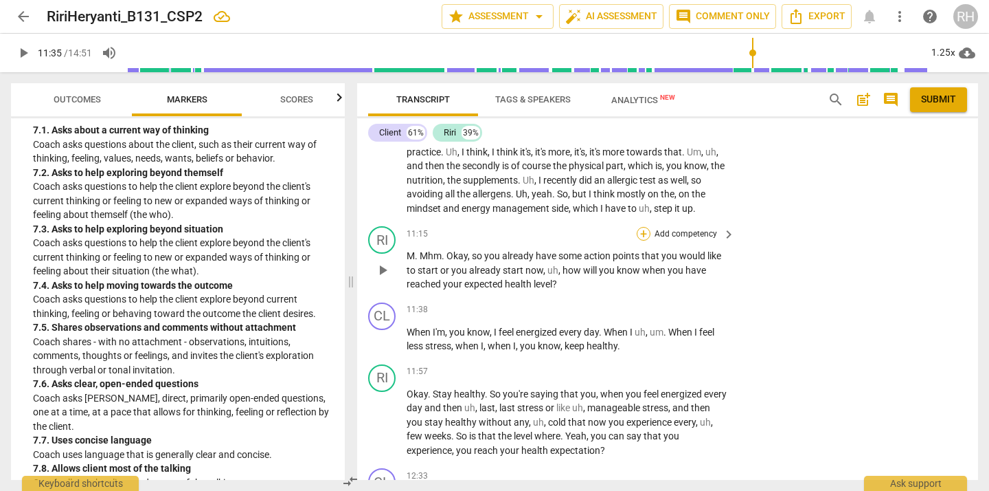
click at [643, 240] on div "+" at bounding box center [644, 234] width 14 height 14
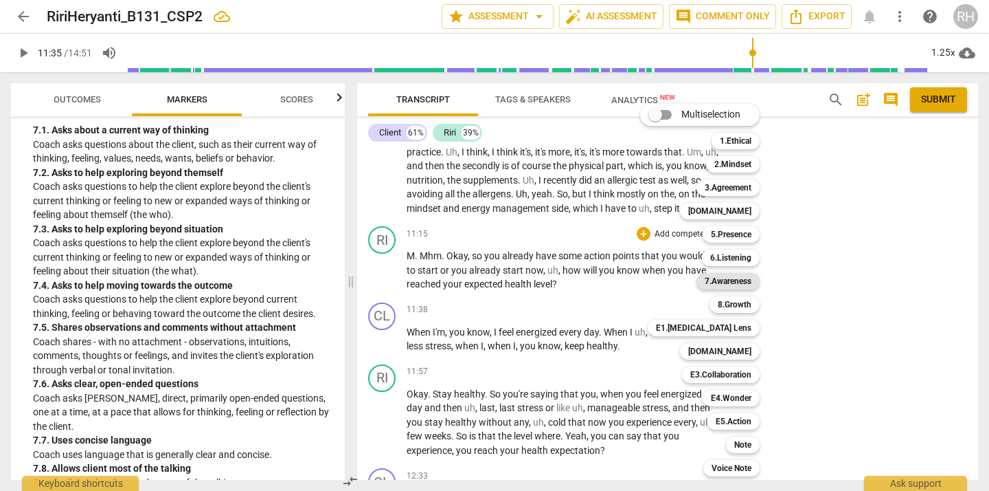
click at [723, 284] on b "7.Awareness" at bounding box center [728, 281] width 47 height 16
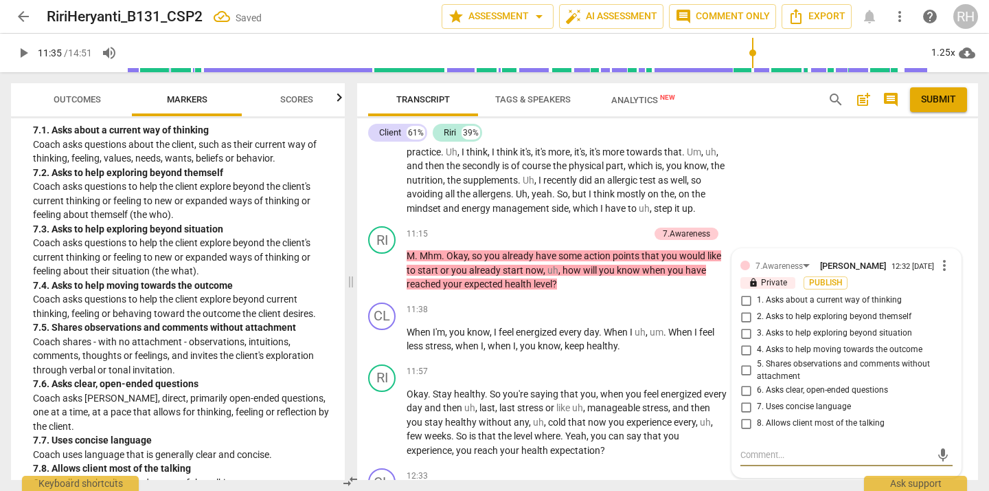
scroll to position [2385, 0]
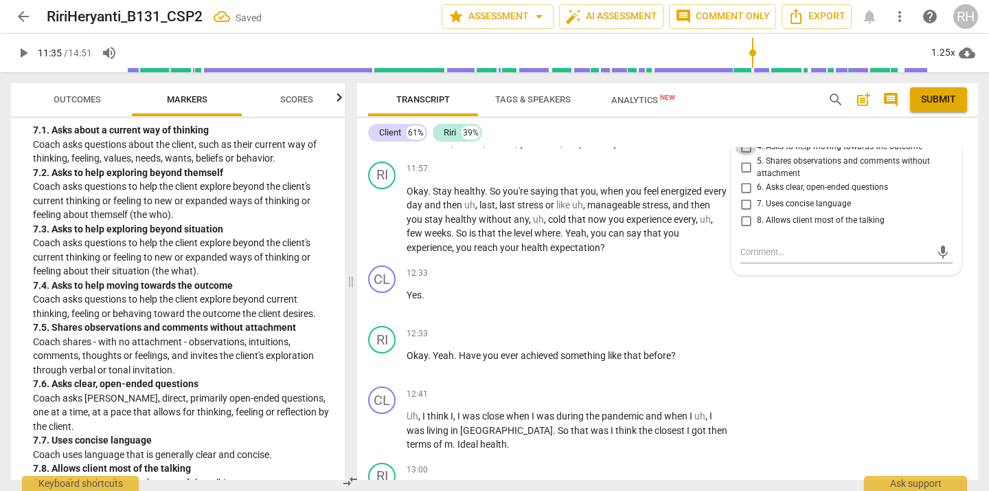
click at [743, 155] on input "4. Asks to help moving towards the outcome" at bounding box center [746, 147] width 22 height 16
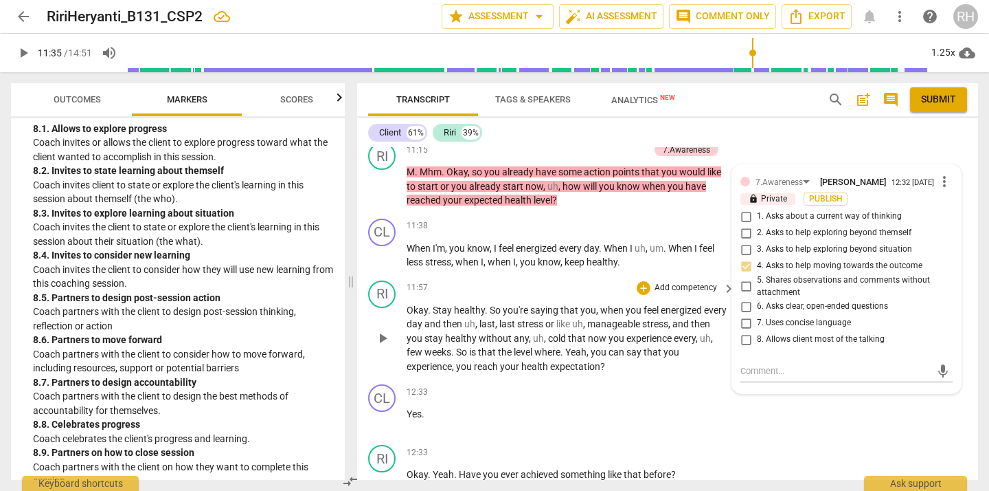
scroll to position [2265, 0]
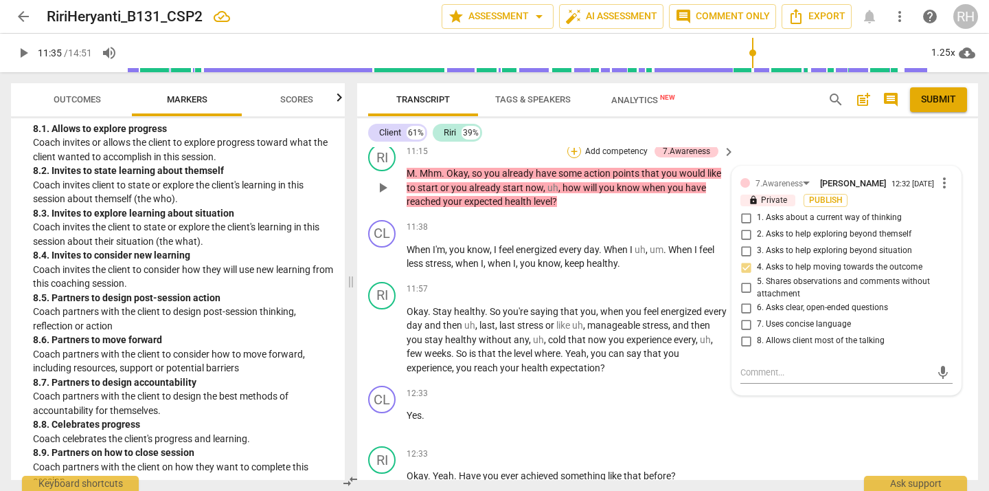
click at [571, 158] on div "+" at bounding box center [574, 151] width 14 height 14
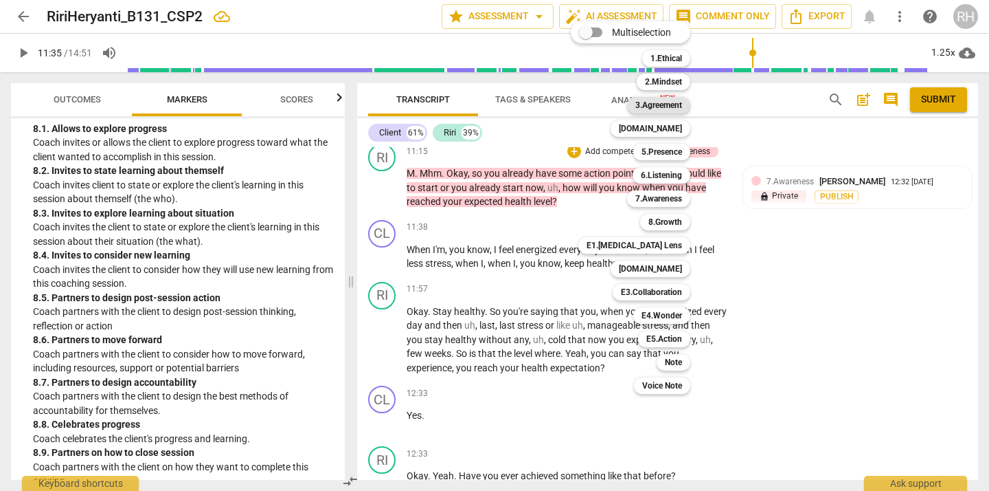
click at [666, 103] on b "3.Agreement" at bounding box center [658, 105] width 47 height 16
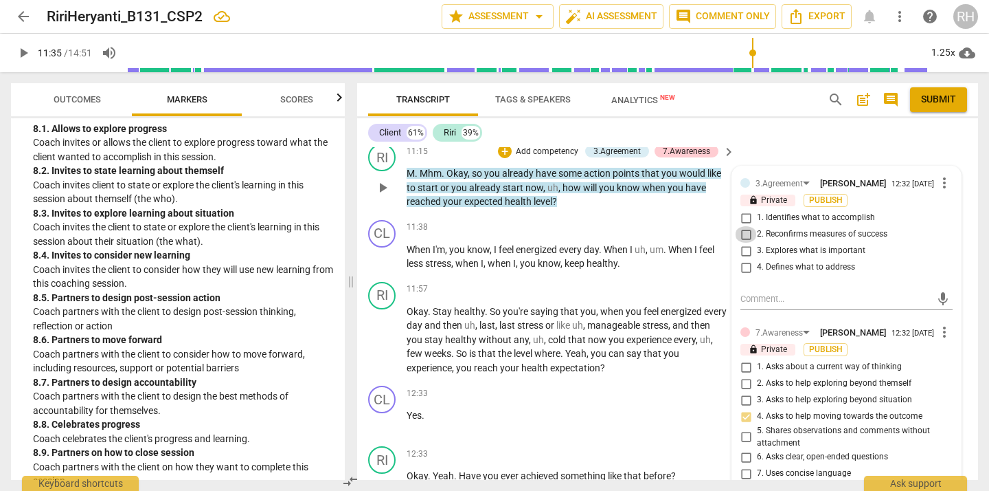
click at [742, 243] on input "2. Reconfirms measures of success" at bounding box center [746, 234] width 22 height 16
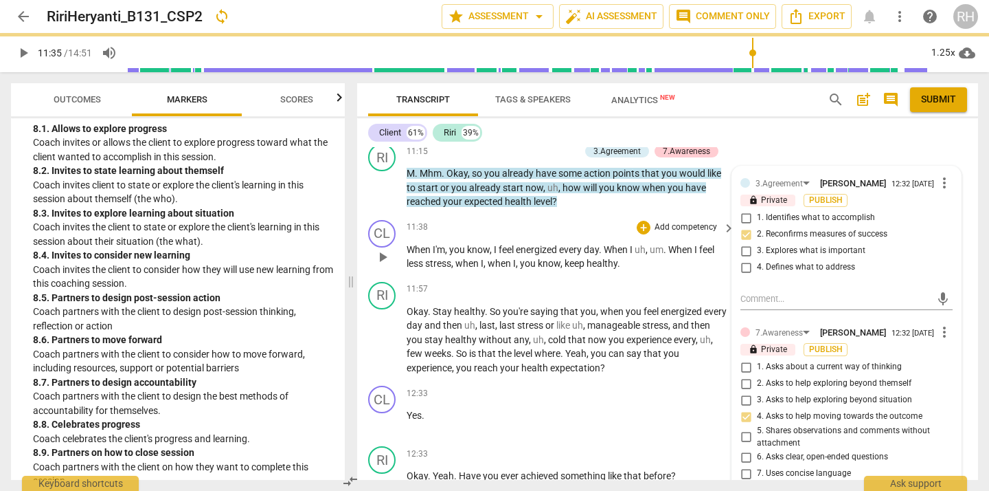
click at [381, 265] on span "play_arrow" at bounding box center [382, 257] width 16 height 16
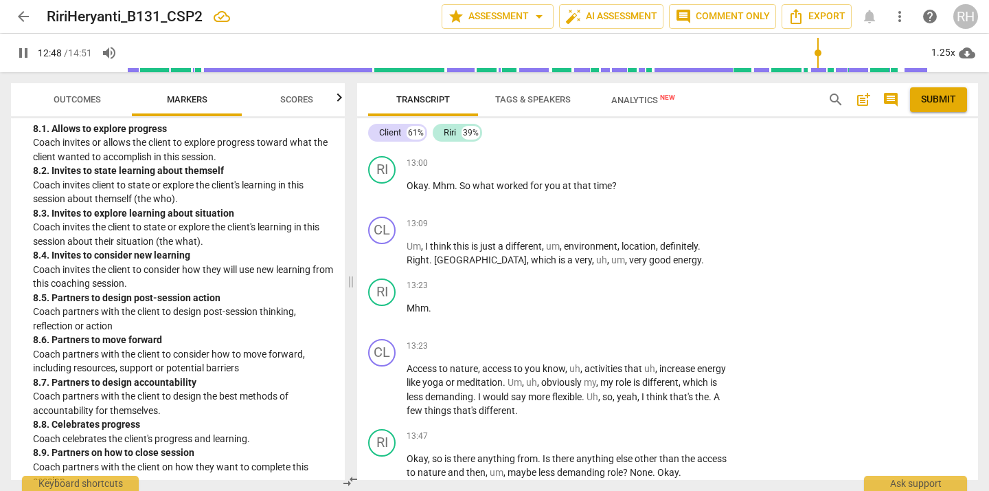
scroll to position [2691, 0]
click at [387, 201] on span "pause" at bounding box center [382, 193] width 16 height 16
click at [644, 171] on div "+" at bounding box center [644, 164] width 14 height 14
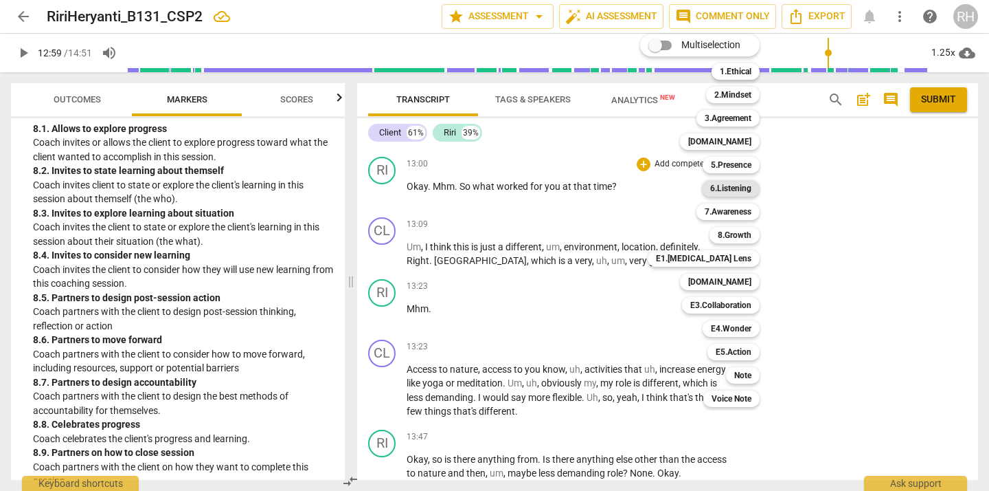
click at [732, 188] on b "6.Listening" at bounding box center [730, 188] width 41 height 16
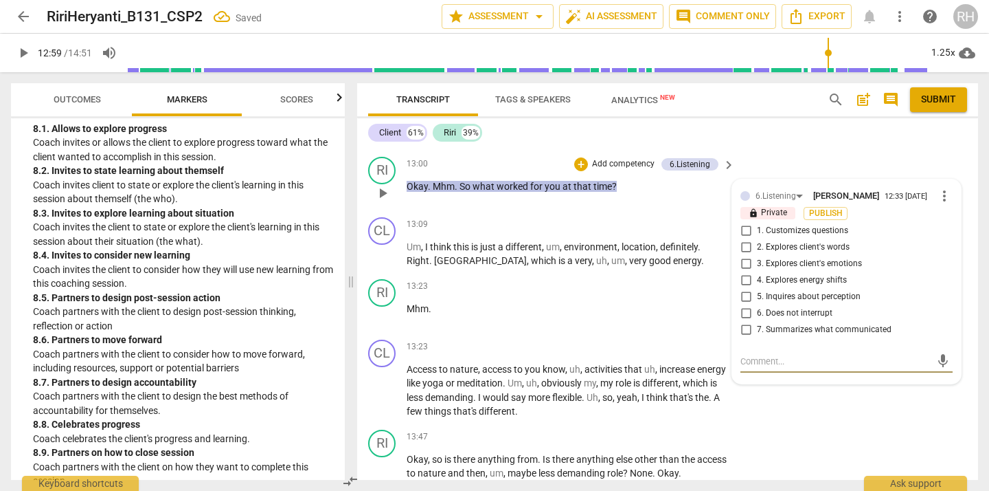
click at [743, 239] on input "1. Customizes questions" at bounding box center [746, 231] width 22 height 16
click at [745, 305] on input "5. Inquires about perception" at bounding box center [746, 297] width 22 height 16
click at [747, 322] on input "6. Does not interrupt" at bounding box center [746, 313] width 22 height 16
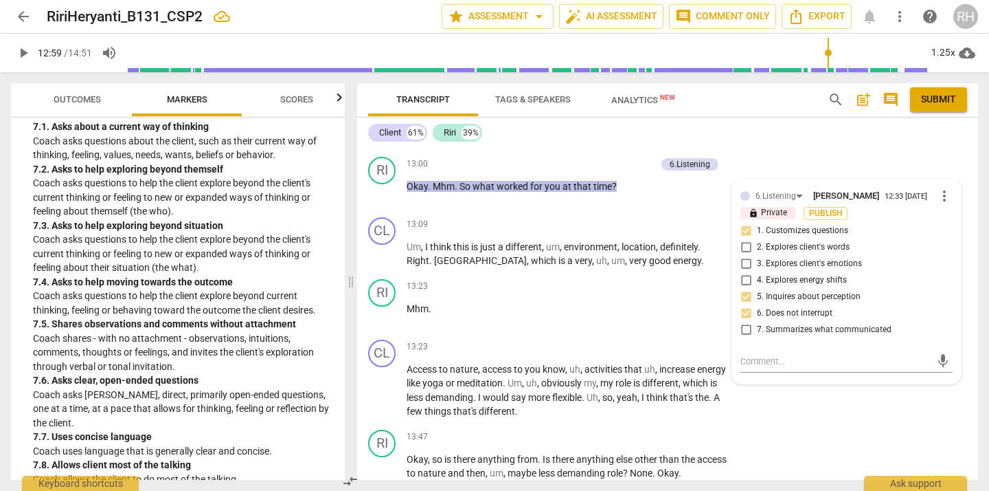
scroll to position [1259, 0]
click at [384, 201] on span "play_arrow" at bounding box center [382, 193] width 16 height 16
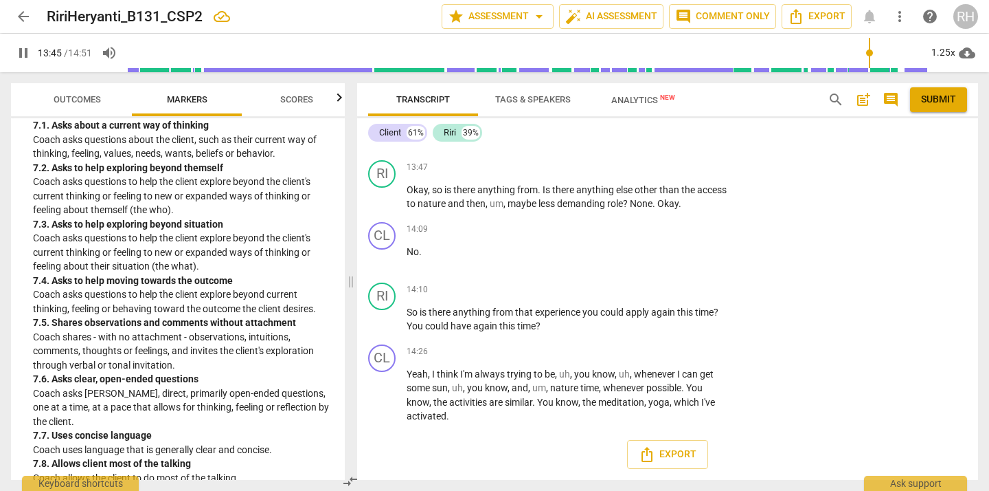
scroll to position [2966, 0]
click at [385, 328] on span "pause" at bounding box center [382, 319] width 16 height 16
click at [642, 297] on div "+" at bounding box center [644, 290] width 14 height 14
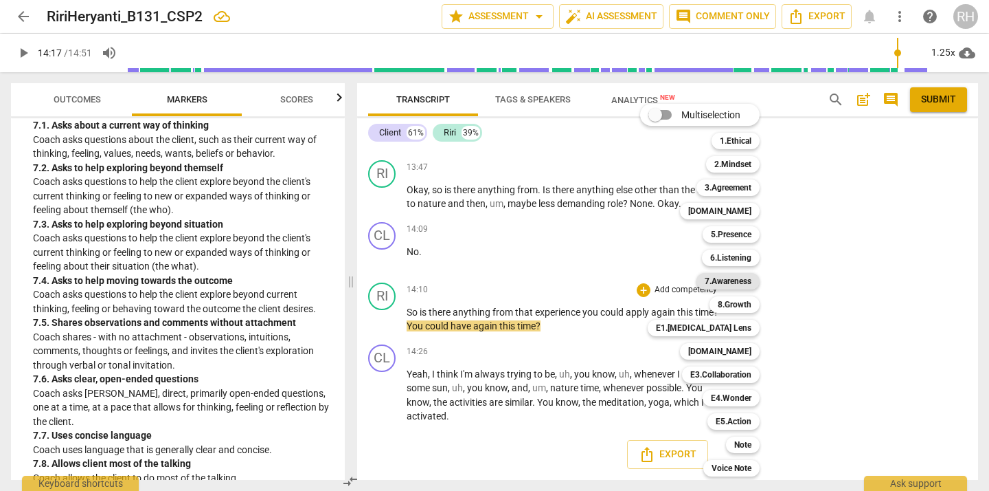
click at [747, 281] on b "7.Awareness" at bounding box center [728, 281] width 47 height 16
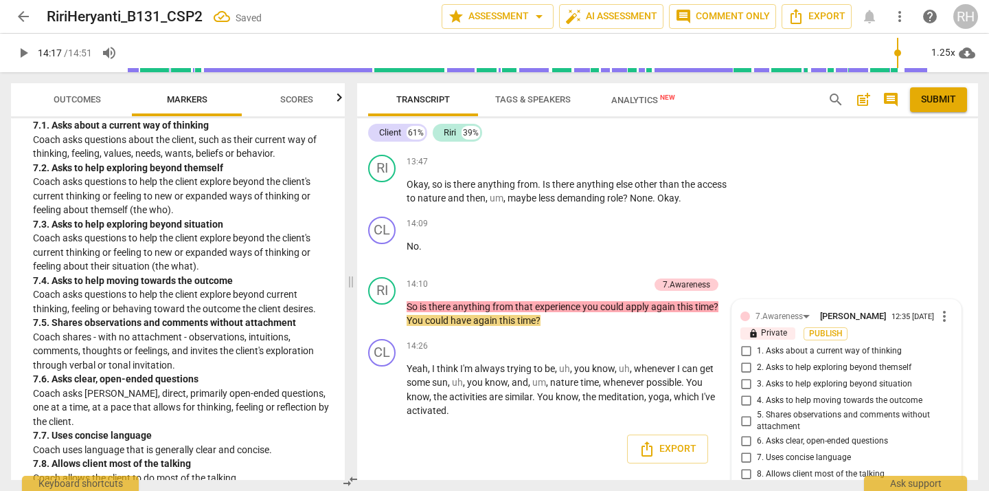
scroll to position [3076, 0]
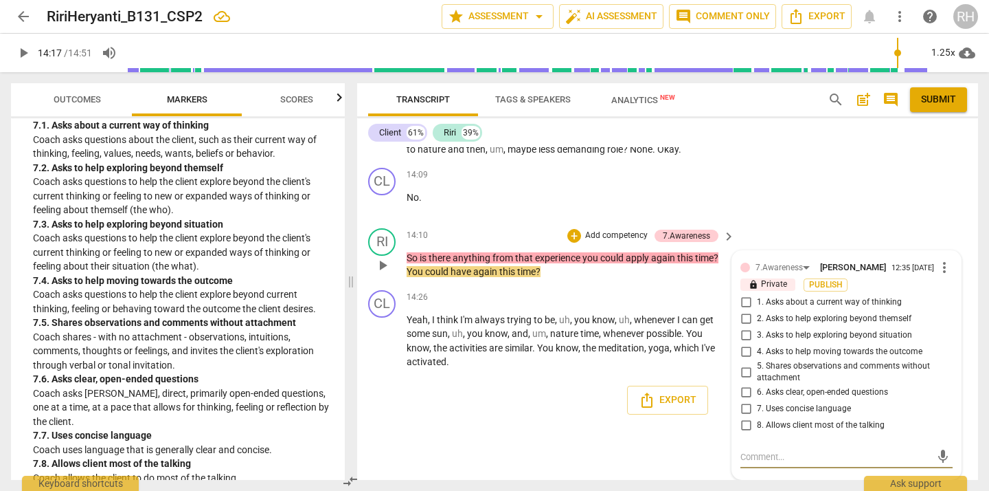
click at [743, 333] on input "3. Asks to help exploring beyond situation" at bounding box center [746, 335] width 22 height 16
click at [745, 352] on input "4. Asks to help moving towards the outcome" at bounding box center [746, 351] width 22 height 16
click at [744, 392] on input "6. Asks clear, open-ended questions" at bounding box center [746, 392] width 22 height 16
click at [743, 409] on input "7. Uses concise language" at bounding box center [746, 409] width 22 height 16
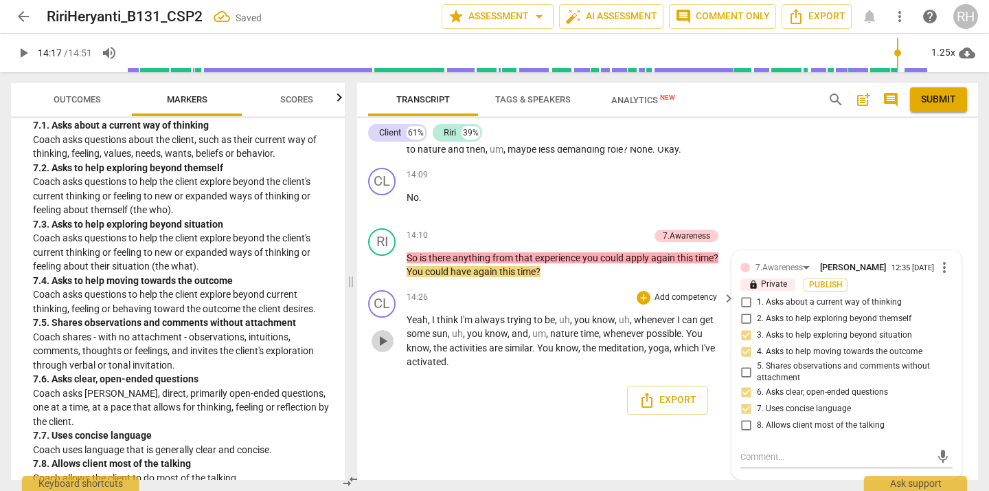
click at [385, 333] on span "play_arrow" at bounding box center [382, 341] width 16 height 16
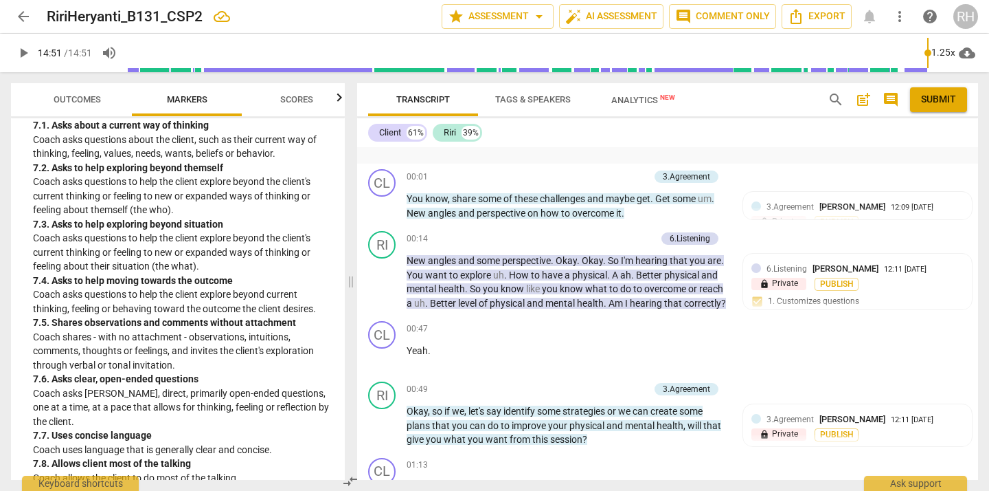
scroll to position [0, 0]
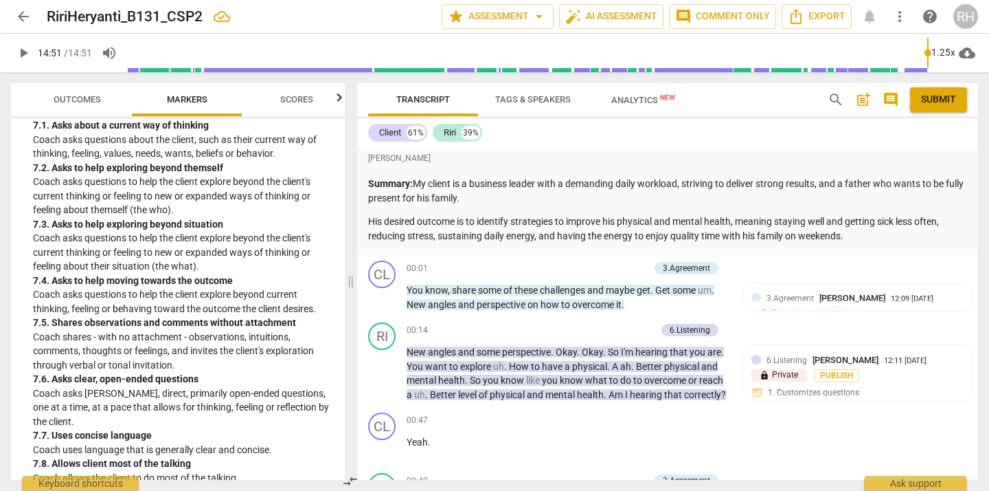
click at [890, 100] on span "comment" at bounding box center [891, 99] width 16 height 16
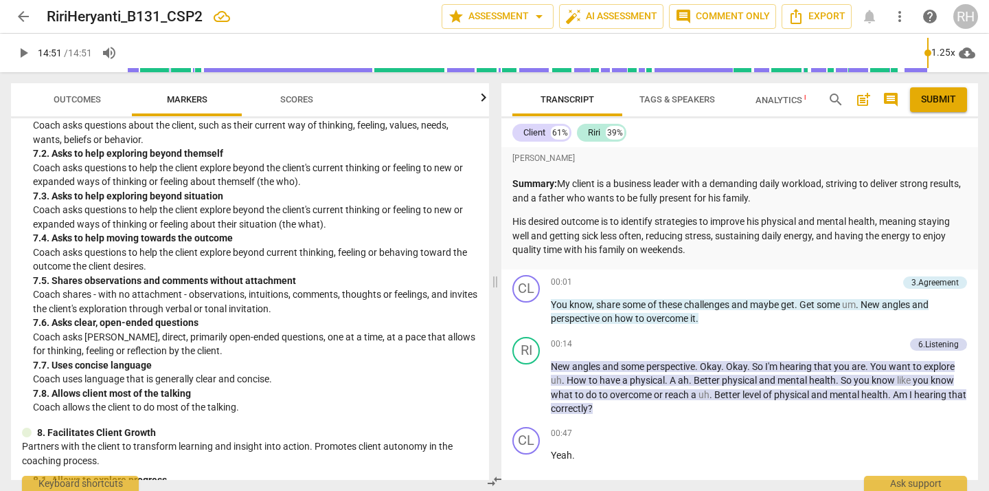
click at [863, 100] on span "post_add" at bounding box center [863, 99] width 16 height 16
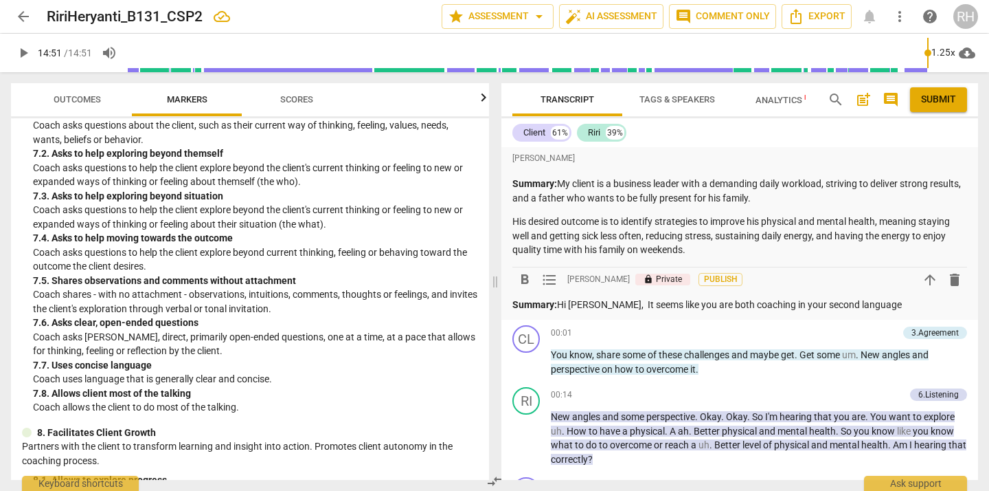
click at [667, 304] on p "Summary: Hi [PERSON_NAME], It seems like you are both coaching in your second l…" at bounding box center [739, 304] width 455 height 14
click at [766, 302] on p "Summary: Hi [PERSON_NAME], It seems like one or both of you are both coaching i…" at bounding box center [739, 304] width 455 height 14
click at [816, 304] on p "Summary: Hi [PERSON_NAME], It seems like one or both of you are coaching in you…" at bounding box center [739, 304] width 455 height 14
click at [891, 306] on p "Summary: Hi [PERSON_NAME], It seems like one or both of you are coaching in a s…" at bounding box center [739, 304] width 455 height 14
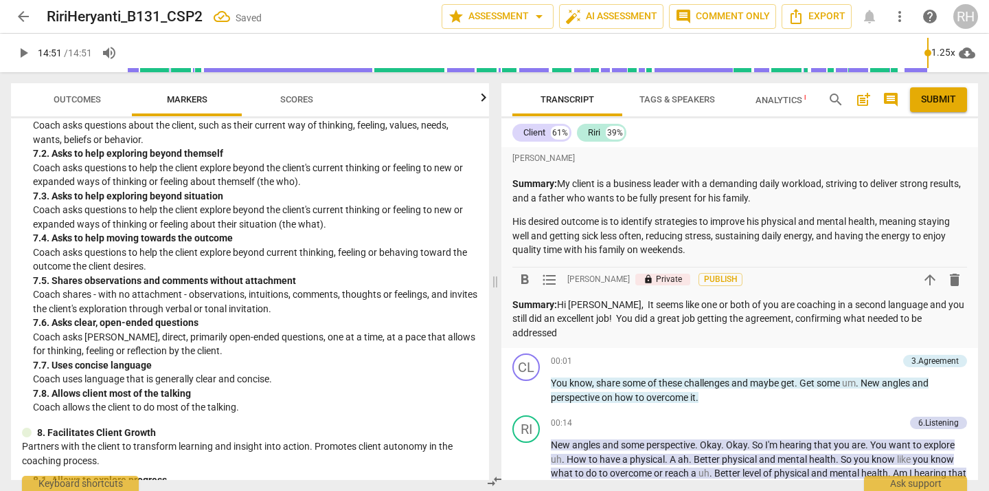
click at [754, 319] on p "Summary: Hi [PERSON_NAME], It seems like one or both of you are coaching in a s…" at bounding box center [739, 318] width 455 height 43
click at [945, 317] on p "Summary: Hi [PERSON_NAME], It seems like one or both of you are coaching in a s…" at bounding box center [739, 318] width 455 height 43
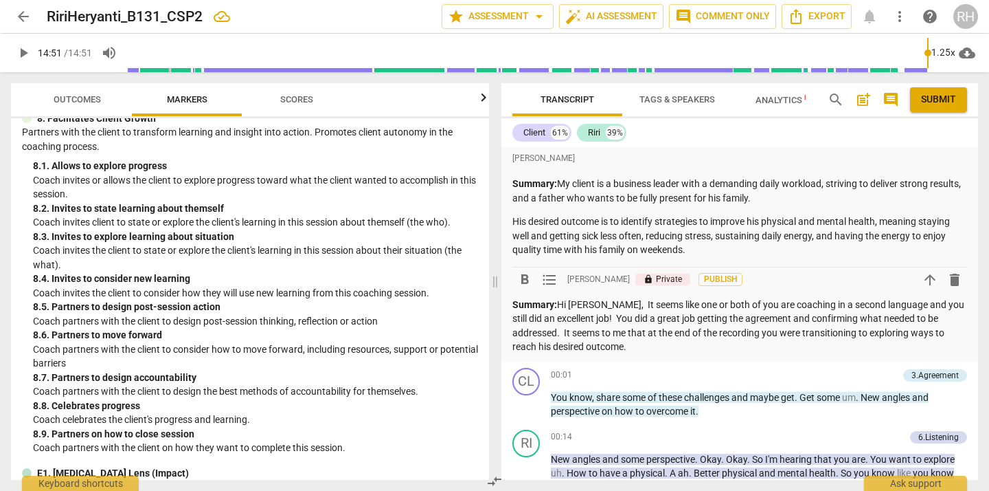
scroll to position [1433, 0]
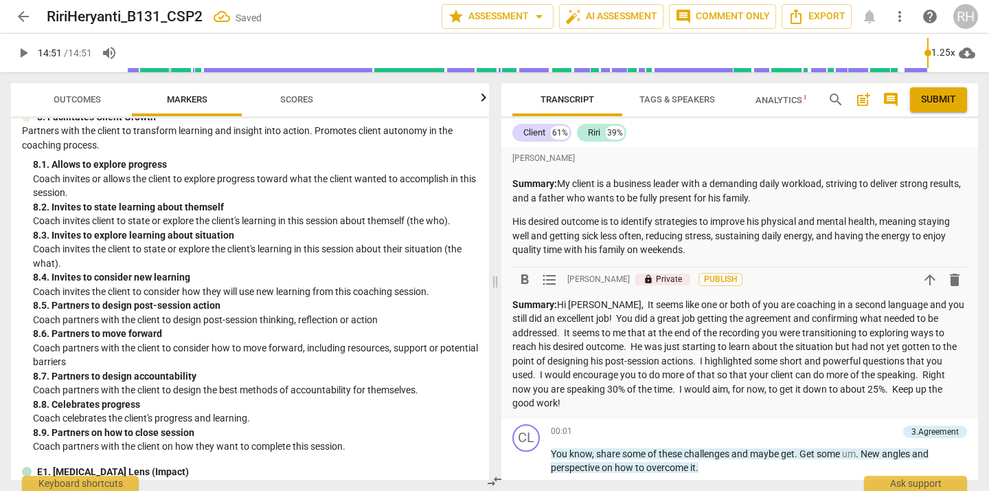
click at [945, 98] on span "Submit" at bounding box center [938, 100] width 35 height 14
click at [22, 14] on span "arrow_back" at bounding box center [23, 16] width 16 height 16
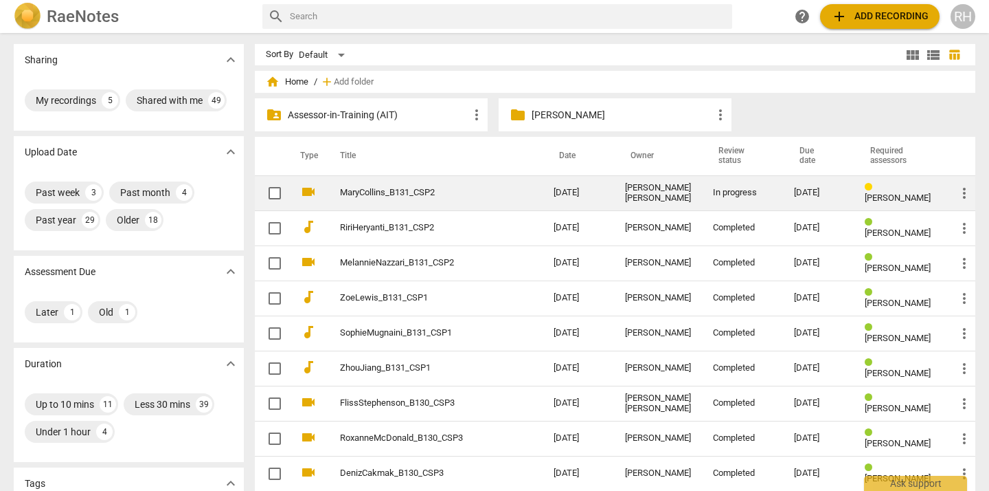
click at [661, 193] on div "[PERSON_NAME] [PERSON_NAME]" at bounding box center [658, 193] width 66 height 21
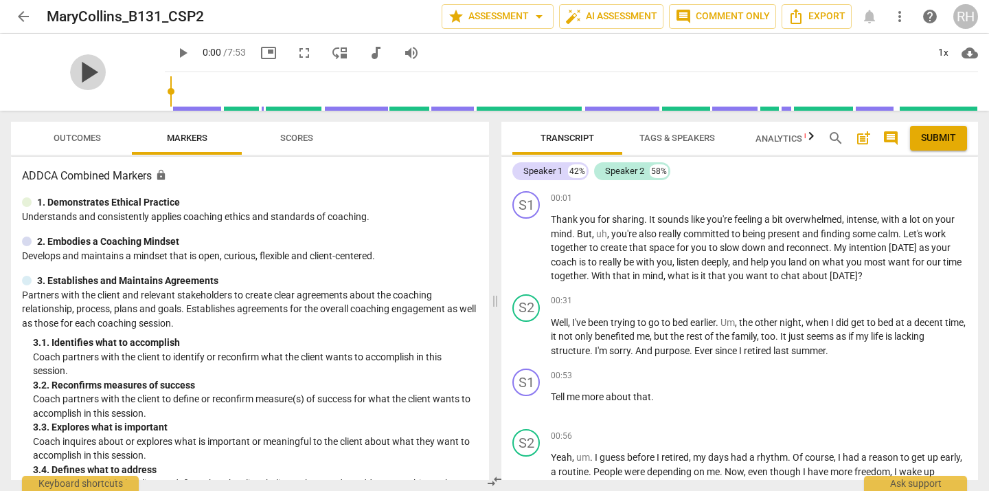
click at [78, 73] on span "play_arrow" at bounding box center [88, 72] width 36 height 36
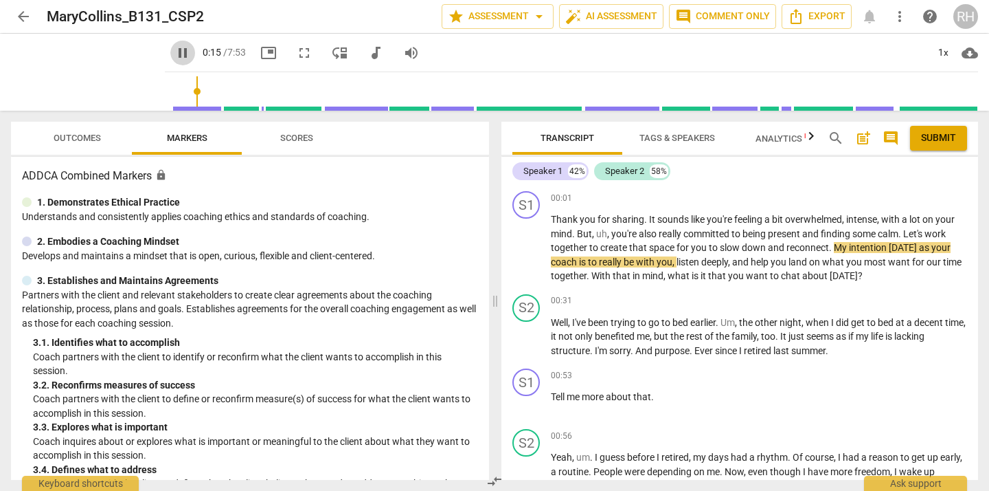
click at [174, 52] on span "pause" at bounding box center [182, 53] width 16 height 16
click at [525, 245] on span "play_arrow" at bounding box center [527, 248] width 16 height 16
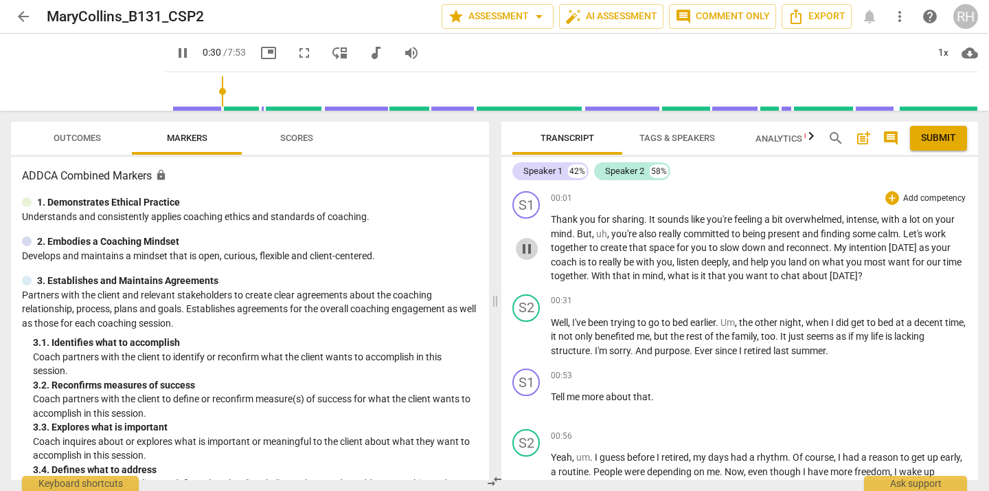
click at [529, 250] on span "pause" at bounding box center [527, 248] width 16 height 16
click at [528, 251] on span "play_arrow" at bounding box center [527, 248] width 16 height 16
click at [532, 249] on span "pause" at bounding box center [527, 248] width 16 height 16
click at [888, 197] on div "+" at bounding box center [893, 198] width 14 height 14
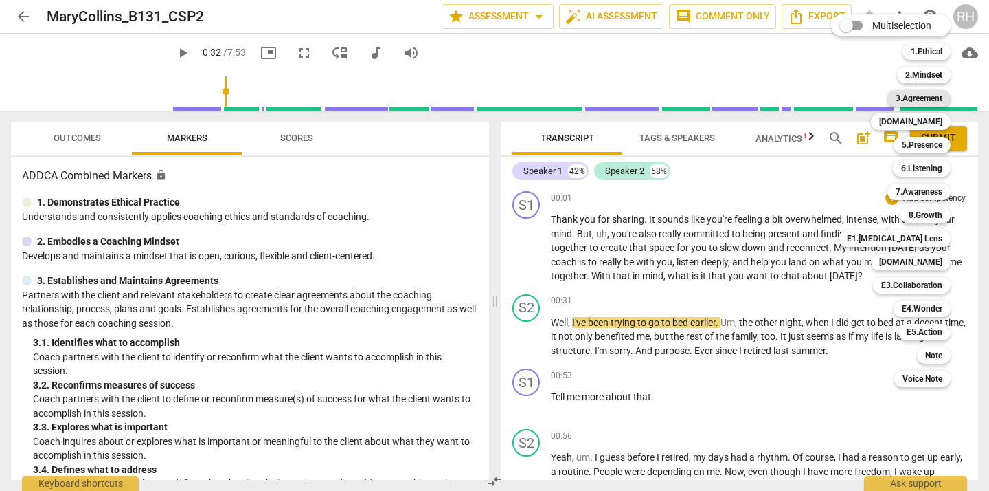
click at [926, 95] on b "3.Agreement" at bounding box center [919, 98] width 47 height 16
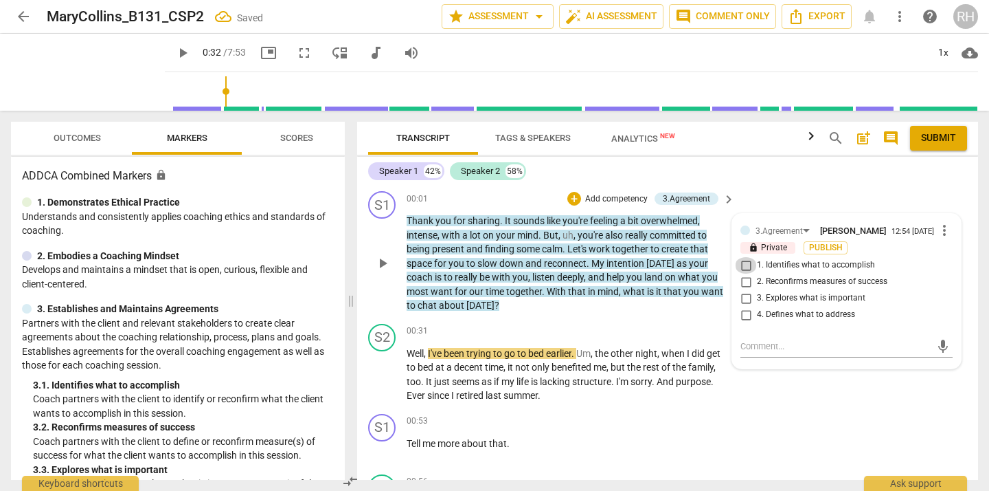
click at [744, 271] on input "1. Identifies what to accomplish" at bounding box center [746, 265] width 22 height 16
click at [747, 352] on textarea at bounding box center [836, 345] width 190 height 13
click at [383, 372] on span "play_arrow" at bounding box center [382, 374] width 16 height 16
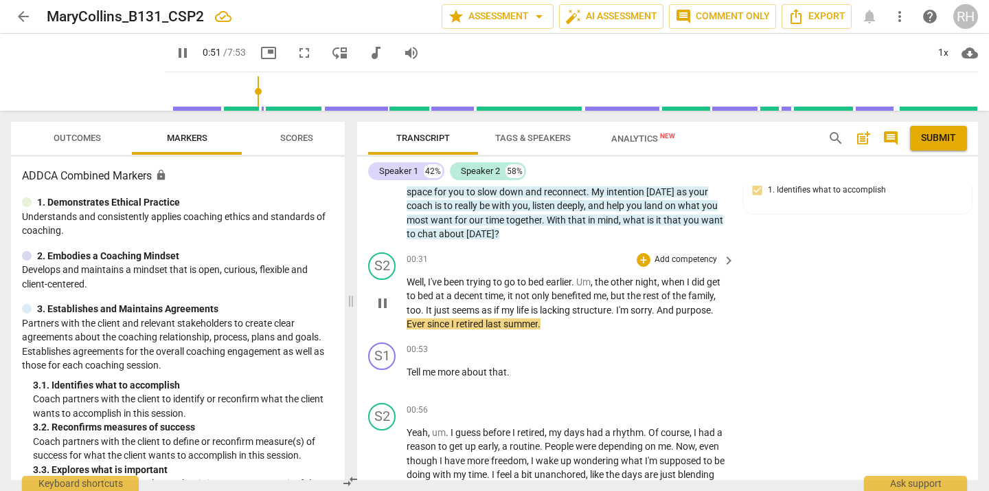
scroll to position [76, 0]
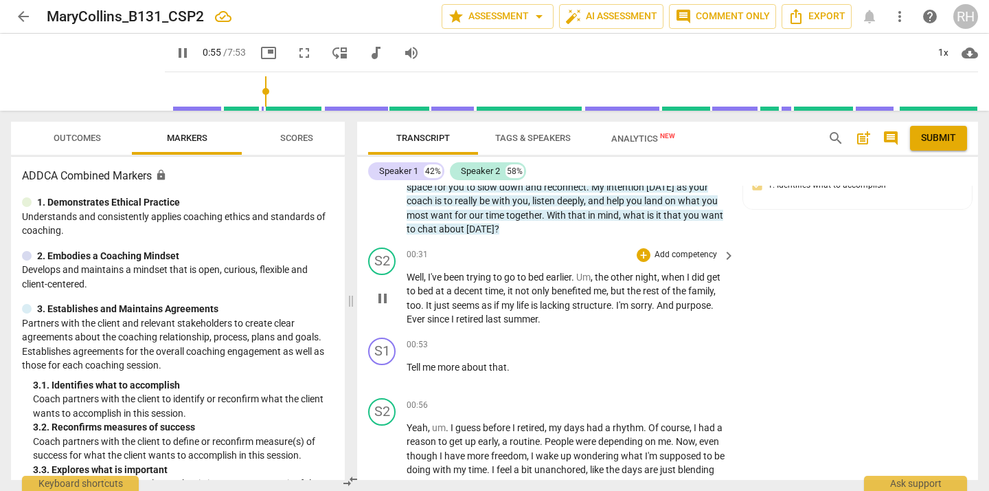
click at [383, 372] on span "pause" at bounding box center [382, 373] width 16 height 16
click at [644, 345] on div "+" at bounding box center [644, 345] width 14 height 14
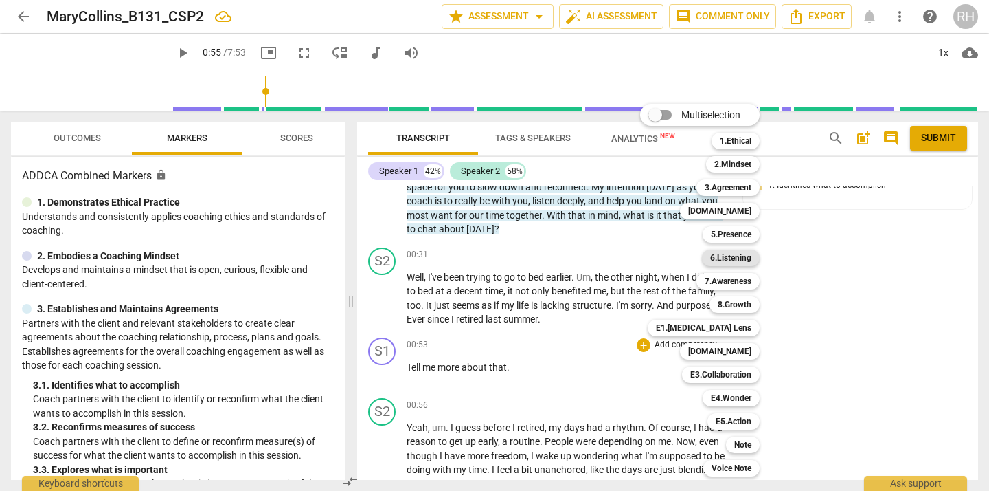
click at [740, 260] on b "6.Listening" at bounding box center [730, 257] width 41 height 16
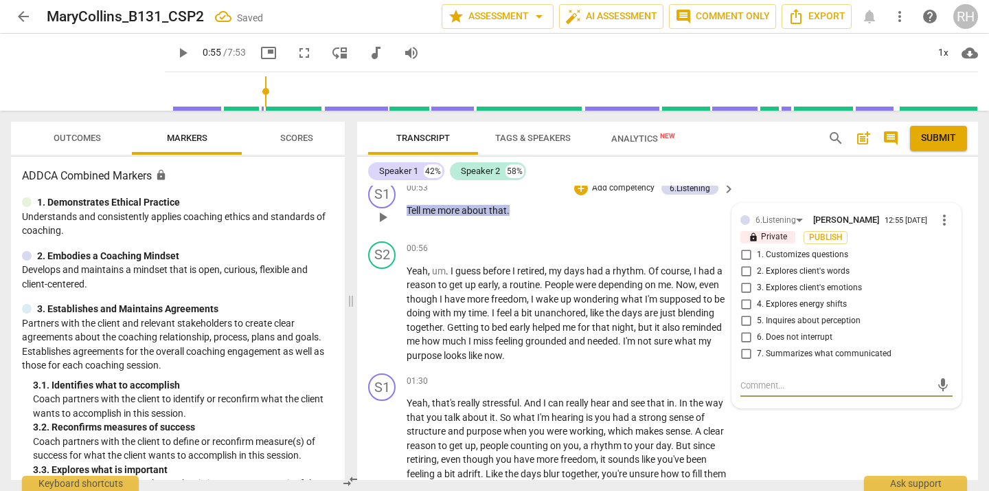
scroll to position [232, 0]
click at [938, 225] on span "more_vert" at bounding box center [944, 221] width 16 height 16
click at [948, 249] on li "Delete" at bounding box center [953, 249] width 47 height 26
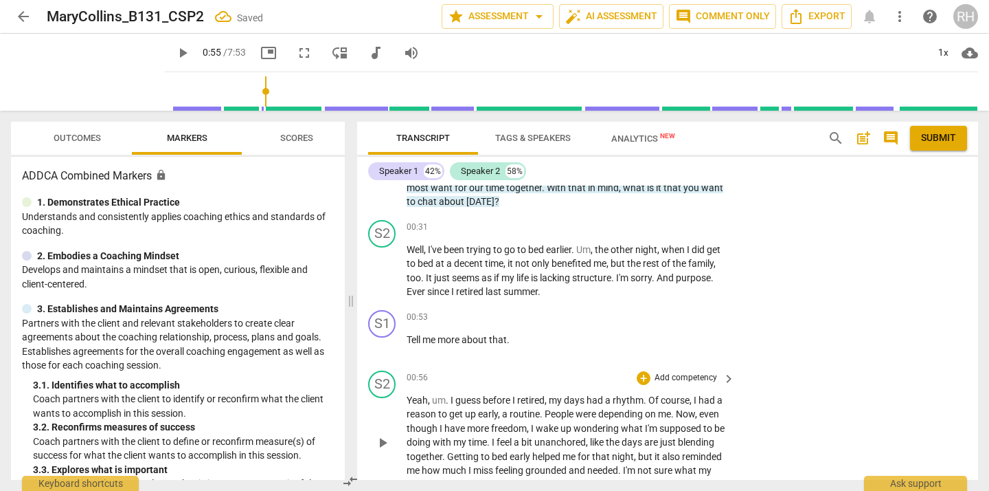
scroll to position [100, 0]
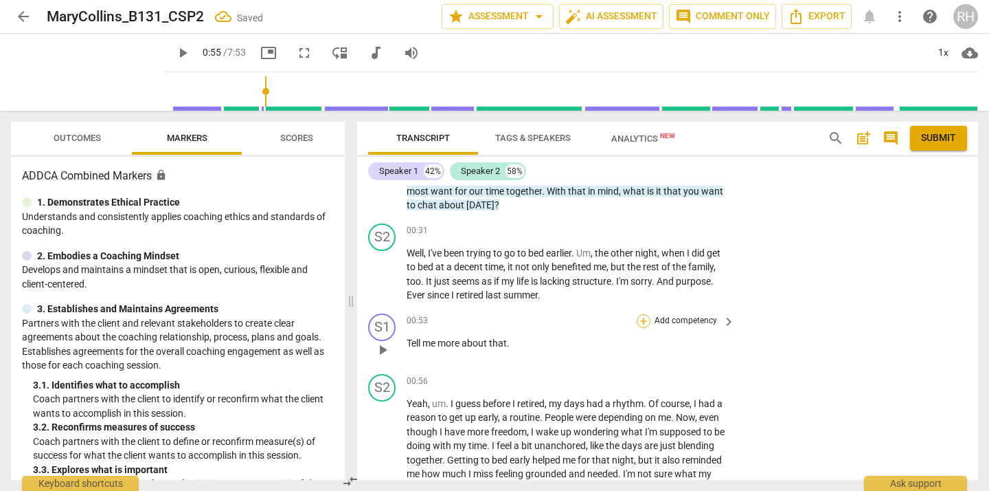
click at [640, 321] on div "+" at bounding box center [644, 321] width 14 height 14
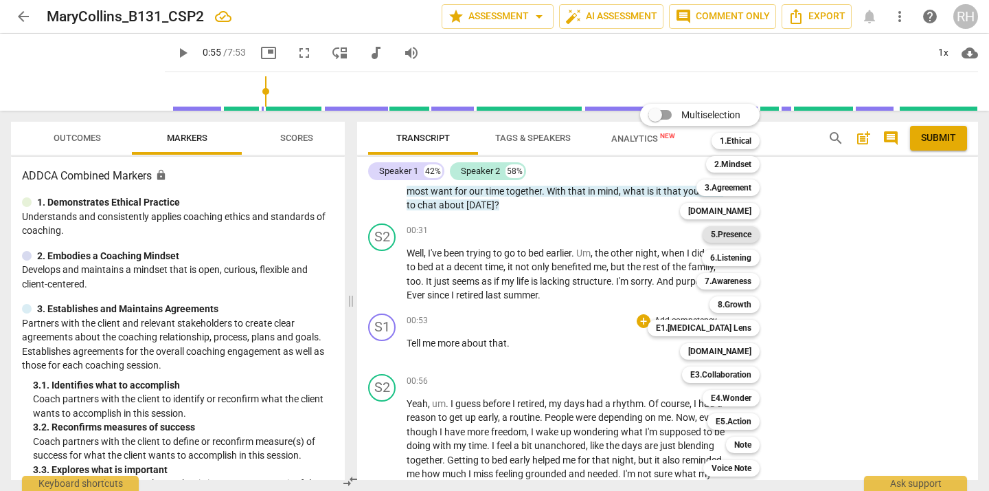
click at [743, 237] on b "5.Presence" at bounding box center [731, 234] width 41 height 16
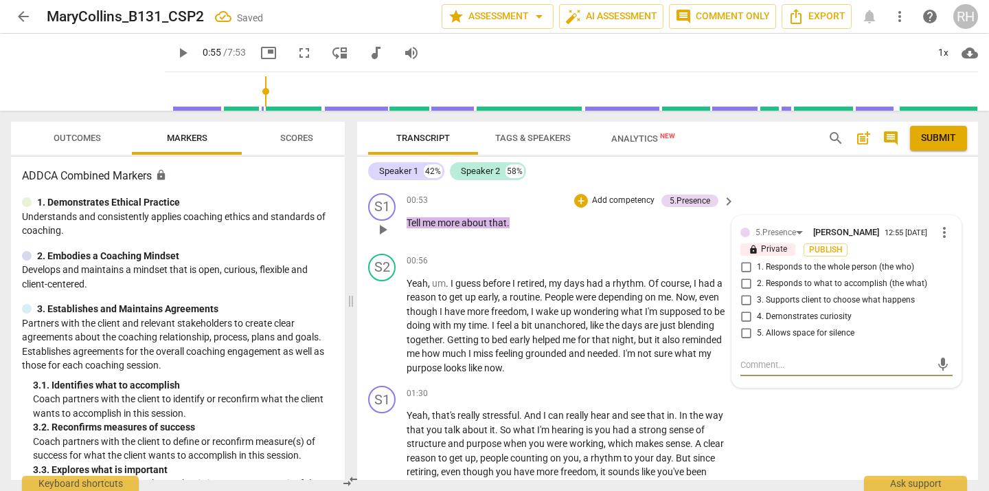
scroll to position [220, 0]
click at [743, 321] on input "4. Demonstrates curiosity" at bounding box center [746, 317] width 22 height 16
click at [577, 196] on div "+" at bounding box center [581, 201] width 14 height 14
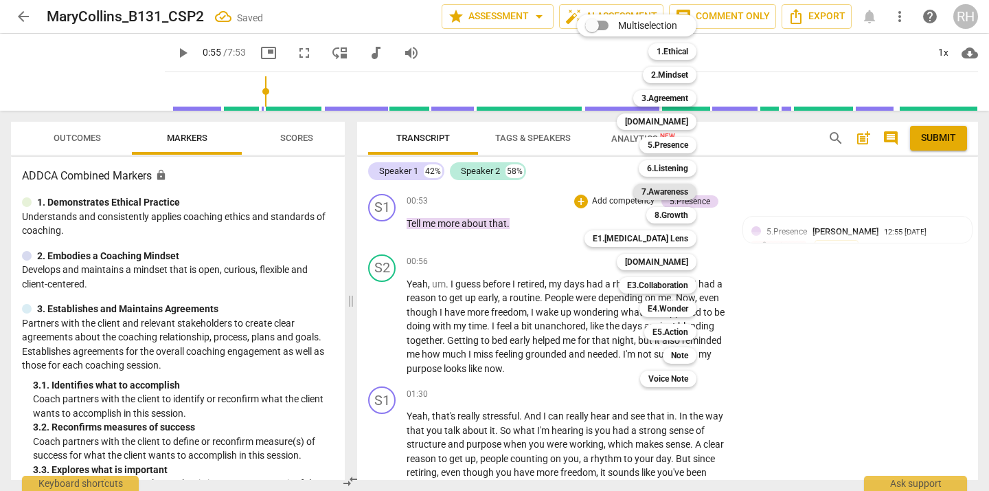
click at [673, 191] on b "7.Awareness" at bounding box center [665, 191] width 47 height 16
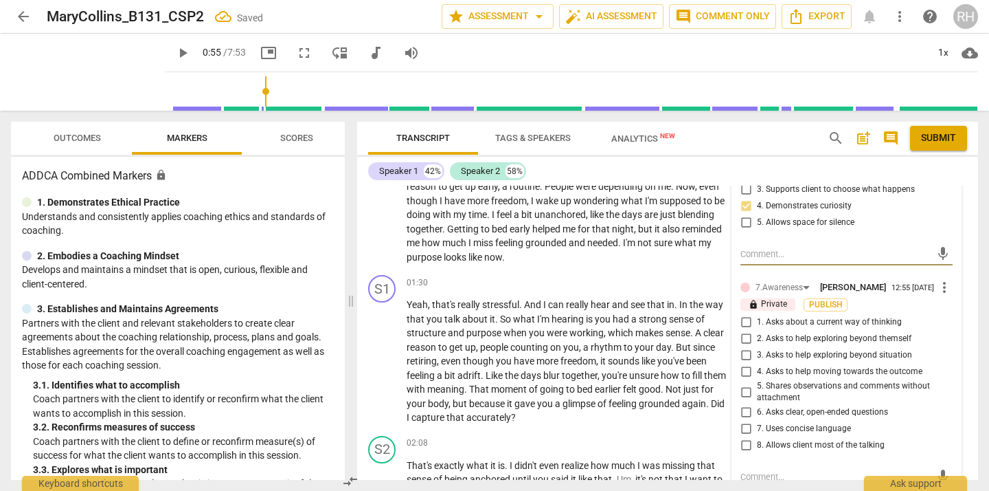
scroll to position [338, 0]
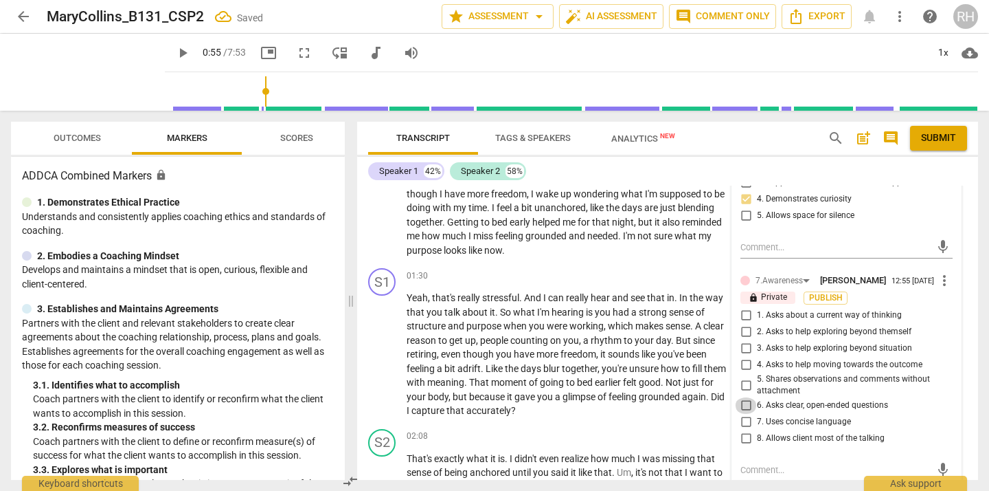
click at [744, 413] on input "6. Asks clear, open-ended questions" at bounding box center [746, 405] width 22 height 16
click at [745, 430] on input "7. Uses concise language" at bounding box center [746, 422] width 22 height 16
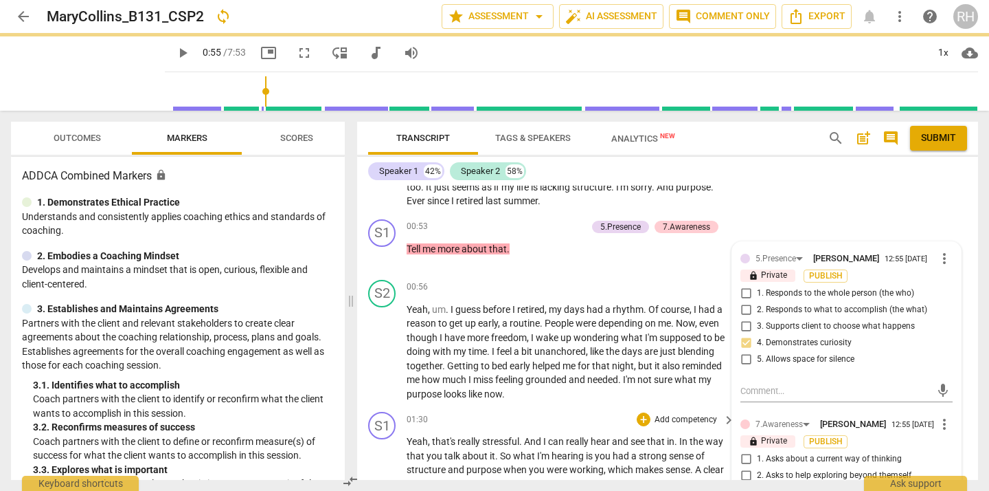
scroll to position [191, 0]
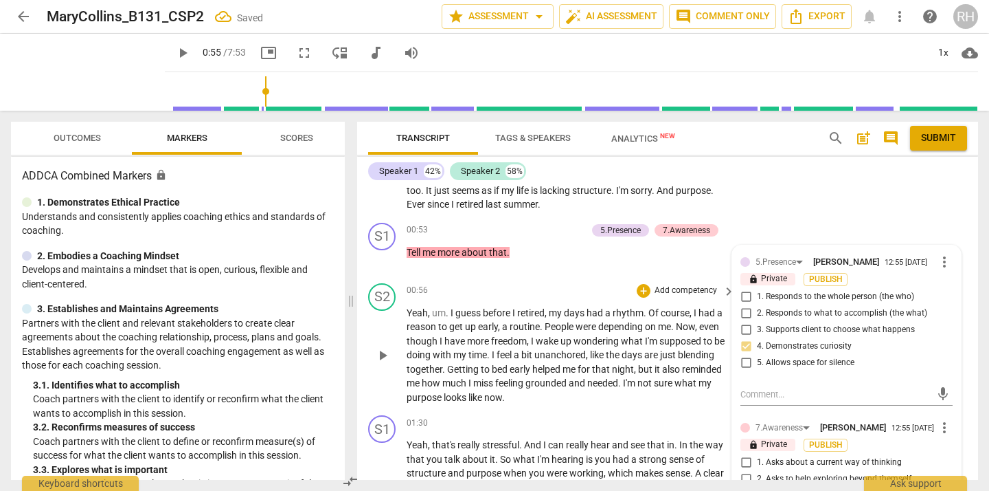
click at [383, 355] on span "play_arrow" at bounding box center [382, 355] width 16 height 16
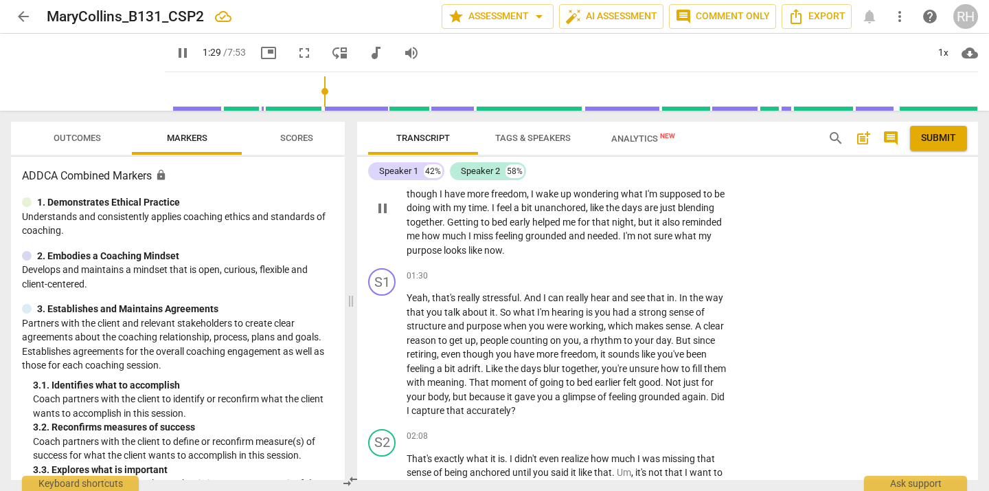
scroll to position [335, 0]
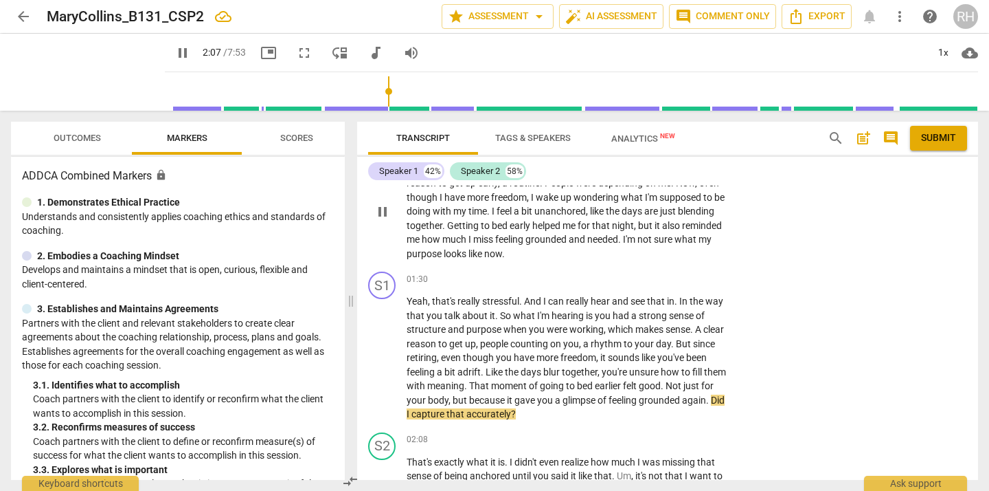
click at [383, 355] on span "pause" at bounding box center [382, 358] width 16 height 16
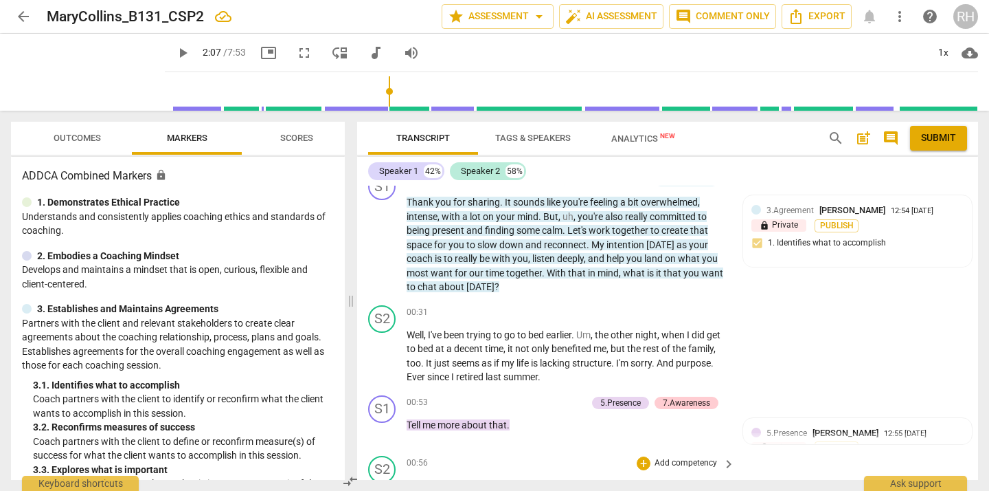
scroll to position [0, 0]
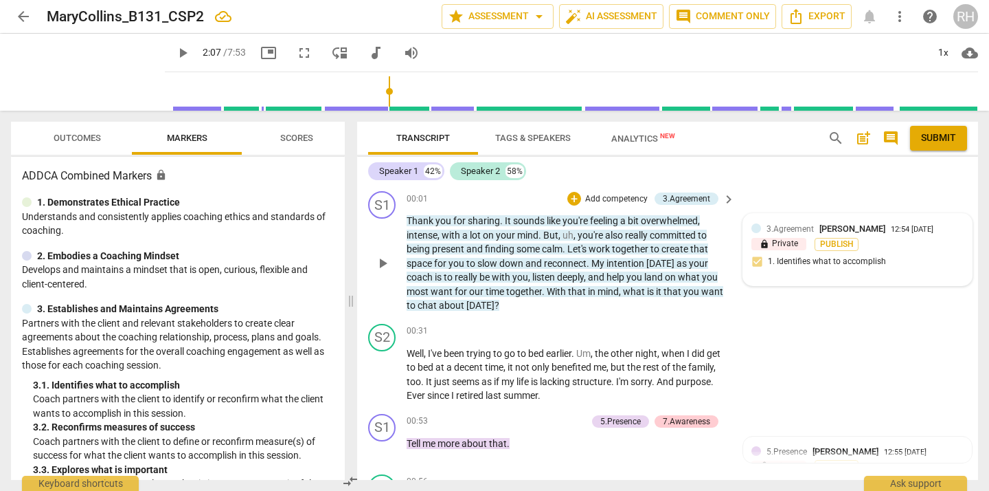
click at [890, 245] on div "3.Agreement [PERSON_NAME] 12:54 [DATE] lock Private Publish 1. Identifies what …" at bounding box center [858, 249] width 212 height 55
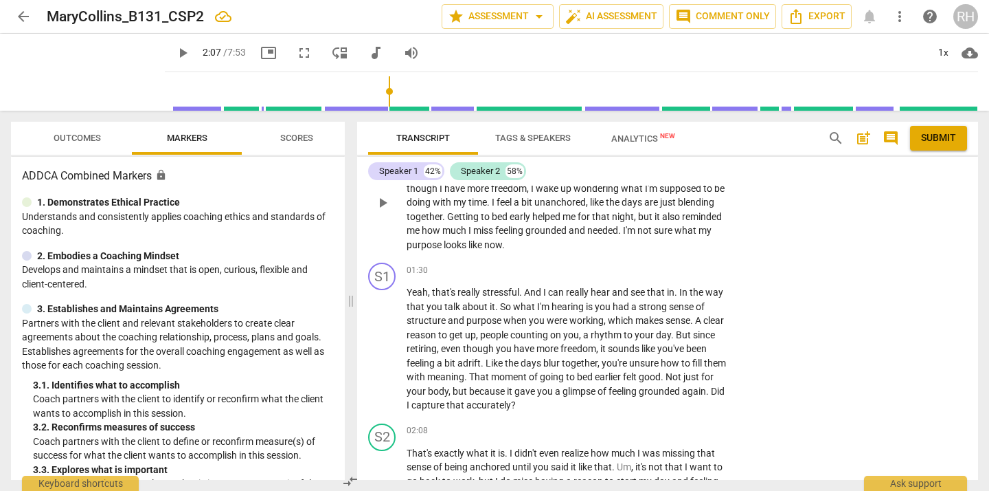
scroll to position [337, 0]
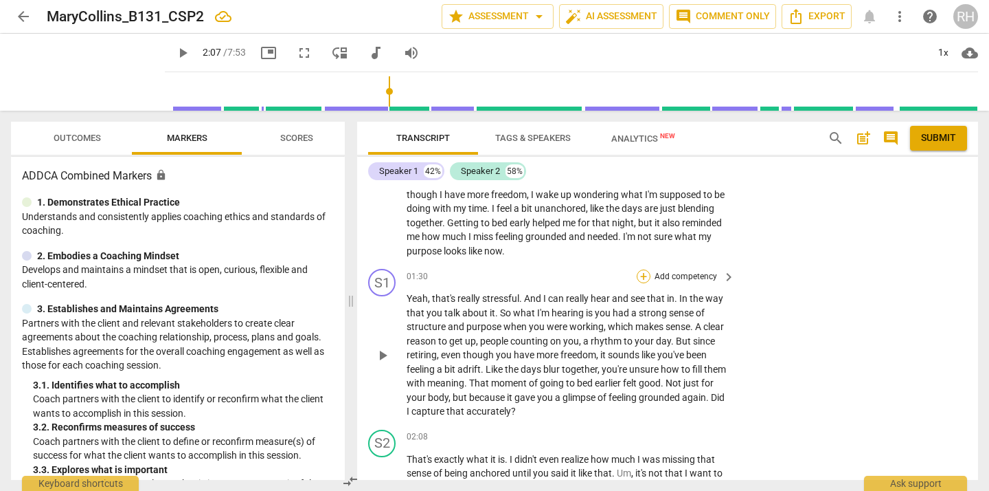
click at [643, 276] on div "+" at bounding box center [644, 276] width 14 height 14
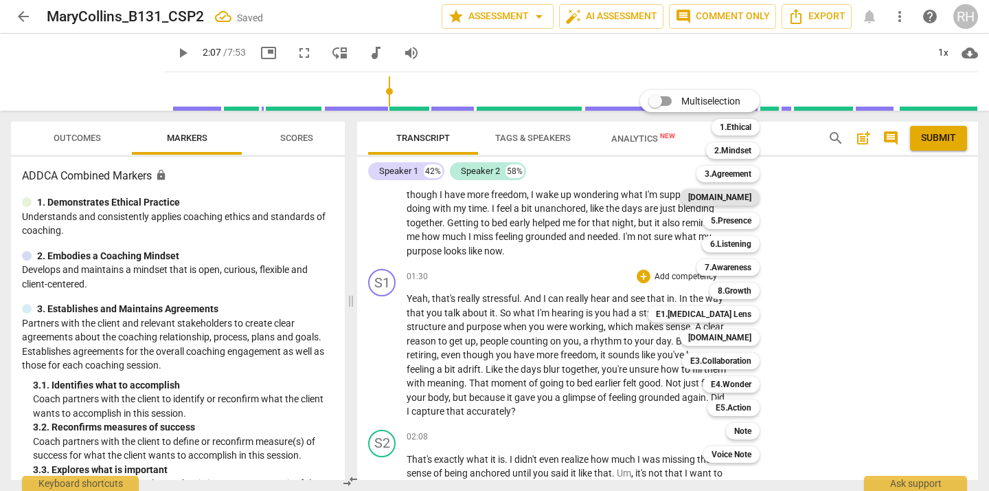
click at [750, 195] on b "[DOMAIN_NAME]" at bounding box center [719, 197] width 63 height 16
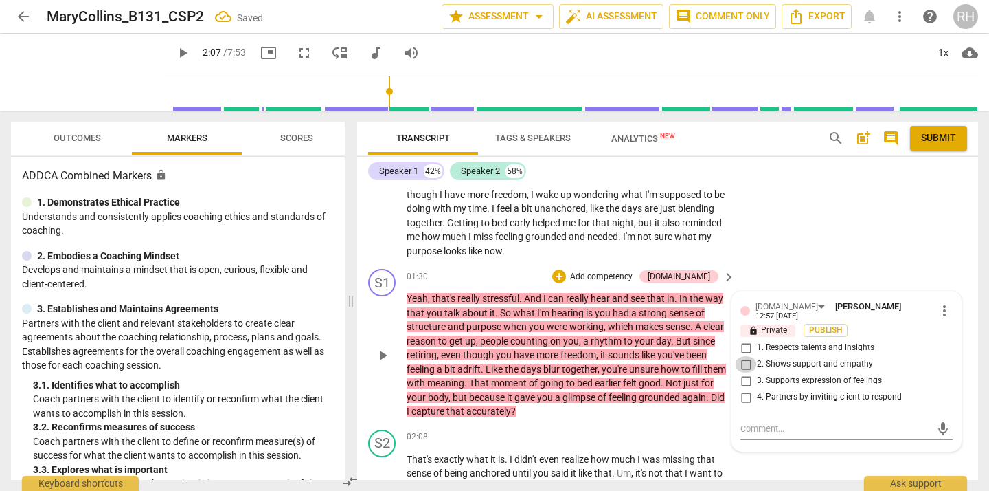
click at [745, 364] on input "2. Shows support and empathy" at bounding box center [746, 364] width 22 height 16
click at [745, 383] on input "3. Supports expression of feelings" at bounding box center [746, 380] width 22 height 16
click at [744, 397] on input "4. Partners by inviting client to respond" at bounding box center [746, 397] width 22 height 16
click at [743, 430] on textarea at bounding box center [836, 428] width 190 height 13
click at [939, 427] on span "send" at bounding box center [943, 428] width 15 height 15
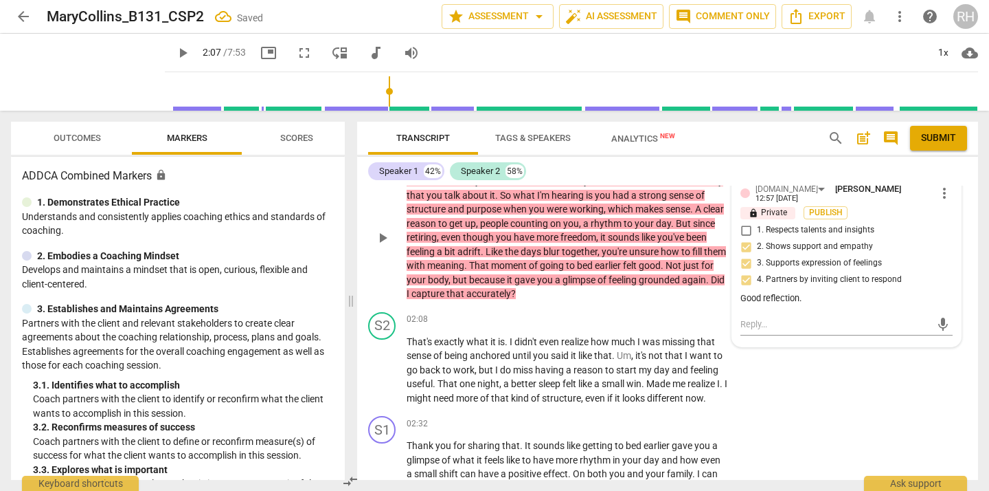
scroll to position [461, 0]
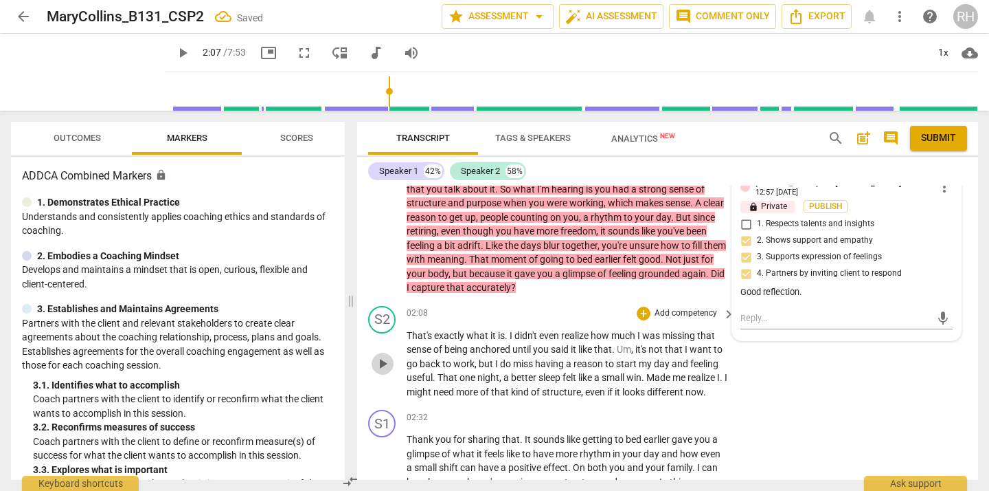
click at [387, 361] on span "play_arrow" at bounding box center [382, 363] width 16 height 16
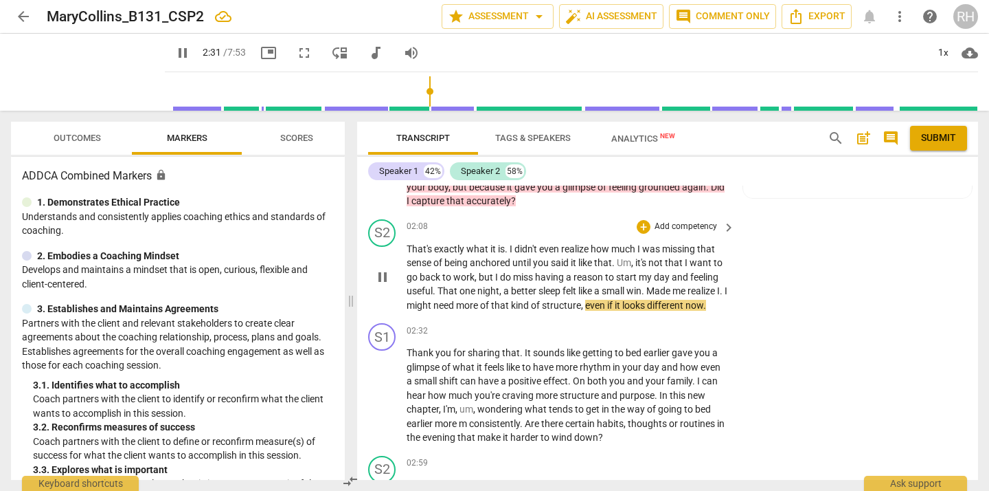
scroll to position [554, 0]
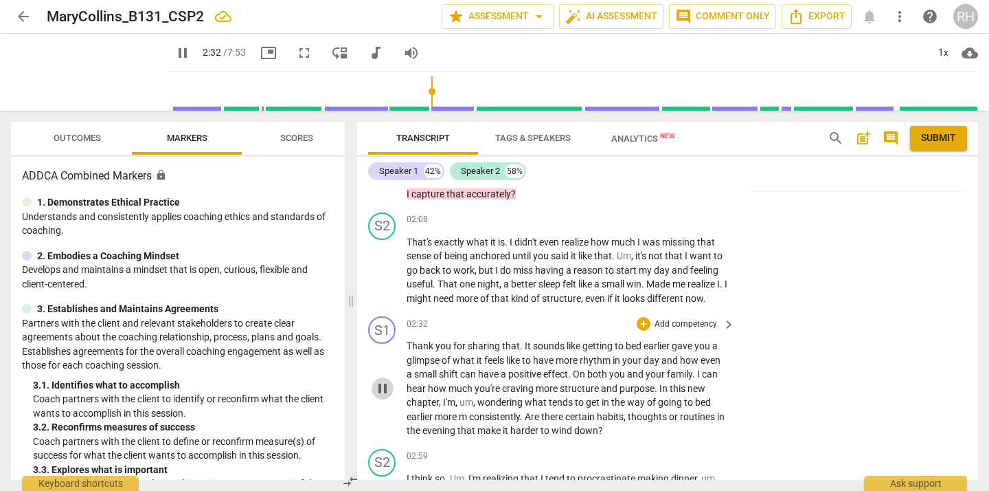
click at [379, 389] on span "pause" at bounding box center [382, 388] width 16 height 16
